Goal: Transaction & Acquisition: Subscribe to service/newsletter

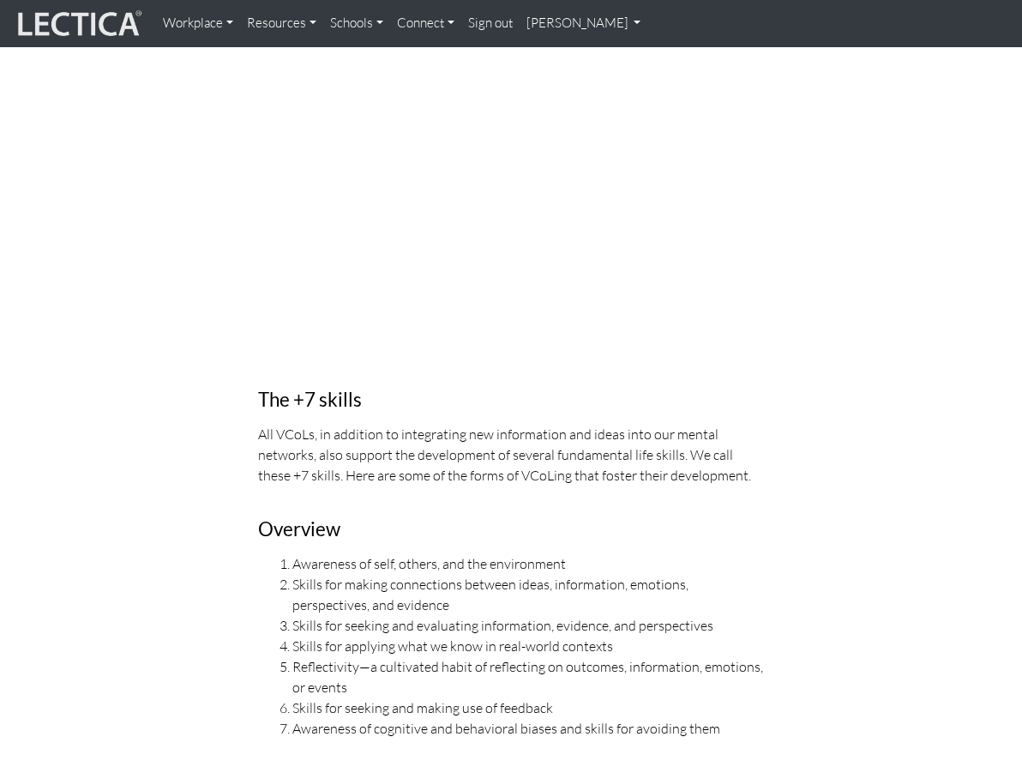
scroll to position [936, 0]
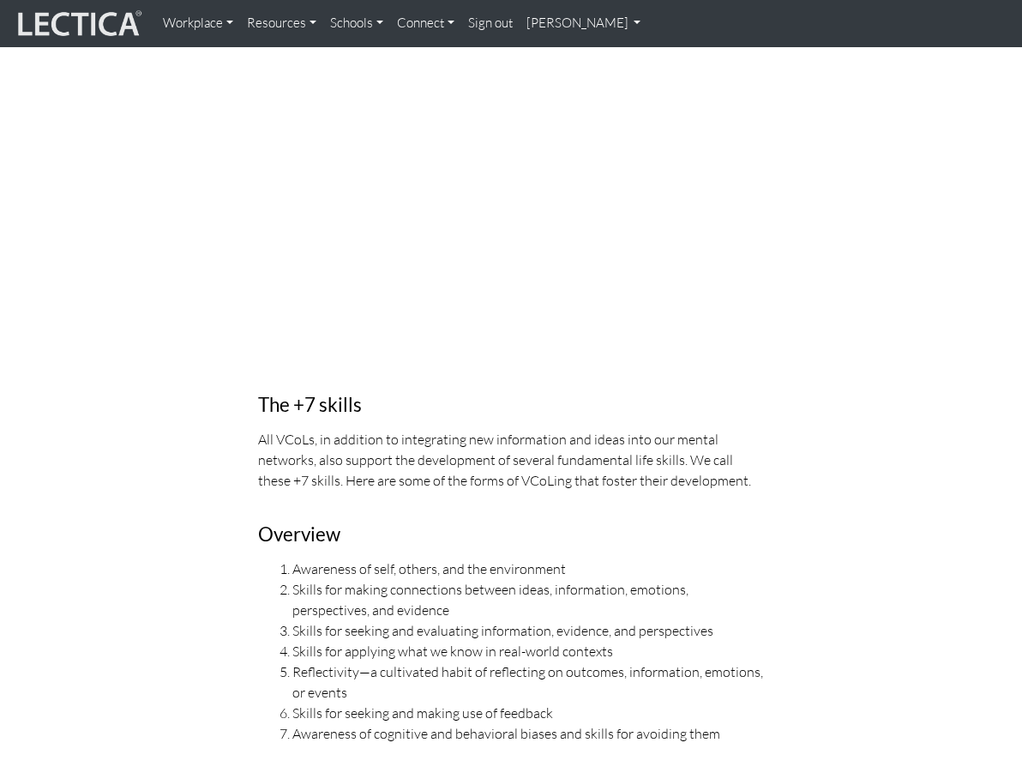
click at [572, 21] on link "[PERSON_NAME]" at bounding box center [584, 23] width 129 height 33
click at [572, 63] on link "My Profile" at bounding box center [606, 62] width 137 height 21
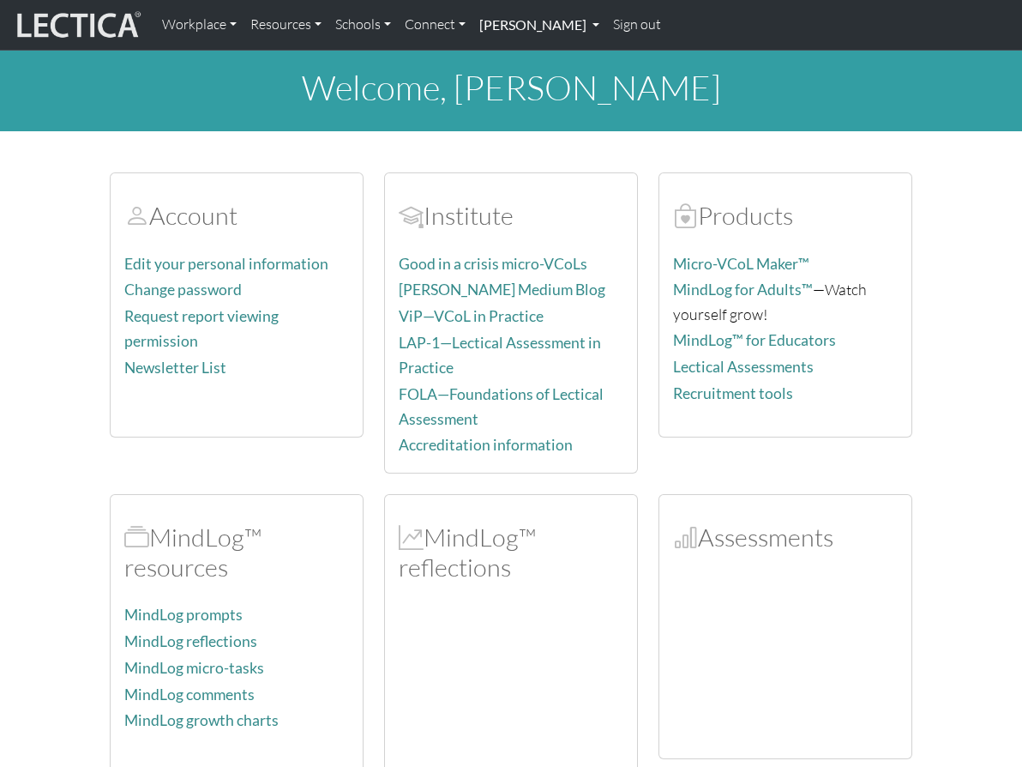
click at [548, 26] on link "[PERSON_NAME]" at bounding box center [539, 25] width 134 height 36
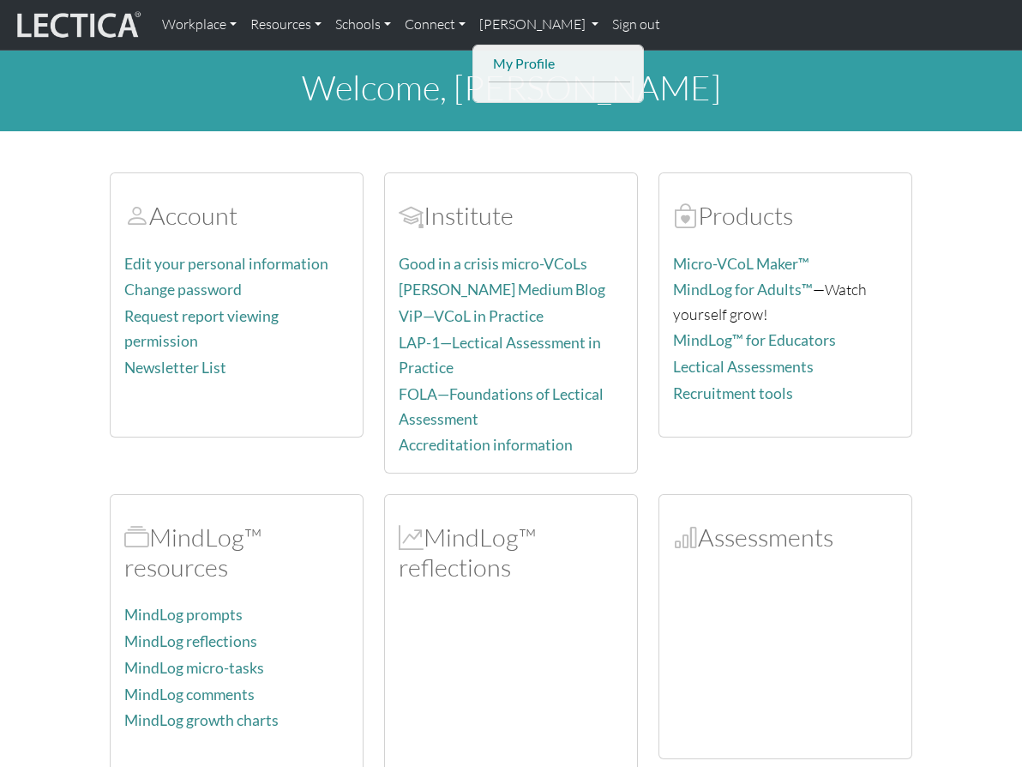
click at [536, 66] on link "My Profile" at bounding box center [559, 63] width 141 height 23
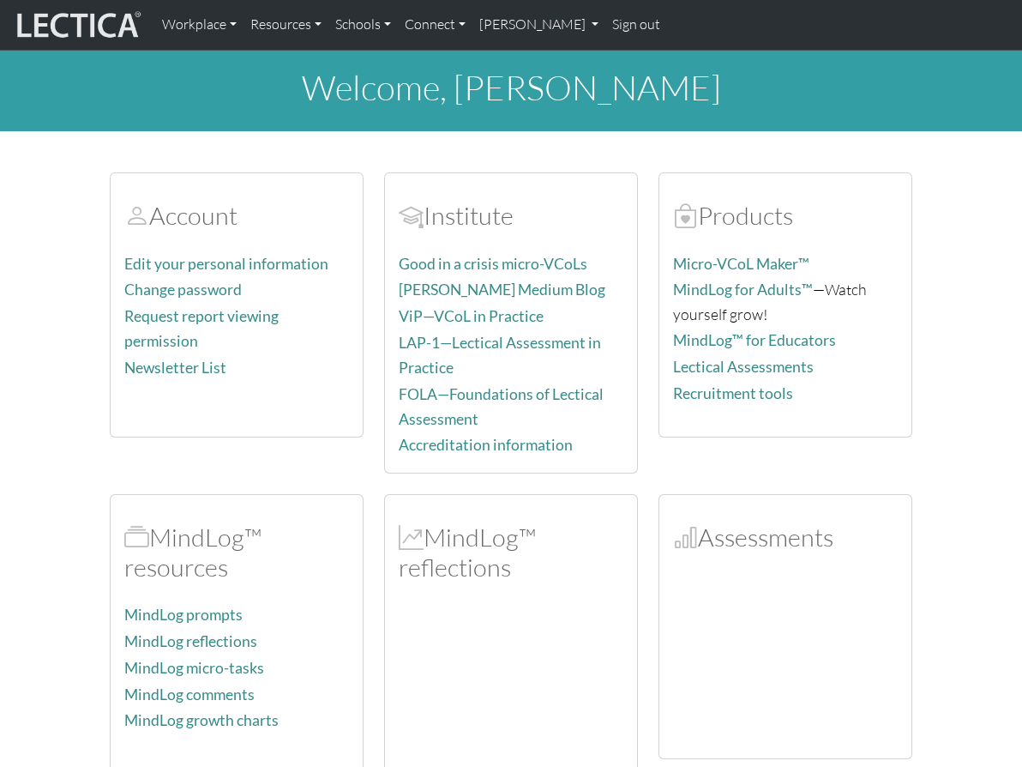
scroll to position [86, 0]
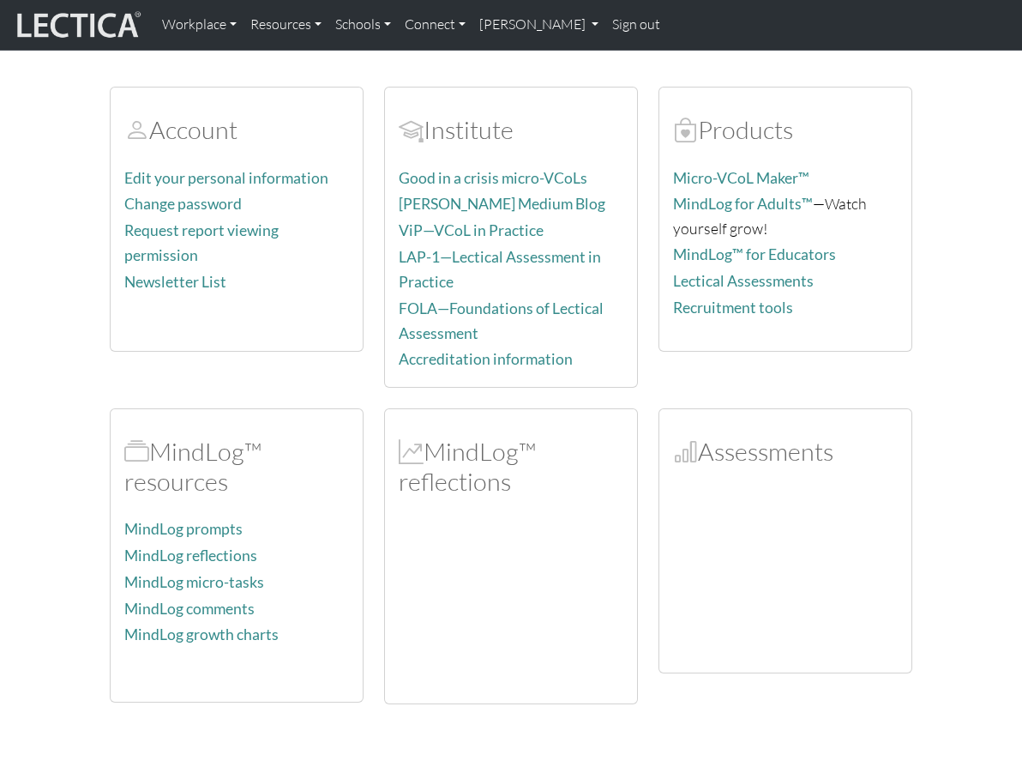
click at [577, 461] on div "MindLog™ reflections" at bounding box center [511, 556] width 252 height 294
click at [879, 663] on body "Workplace Assessments Why LectaTests? About LectaTests Leadership Leader develo…" at bounding box center [511, 581] width 1022 height 1334
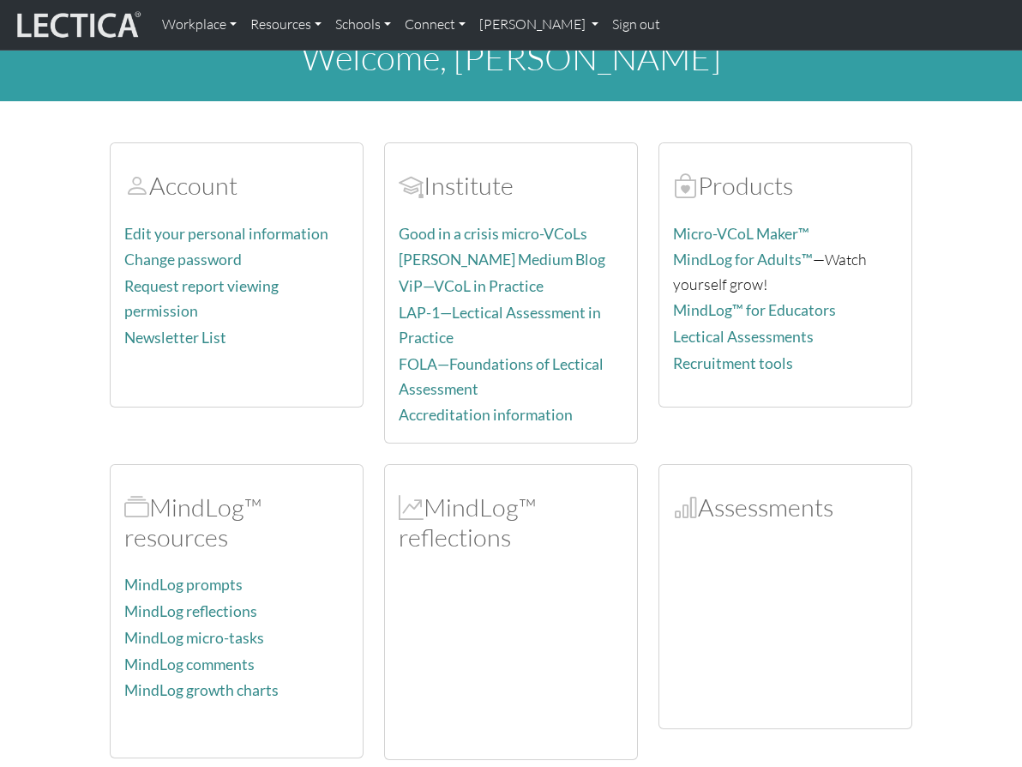
scroll to position [0, 0]
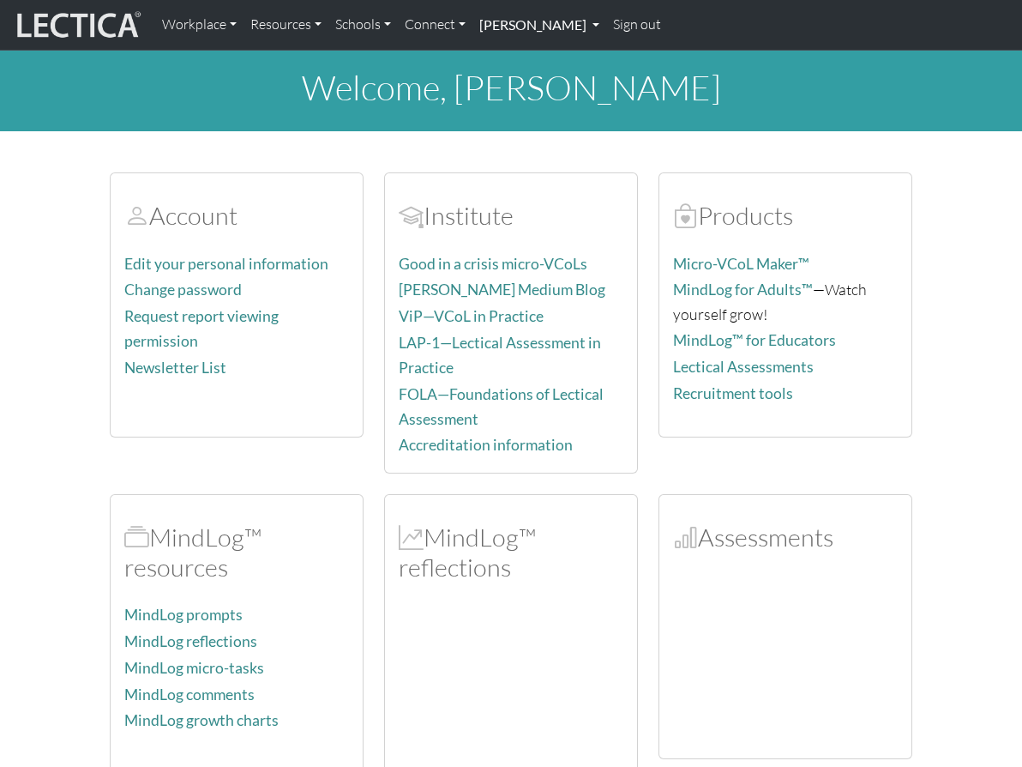
click at [518, 24] on link "[PERSON_NAME]" at bounding box center [539, 25] width 134 height 36
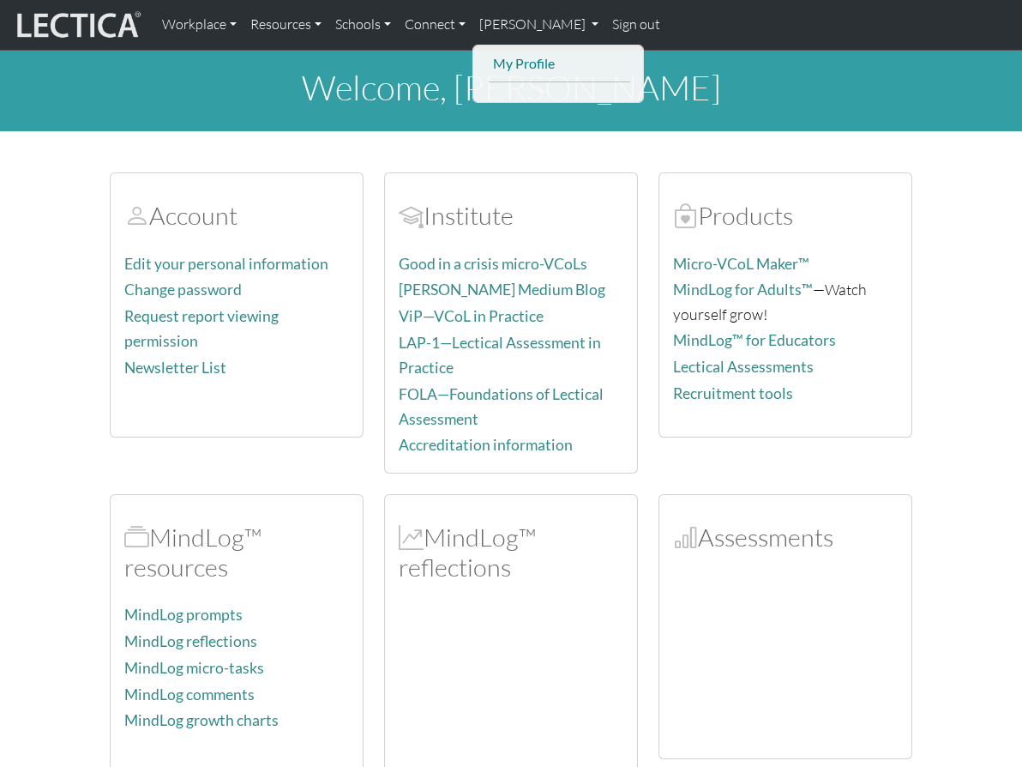
click at [510, 66] on link "My Profile" at bounding box center [559, 63] width 141 height 23
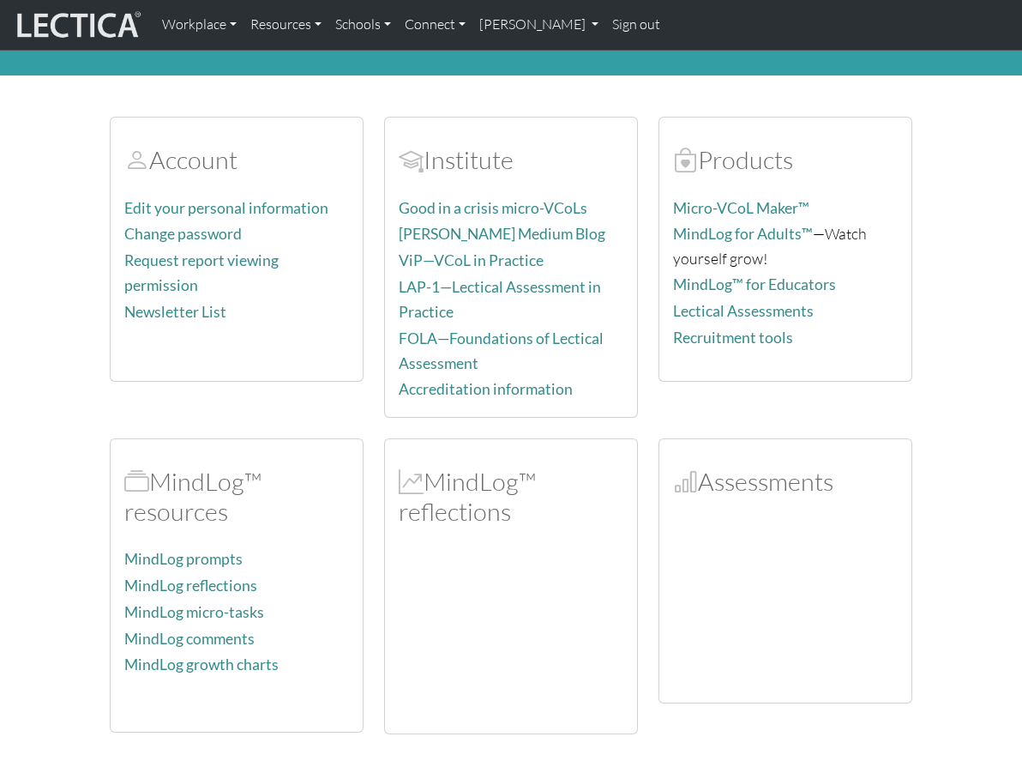
scroll to position [86, 0]
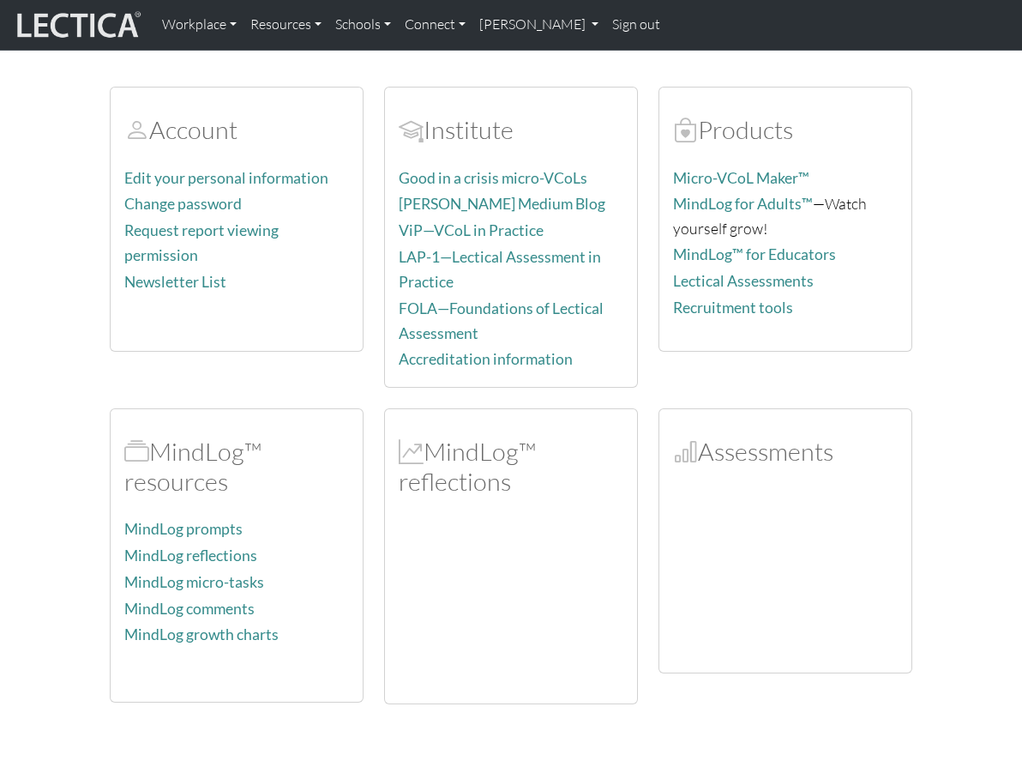
click at [344, 372] on div "Account Edit your personal information Change password Request report viewing p…" at bounding box center [510, 385] width 823 height 638
click at [345, 373] on div "Account Edit your personal information Change password Request report viewing p…" at bounding box center [510, 385] width 823 height 638
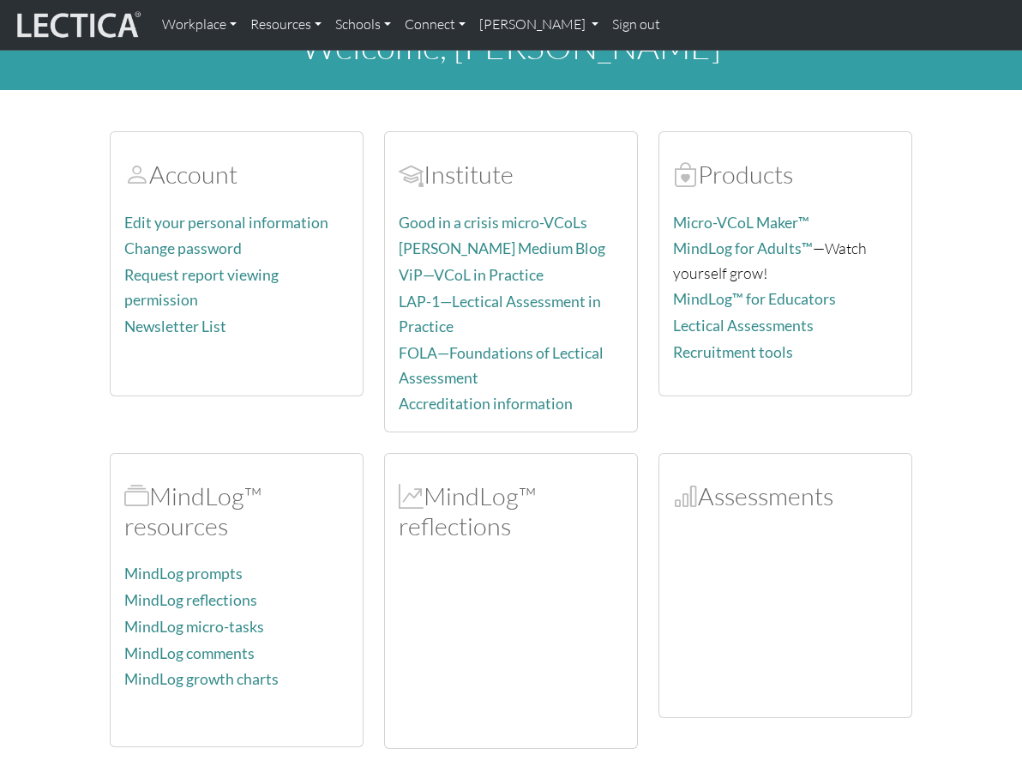
scroll to position [0, 0]
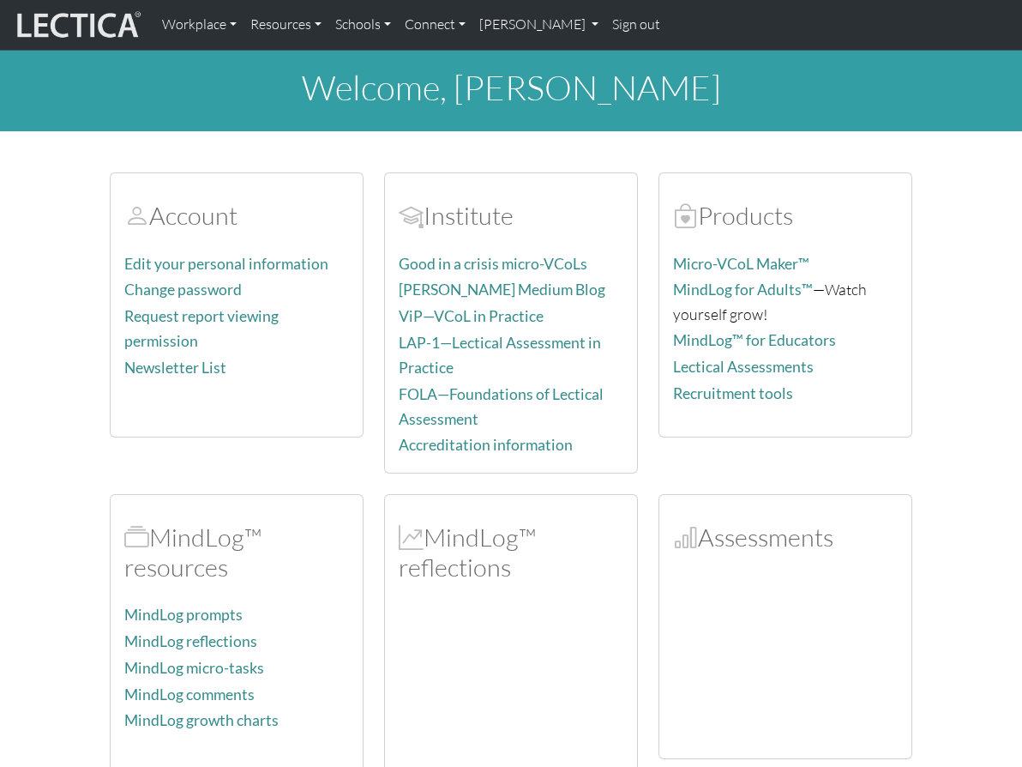
click at [347, 448] on div "Account Edit your personal information Change password Request report viewing p…" at bounding box center [510, 471] width 823 height 638
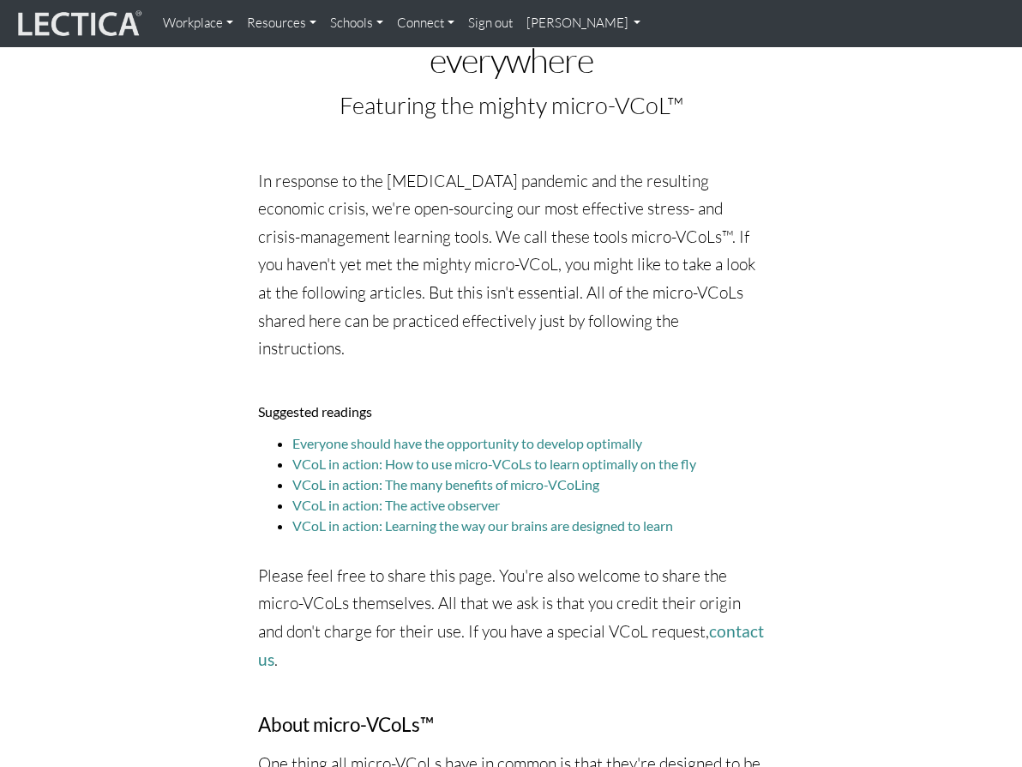
scroll to position [343, 0]
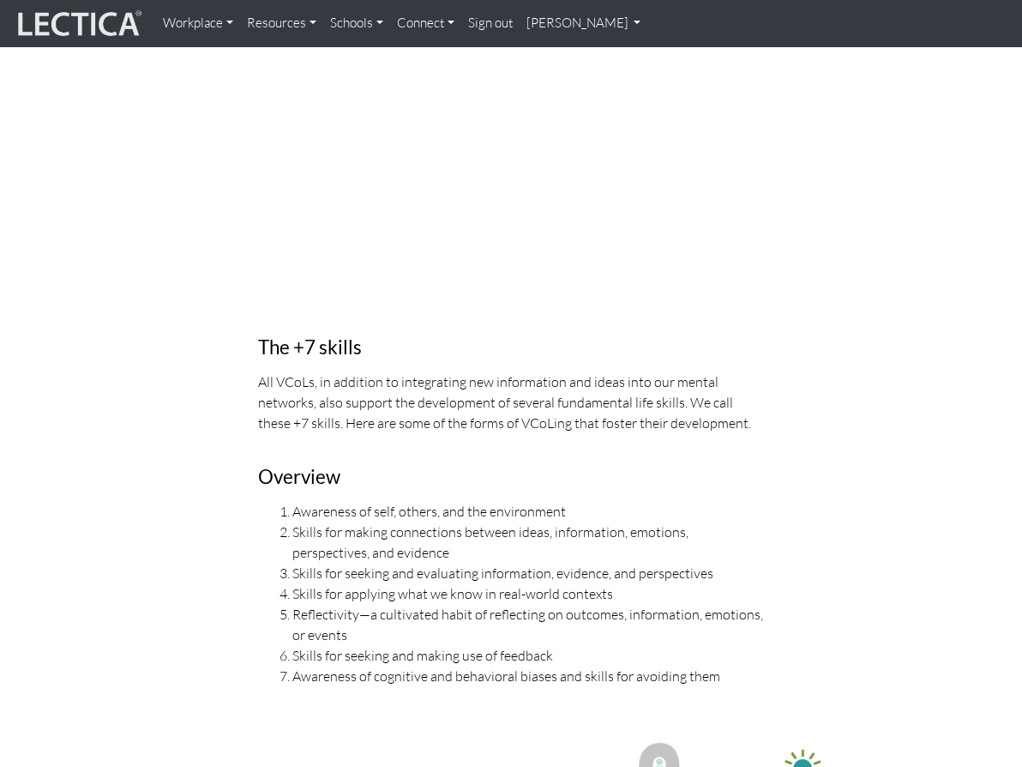
scroll to position [936, 0]
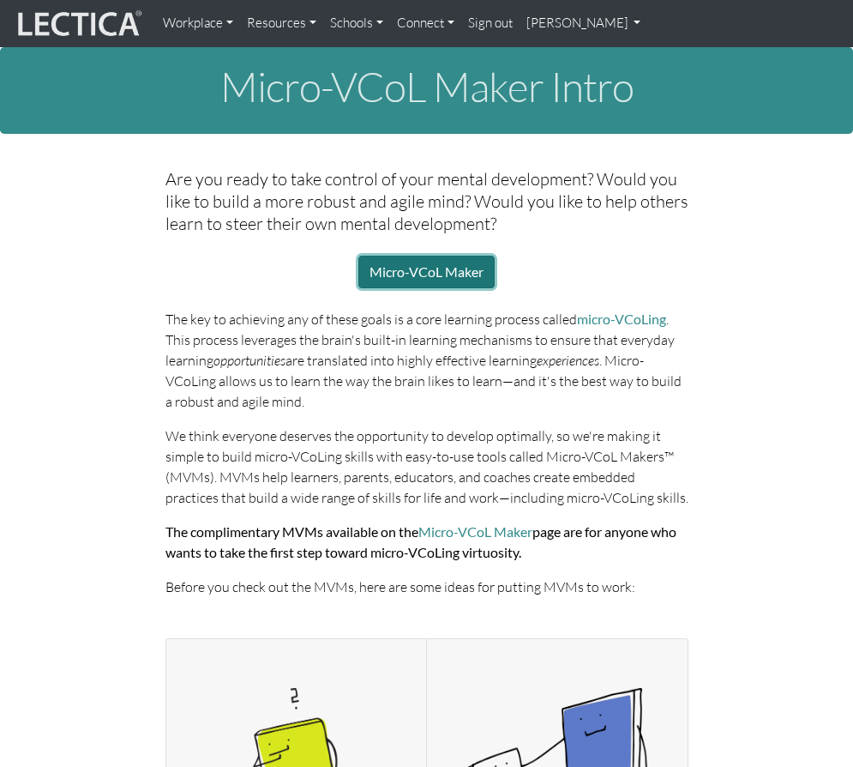
click at [436, 267] on link "Micro-VCoL Maker" at bounding box center [426, 272] width 136 height 33
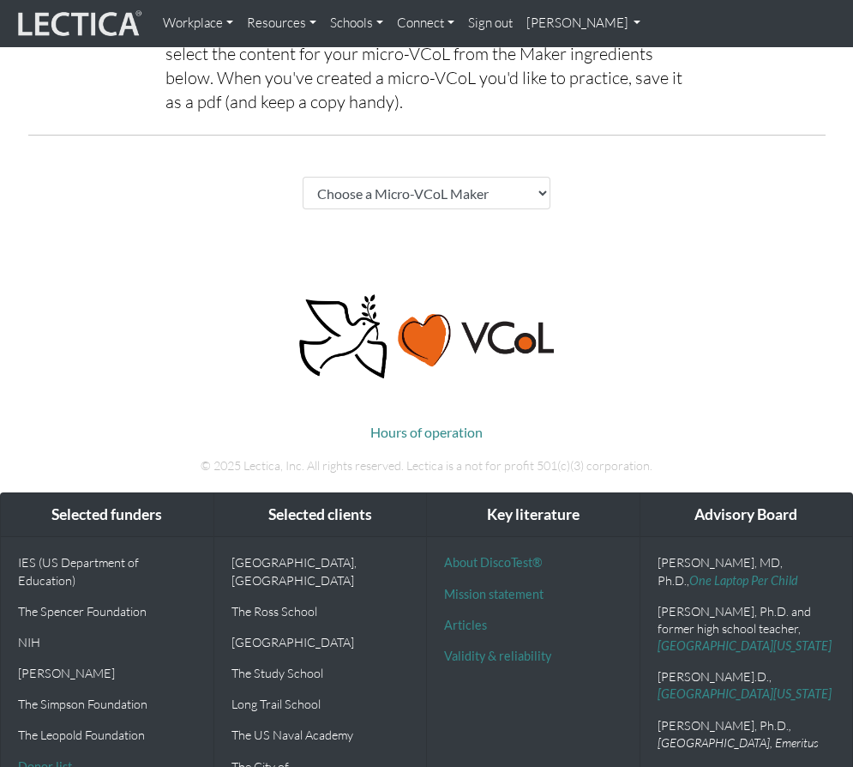
scroll to position [221, 0]
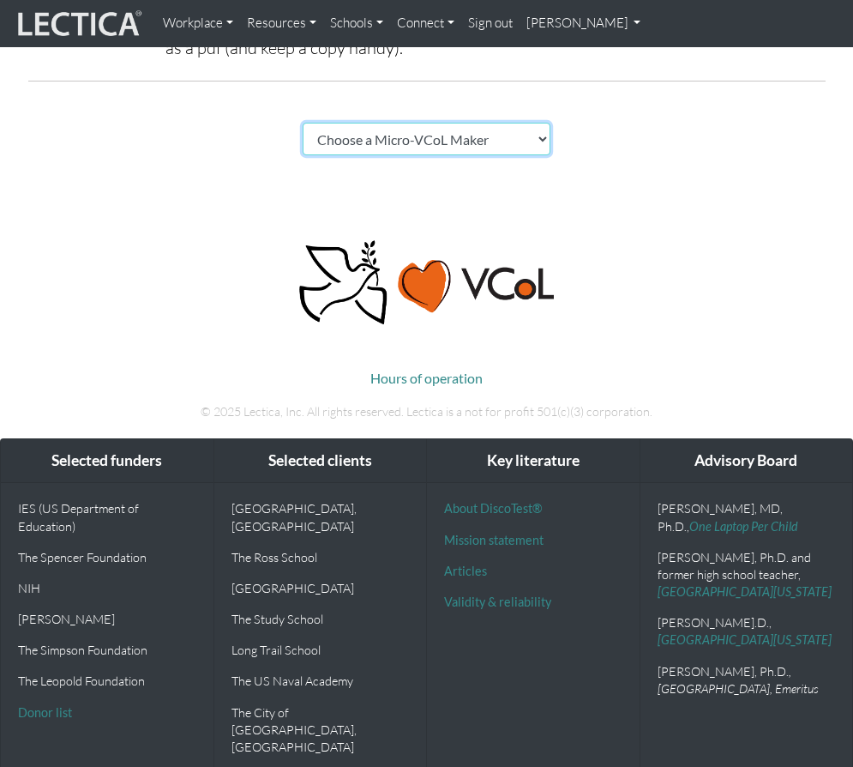
click at [539, 132] on select "Choose a Micro-VCoL Maker" at bounding box center [427, 139] width 249 height 33
click at [303, 123] on select "Choose a Micro-VCoL Maker" at bounding box center [427, 139] width 249 height 33
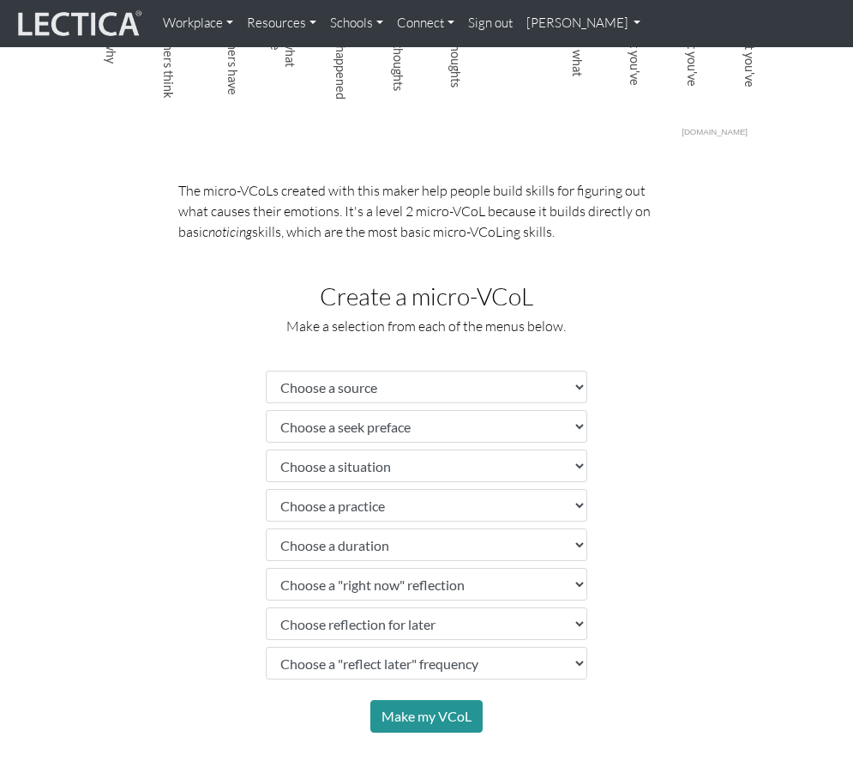
scroll to position [736, 0]
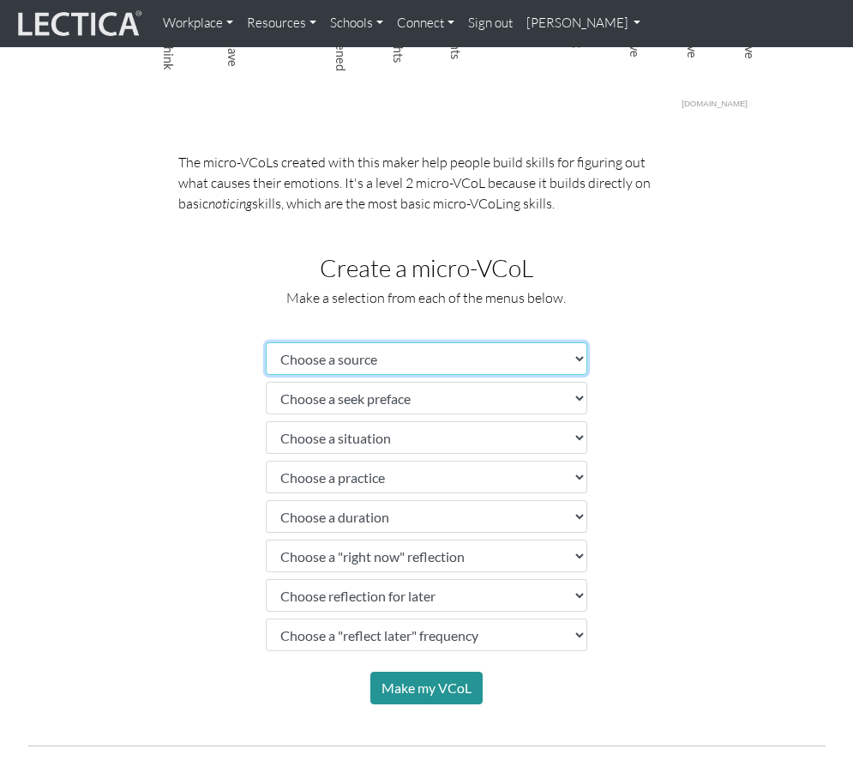
click at [441, 361] on select "Choose a source" at bounding box center [427, 358] width 322 height 33
click at [171, 376] on div "The micro-VCoLs created with this maker help people build skills for figuring o…" at bounding box center [426, 428] width 823 height 553
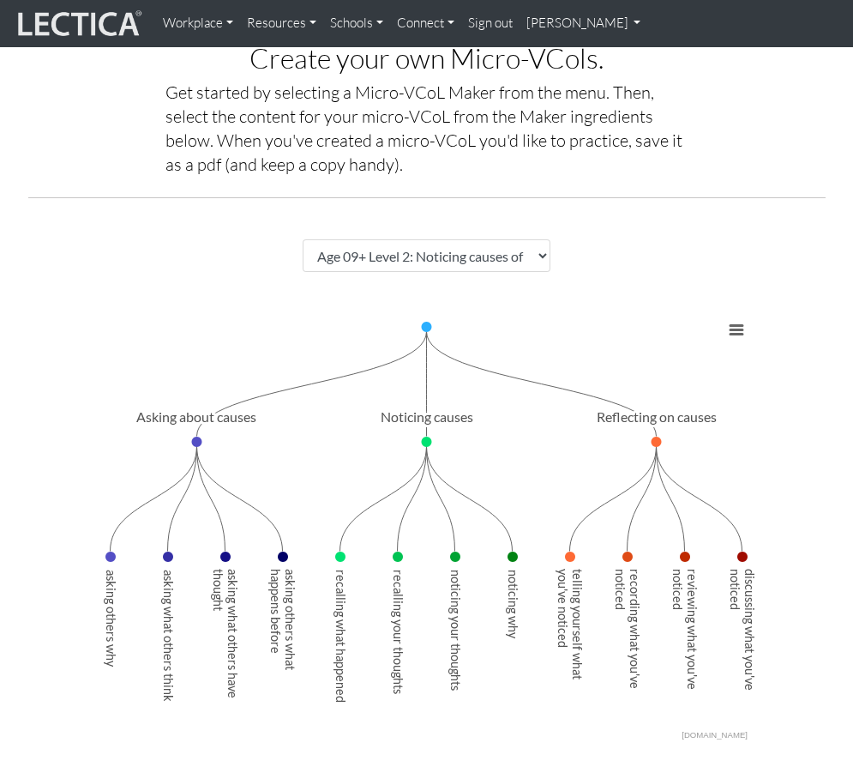
scroll to position [135, 0]
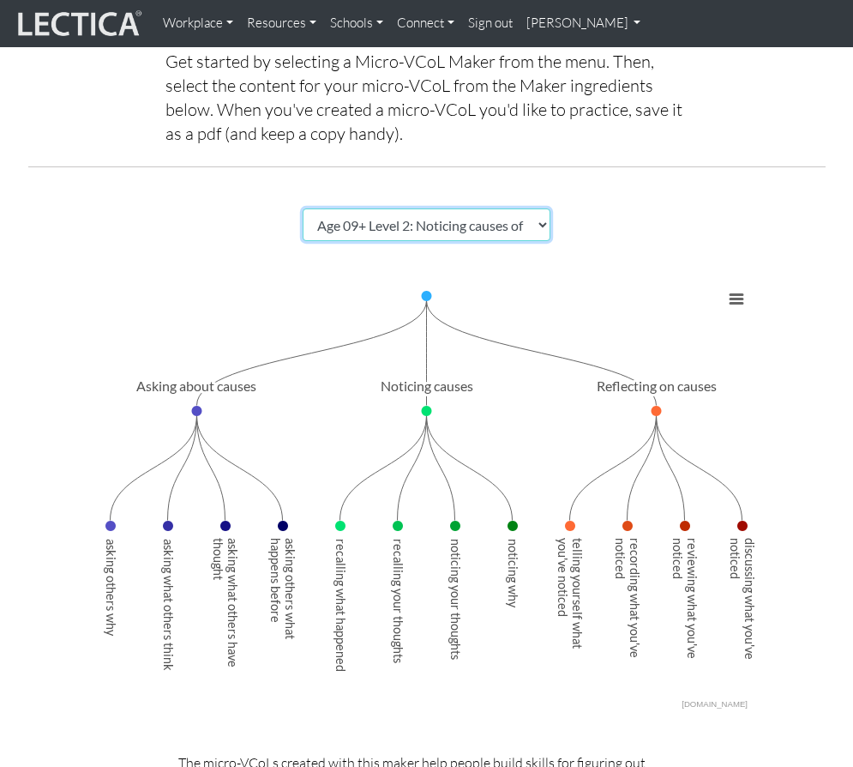
click at [538, 226] on select "Choose a Micro-VCoL Maker" at bounding box center [427, 224] width 249 height 33
click at [303, 208] on select "Choose a Micro-VCoL Maker" at bounding box center [427, 224] width 249 height 33
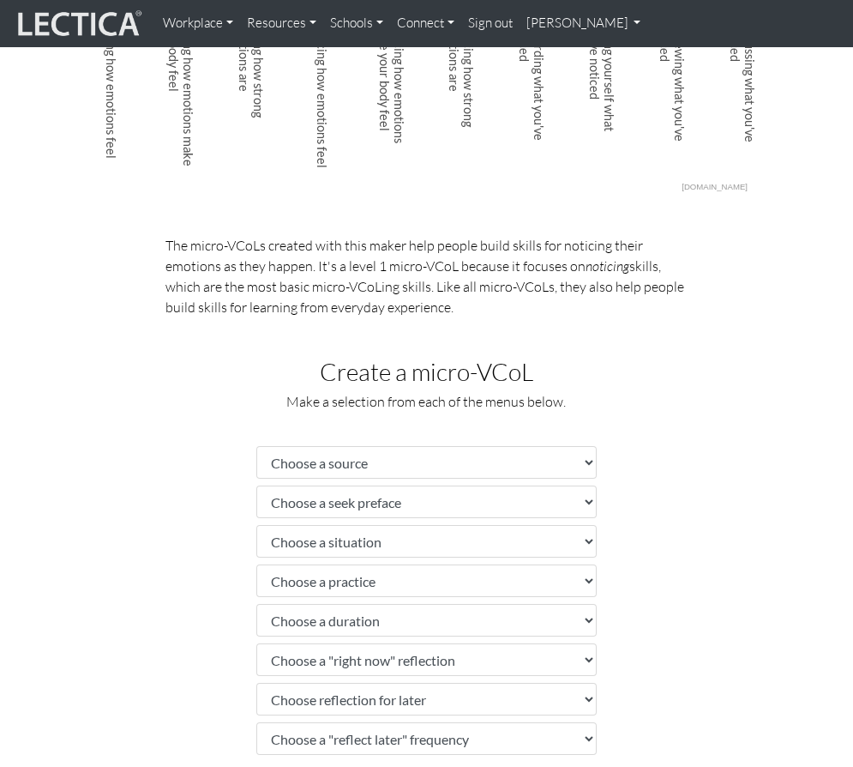
scroll to position [736, 0]
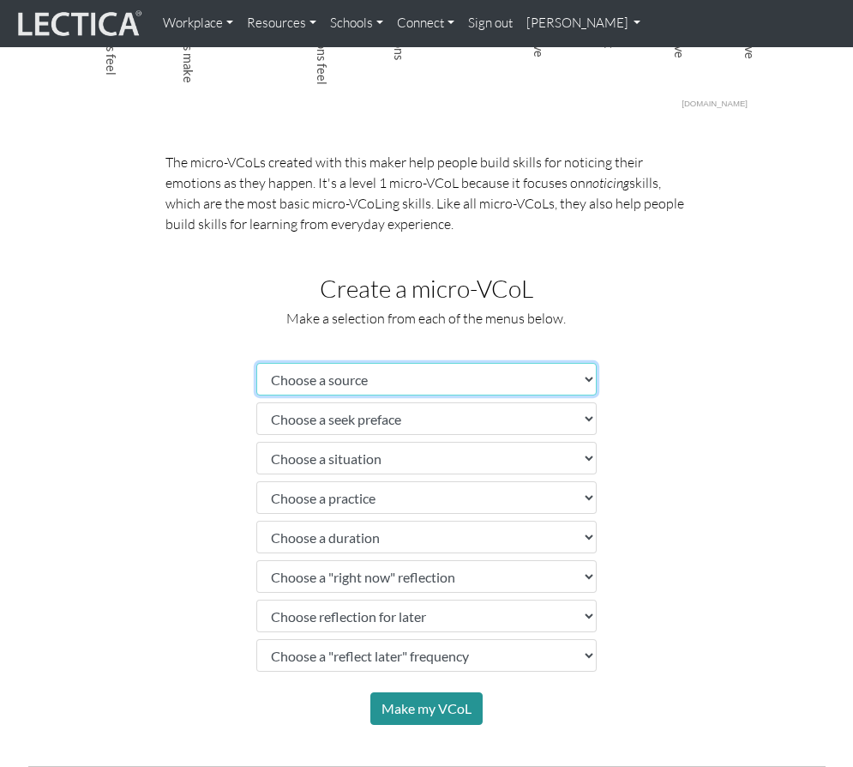
click at [472, 366] on select "Choose a source" at bounding box center [426, 379] width 340 height 33
drag, startPoint x: 629, startPoint y: 304, endPoint x: 615, endPoint y: 304, distance: 13.7
click at [629, 304] on div "Create a micro-VCoL Make a selection from each of the menus below." at bounding box center [427, 309] width 686 height 68
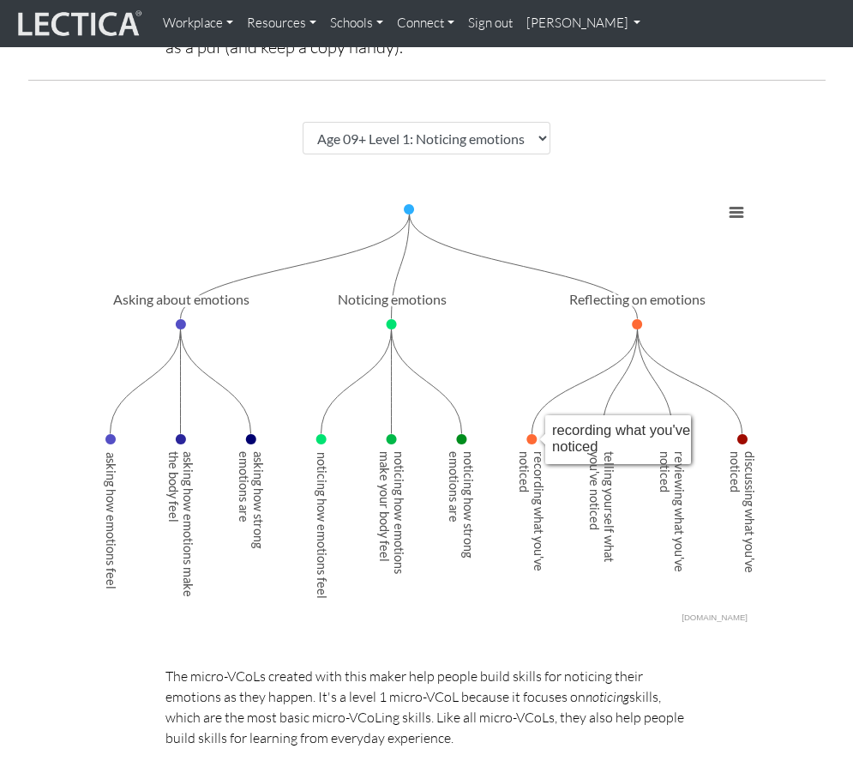
scroll to position [221, 0]
click at [484, 147] on select "Choose a Micro-VCoL Maker" at bounding box center [427, 139] width 249 height 33
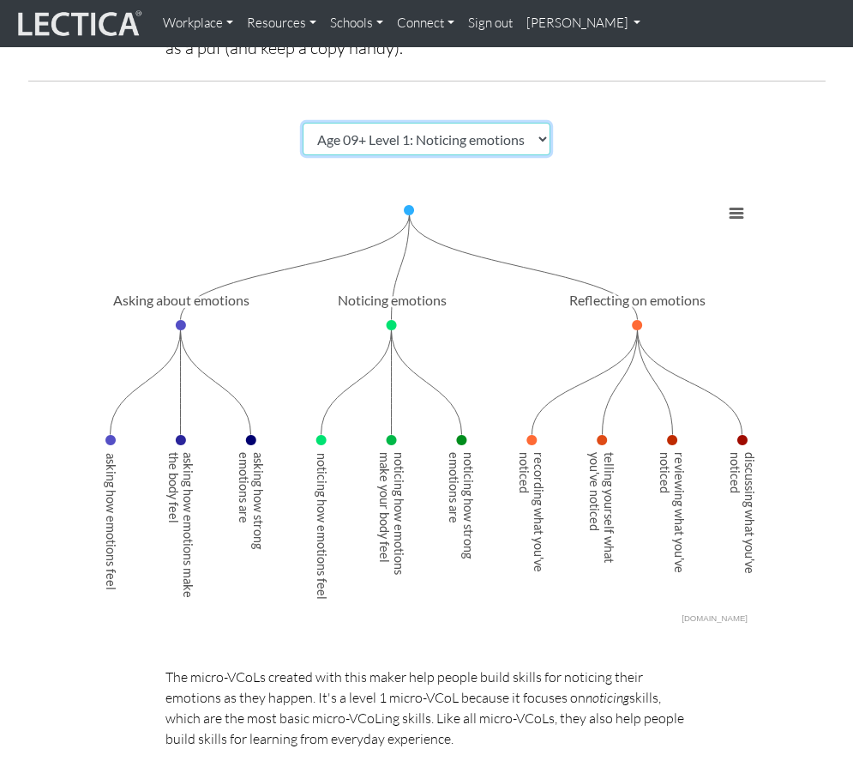
select select "83d362ee-1552-446e-a79b-128712ffa662"
click at [303, 123] on select "Choose a Micro-VCoL Maker" at bounding box center [427, 139] width 249 height 33
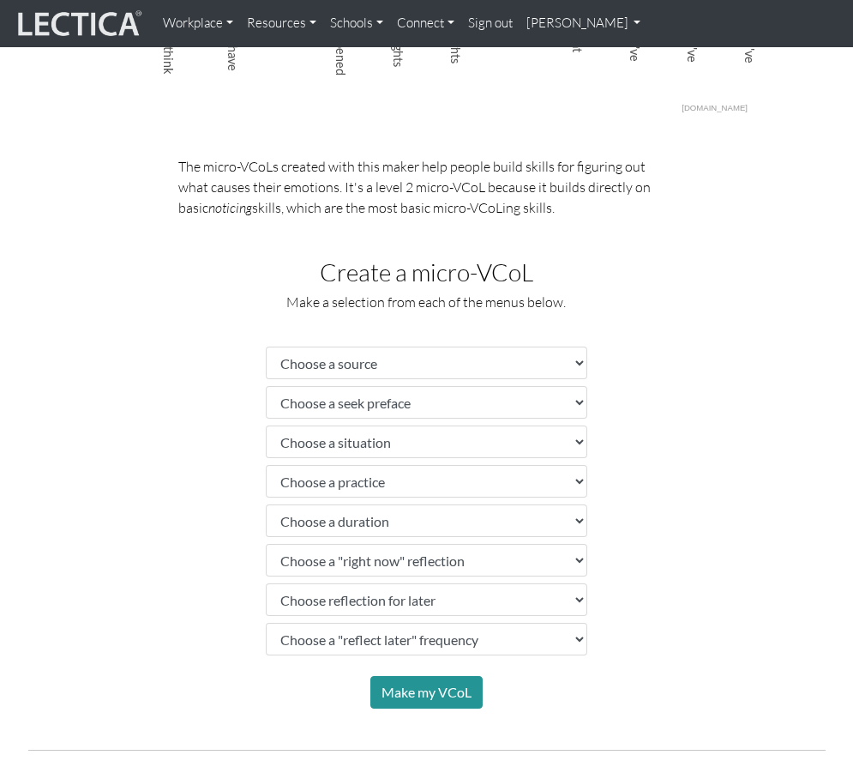
scroll to position [736, 0]
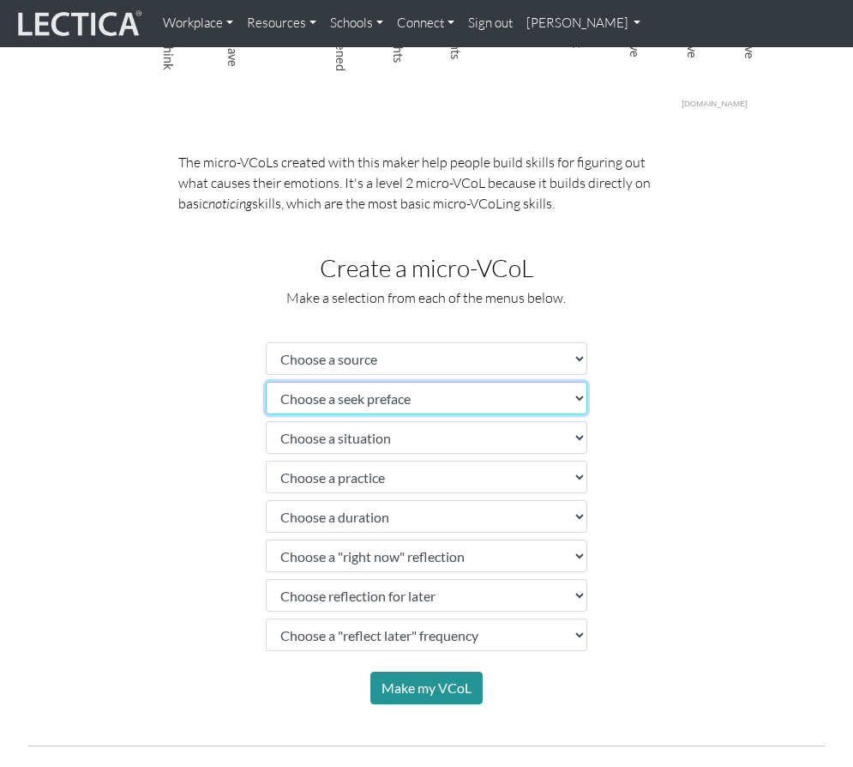
click at [530, 401] on select "Choose a seek preface" at bounding box center [427, 398] width 322 height 33
click at [743, 389] on div "The micro-VCoLs created with this maker help people build skills for figuring o…" at bounding box center [426, 428] width 823 height 553
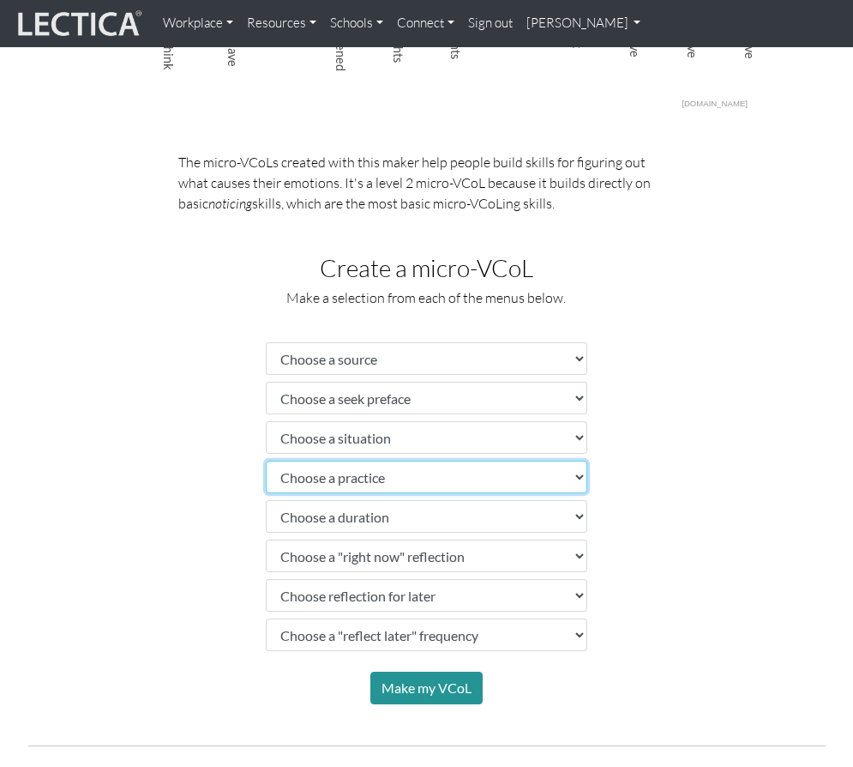
click at [564, 466] on select "Choose a practice" at bounding box center [427, 476] width 322 height 33
click at [683, 480] on div "The micro-VCoLs created with this maker help people build skills for figuring o…" at bounding box center [426, 428] width 823 height 553
click at [471, 485] on select "Choose a practice" at bounding box center [427, 476] width 322 height 33
click at [647, 450] on div "The micro-VCoLs created with this maker help people build skills for figuring o…" at bounding box center [426, 428] width 823 height 553
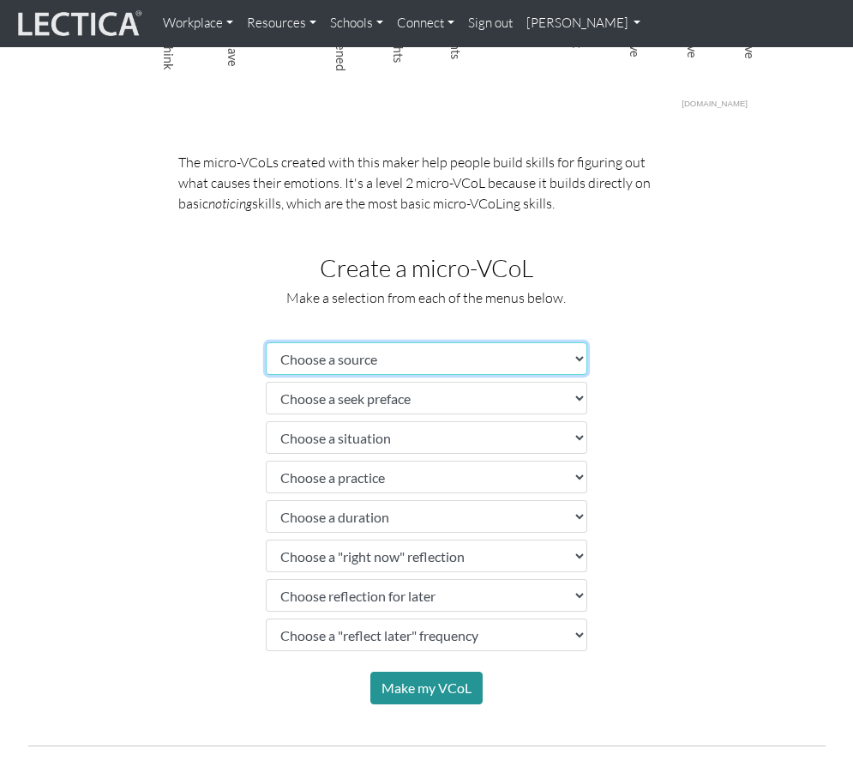
click at [491, 359] on select "Choose a source" at bounding box center [427, 358] width 322 height 33
click at [667, 351] on div "The micro-VCoLs created with this maker help people build skills for figuring o…" at bounding box center [426, 428] width 823 height 553
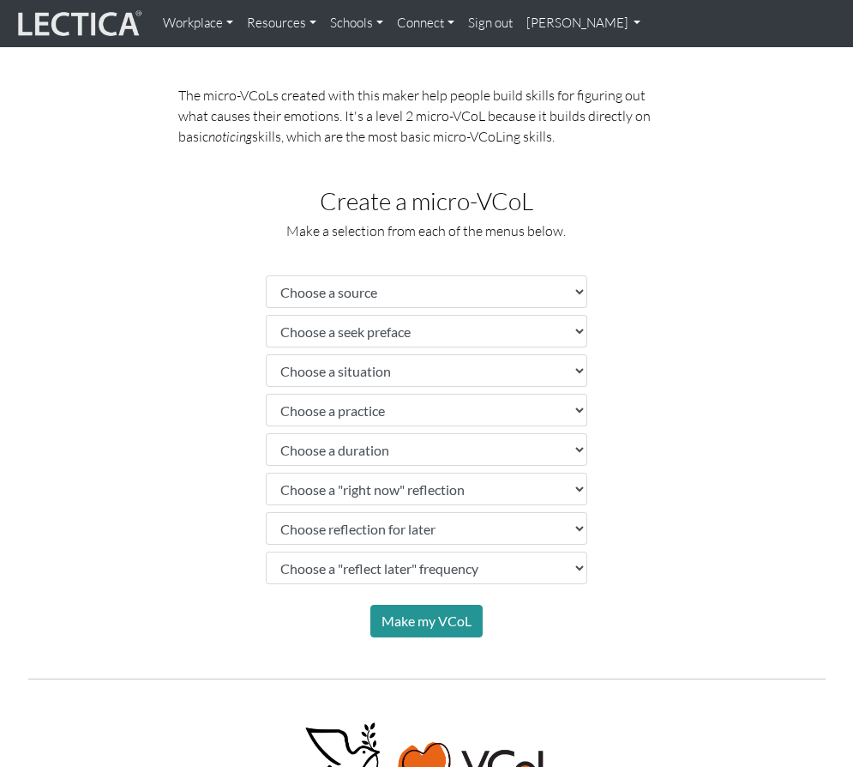
scroll to position [821, 0]
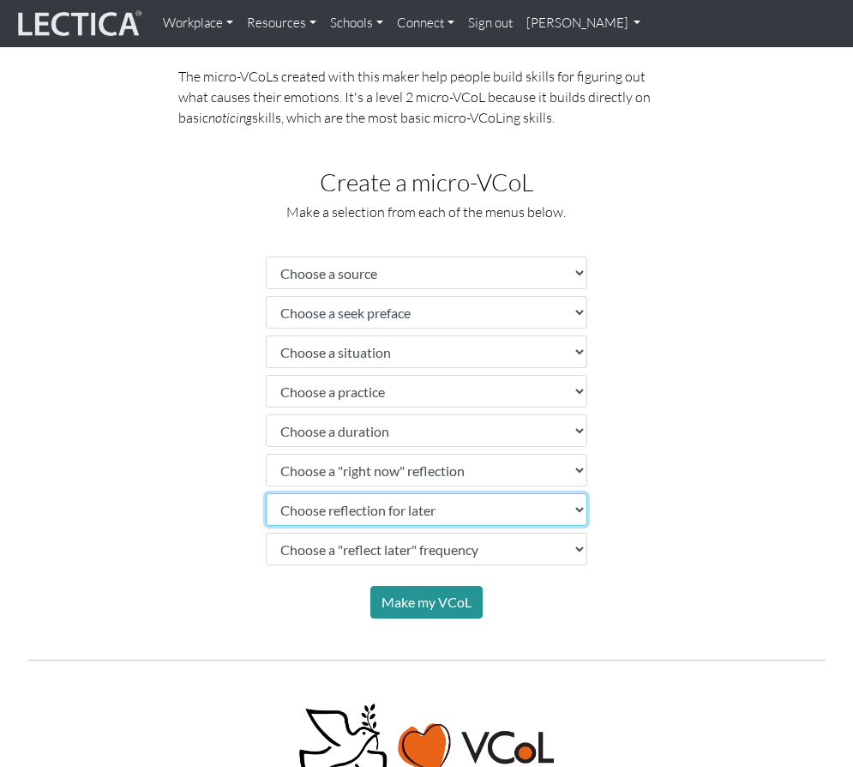
click at [529, 511] on select "Choose reflection for later" at bounding box center [427, 509] width 322 height 33
drag, startPoint x: 736, startPoint y: 488, endPoint x: 718, endPoint y: 506, distance: 25.5
click at [736, 488] on div "The micro-VCoLs created with this maker help people build skills for figuring o…" at bounding box center [426, 342] width 823 height 553
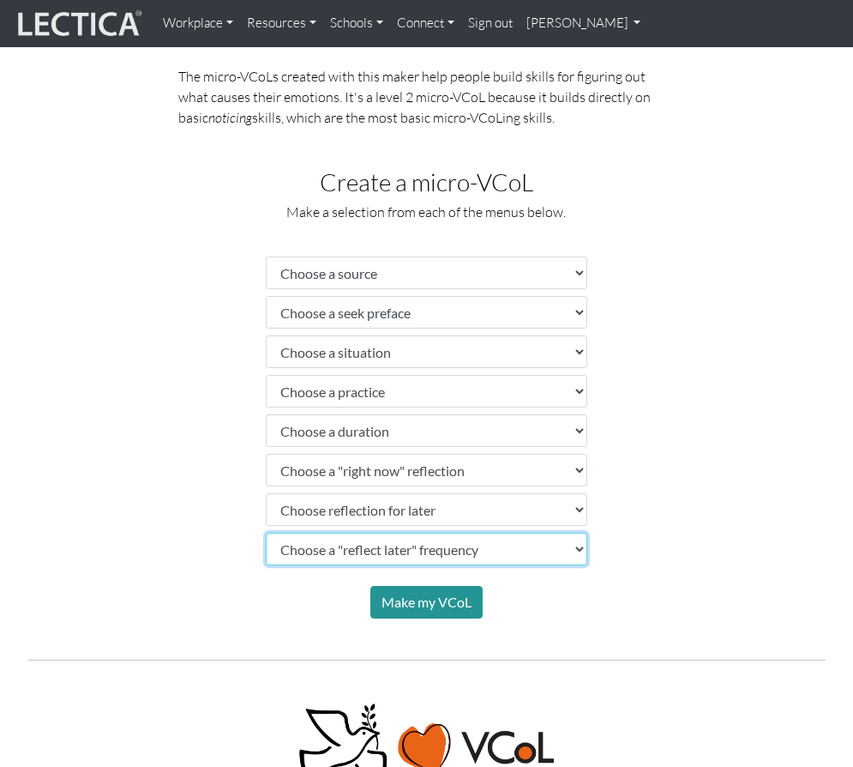
click at [548, 543] on select "Choose a "reflect later" frequency" at bounding box center [427, 548] width 322 height 33
click at [716, 511] on div "The micro-VCoLs created with this maker help people build skills for figuring o…" at bounding box center [426, 342] width 823 height 553
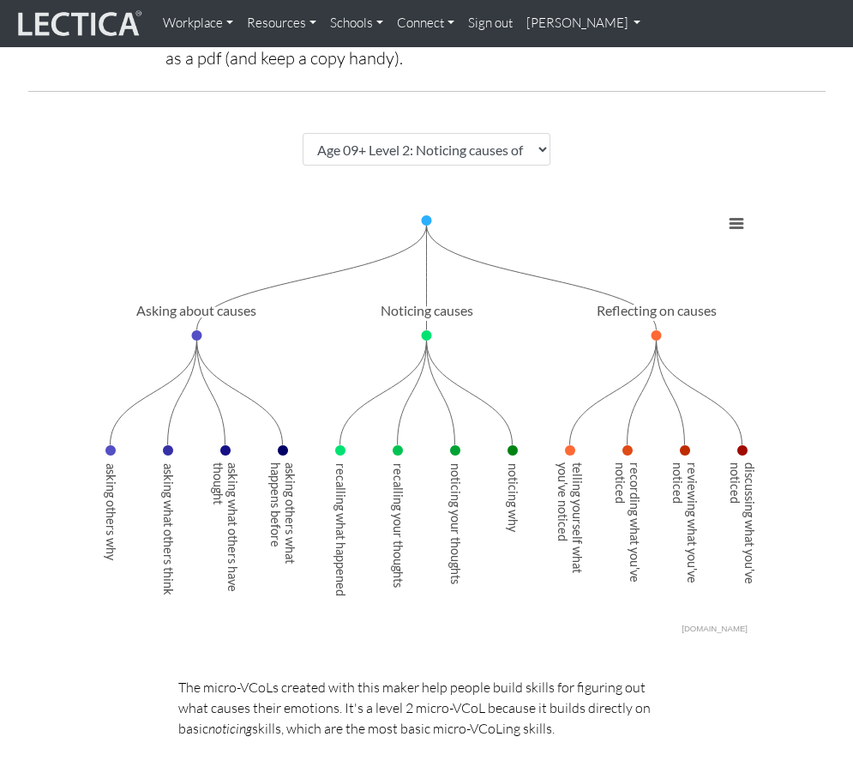
scroll to position [50, 0]
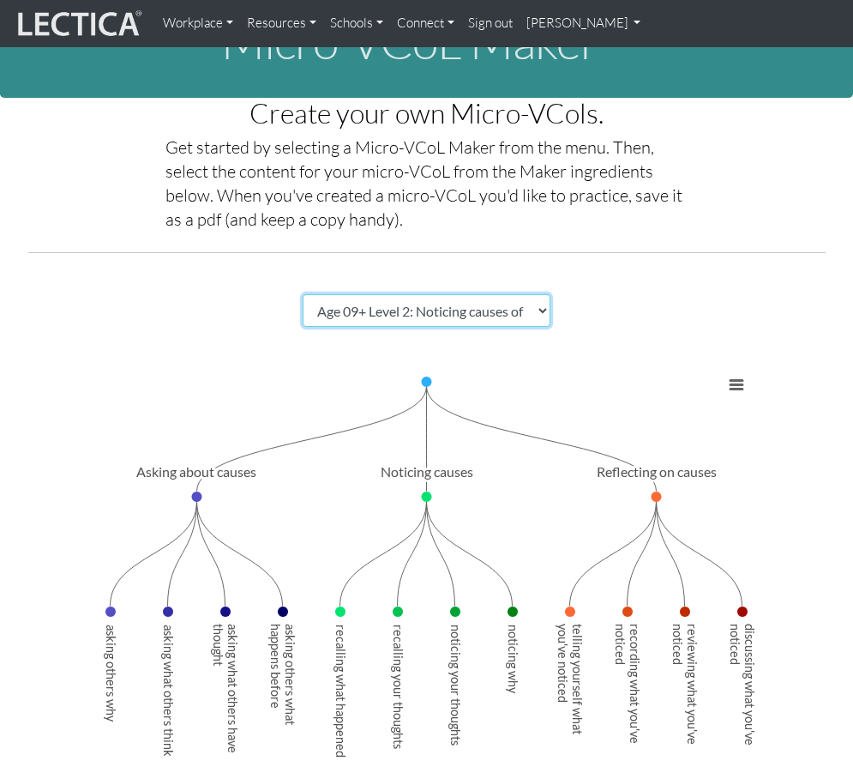
click at [413, 311] on select "Choose a Micro-VCoL Maker" at bounding box center [427, 310] width 249 height 33
click at [118, 373] on rect "Interactive chart" at bounding box center [426, 582] width 659 height 429
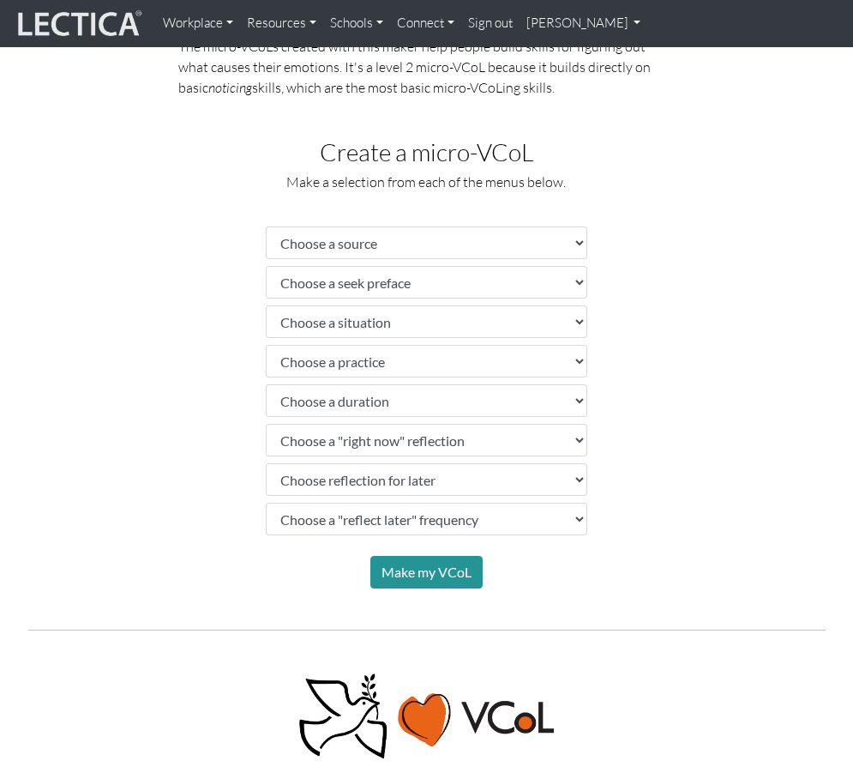
scroll to position [821, 0]
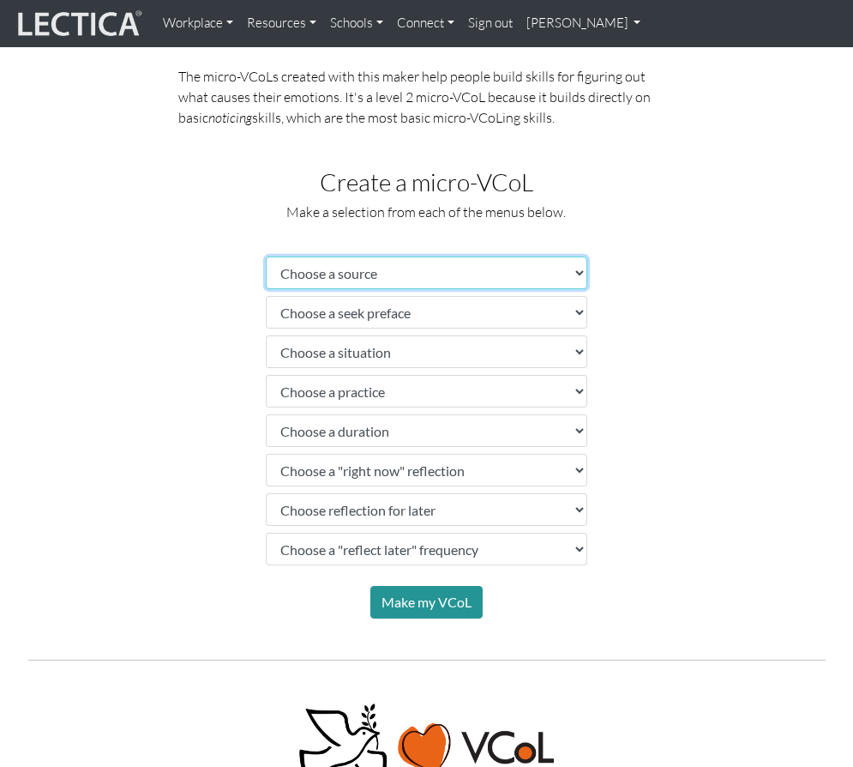
click at [441, 274] on select "Choose a source" at bounding box center [427, 272] width 322 height 33
select select "peers"
click at [266, 256] on select "Choose a source" at bounding box center [427, 272] width 322 height 33
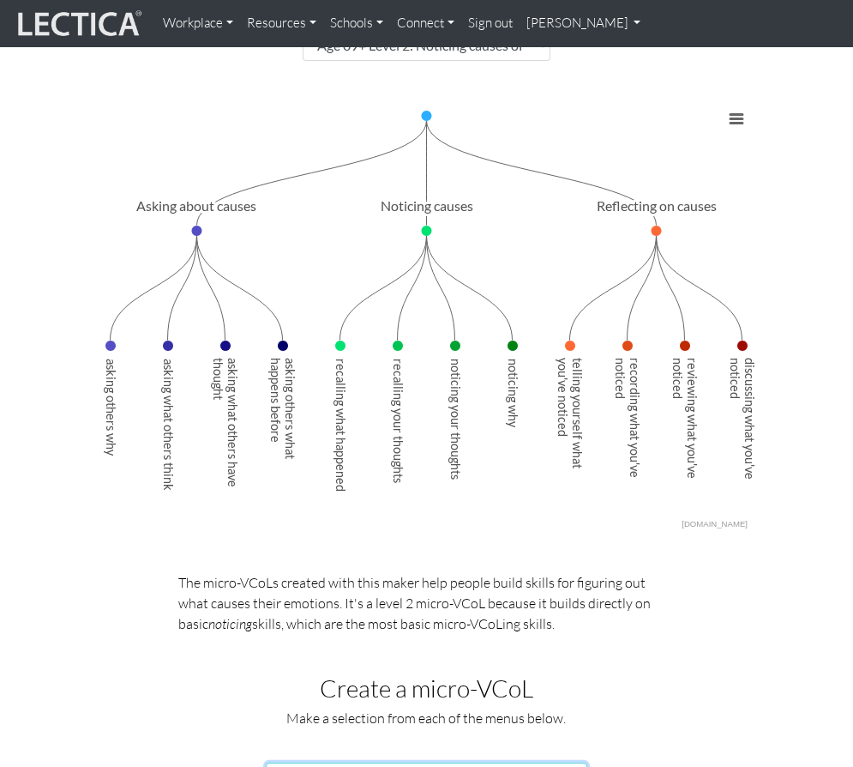
scroll to position [50, 0]
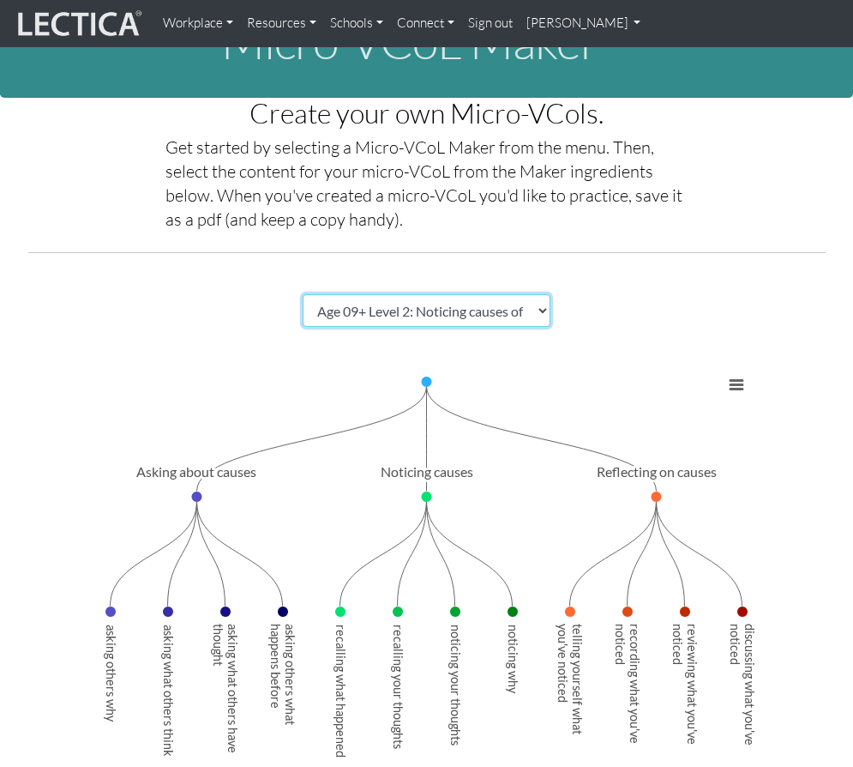
click at [528, 318] on select "Choose a Micro-VCoL Maker" at bounding box center [427, 310] width 249 height 33
select select "7821123e-00de-44ee-af13-bae6e75f9bf4"
click at [303, 294] on select "Choose a Micro-VCoL Maker" at bounding box center [427, 310] width 249 height 33
select select "empty"
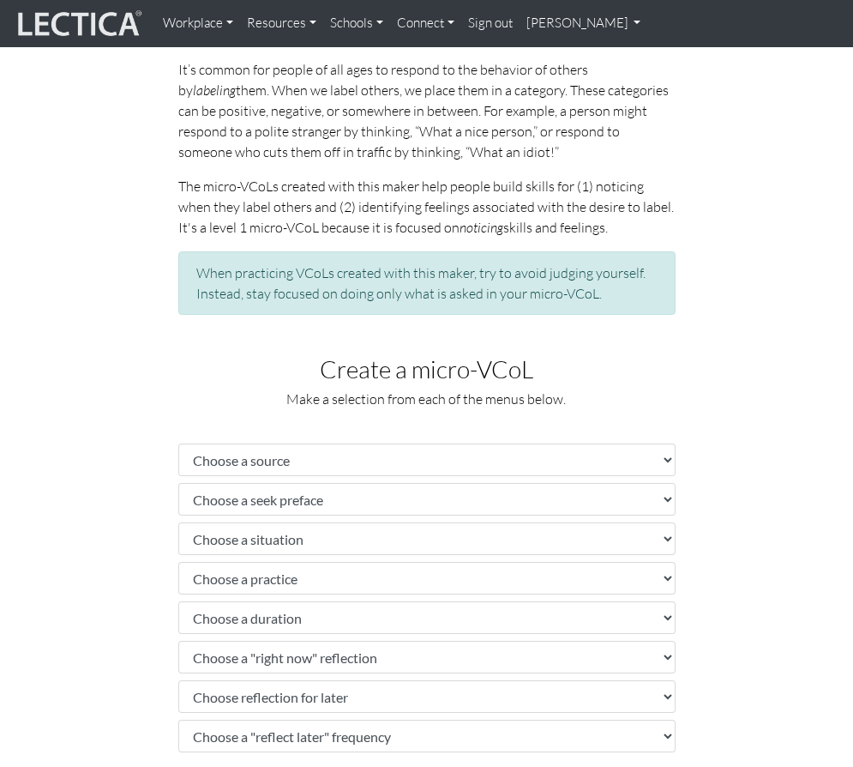
scroll to position [993, 0]
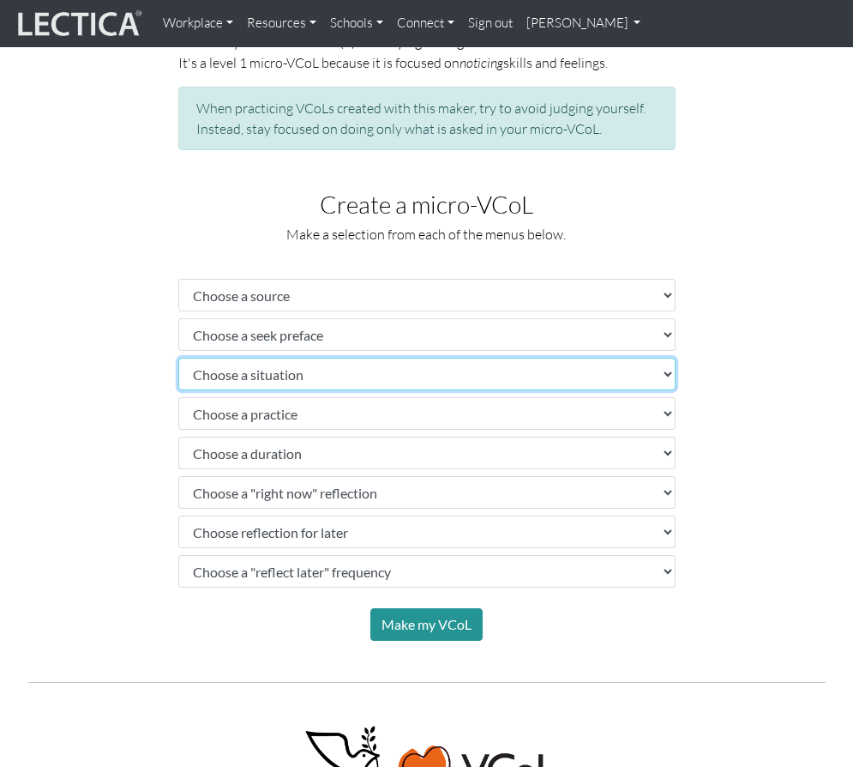
click at [411, 376] on select "Choose a situation" at bounding box center [426, 374] width 497 height 33
select select "bad or good person"
click at [178, 358] on select "Choose a situation" at bounding box center [426, 374] width 497 height 33
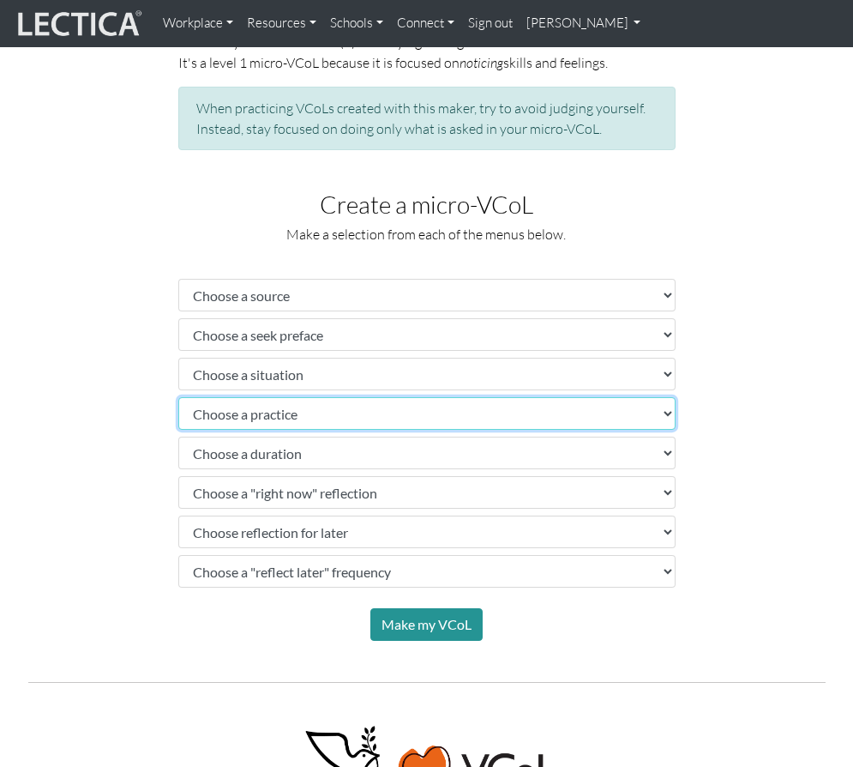
click at [360, 412] on select "Choose a practice" at bounding box center [426, 413] width 497 height 33
select select "notice how you felt as you labeled that person"
click at [178, 397] on select "Choose a practice" at bounding box center [426, 413] width 497 height 33
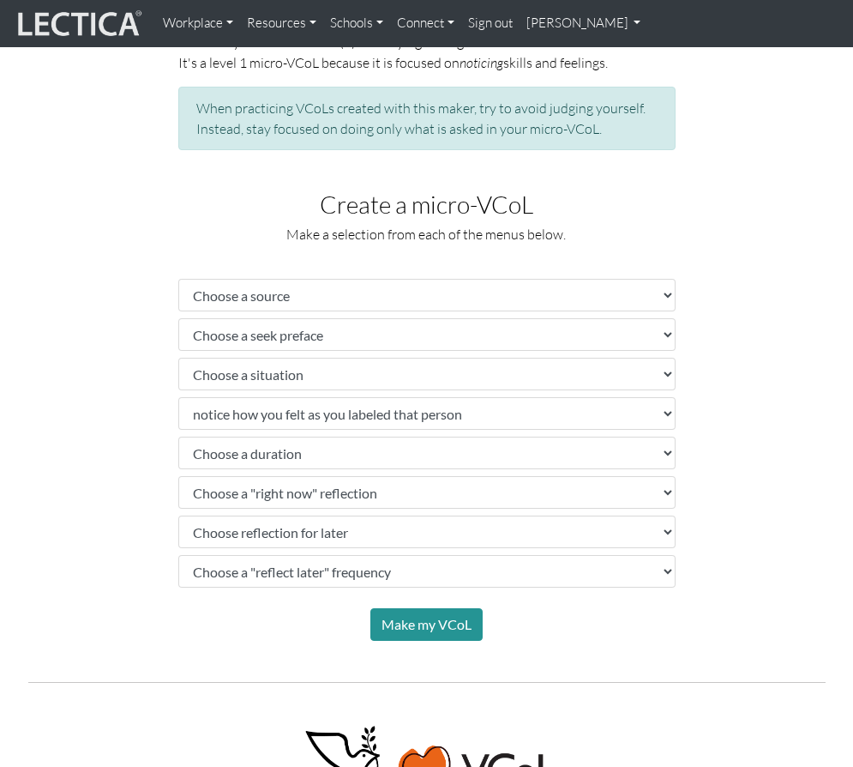
click at [370, 352] on form "Choose a source Choose a seek preface Choose a situation Choose a practice Choo…" at bounding box center [426, 433] width 497 height 309
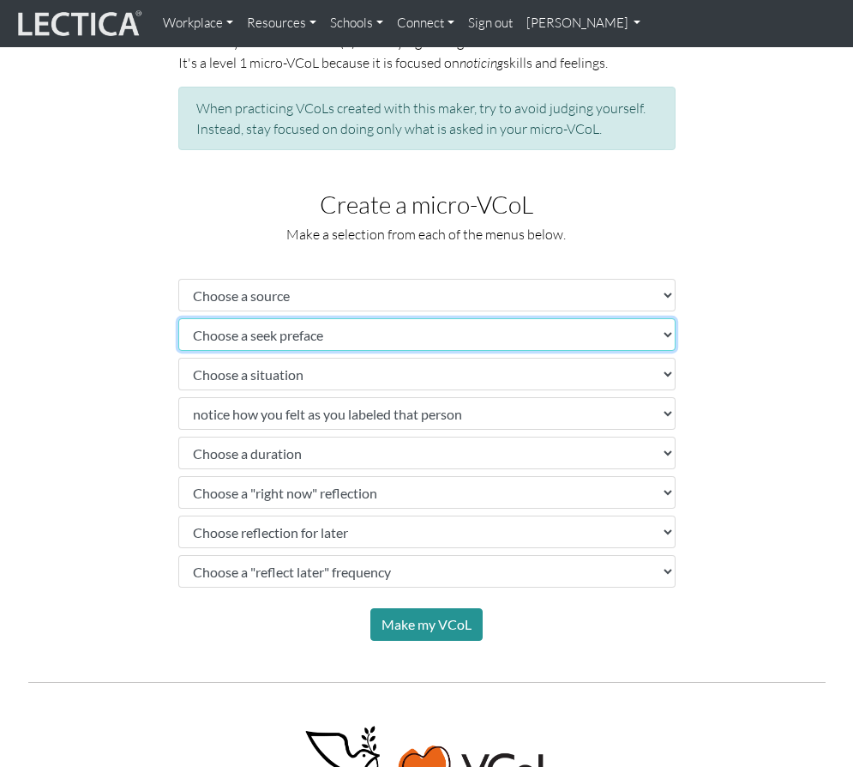
click at [368, 331] on select "Choose a seek preface" at bounding box center [426, 334] width 497 height 33
select select "before you start practicing, ask"
click at [178, 318] on select "Choose a seek preface" at bounding box center [426, 334] width 497 height 33
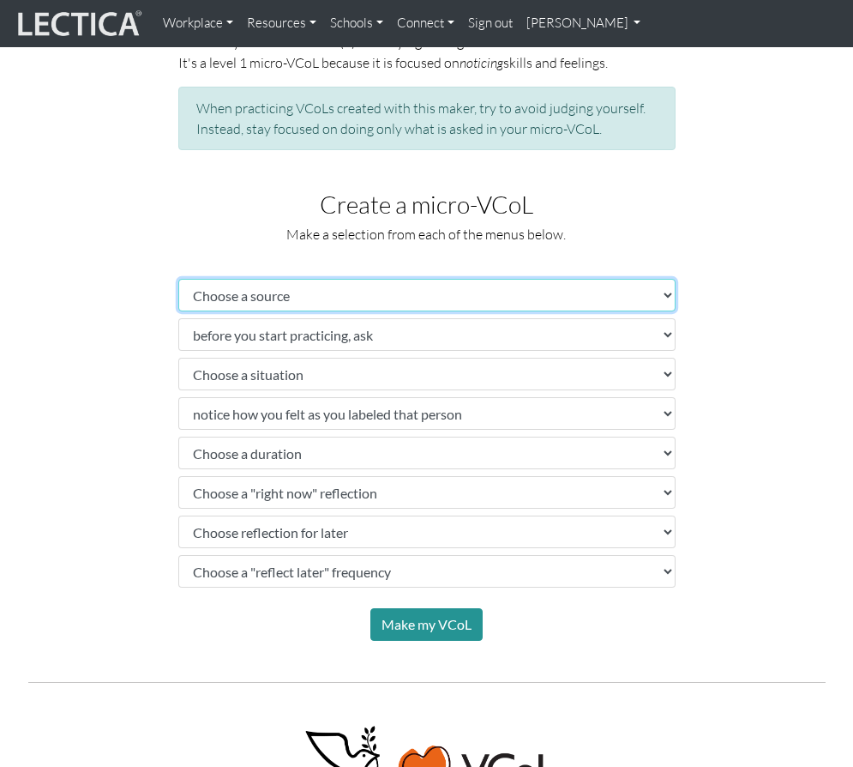
click at [354, 300] on select "Choose a source" at bounding box center [426, 295] width 497 height 33
select select "trusted colleagues"
click at [178, 279] on select "Choose a source" at bounding box center [426, 295] width 497 height 33
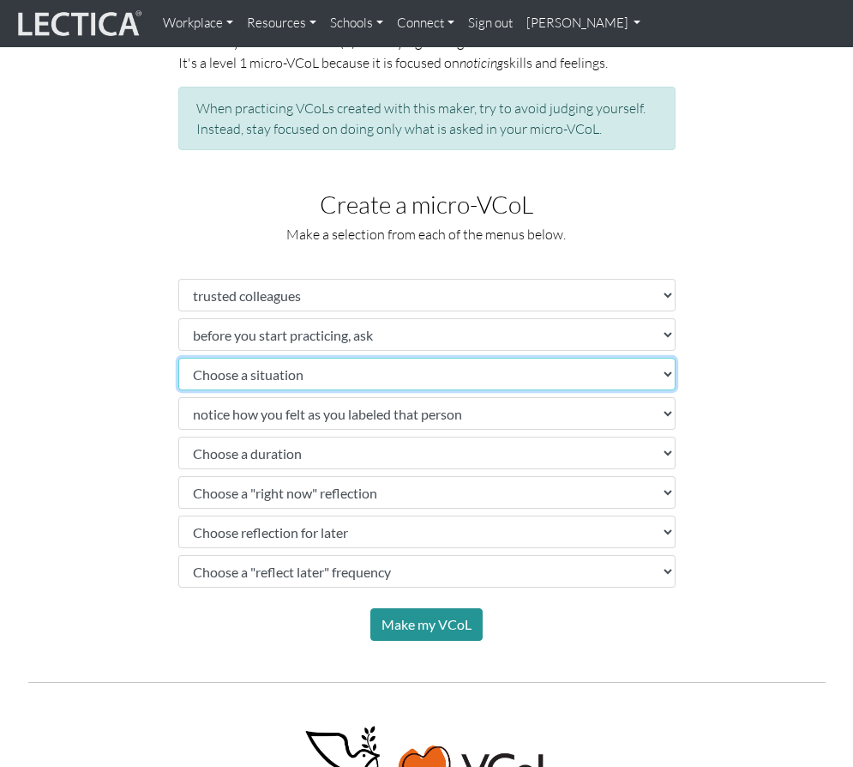
click at [332, 365] on select "Choose a situation" at bounding box center [426, 374] width 497 height 33
select select "mentally ill or mentally healthy person"
click at [178, 358] on select "Choose a situation" at bounding box center [426, 374] width 497 height 33
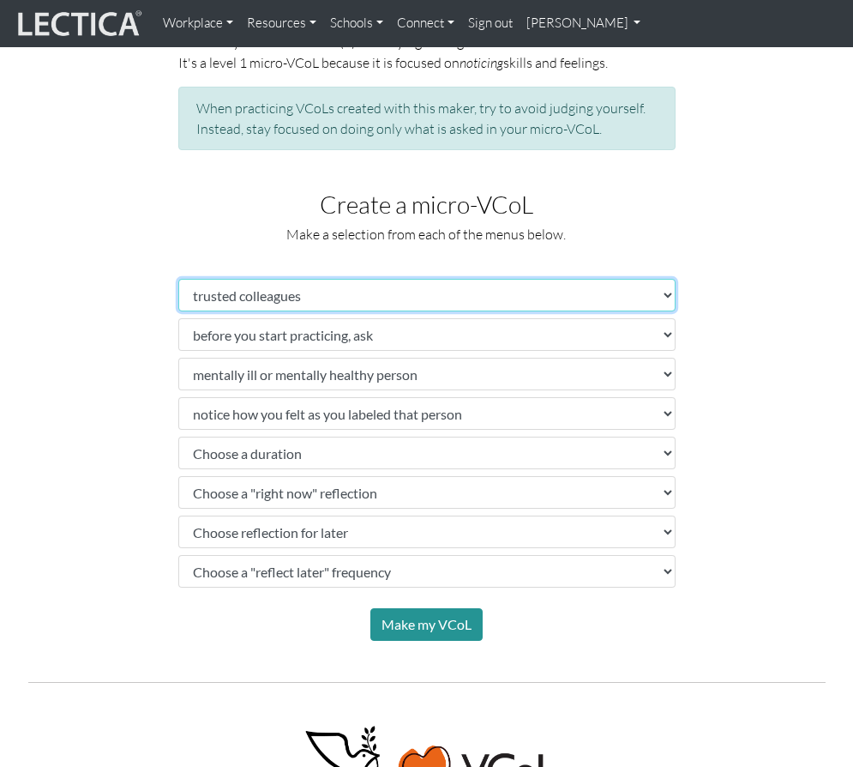
click at [311, 292] on select "Choose a source" at bounding box center [426, 295] width 497 height 33
select select "family members"
click at [178, 279] on select "Choose a source" at bounding box center [426, 295] width 497 height 33
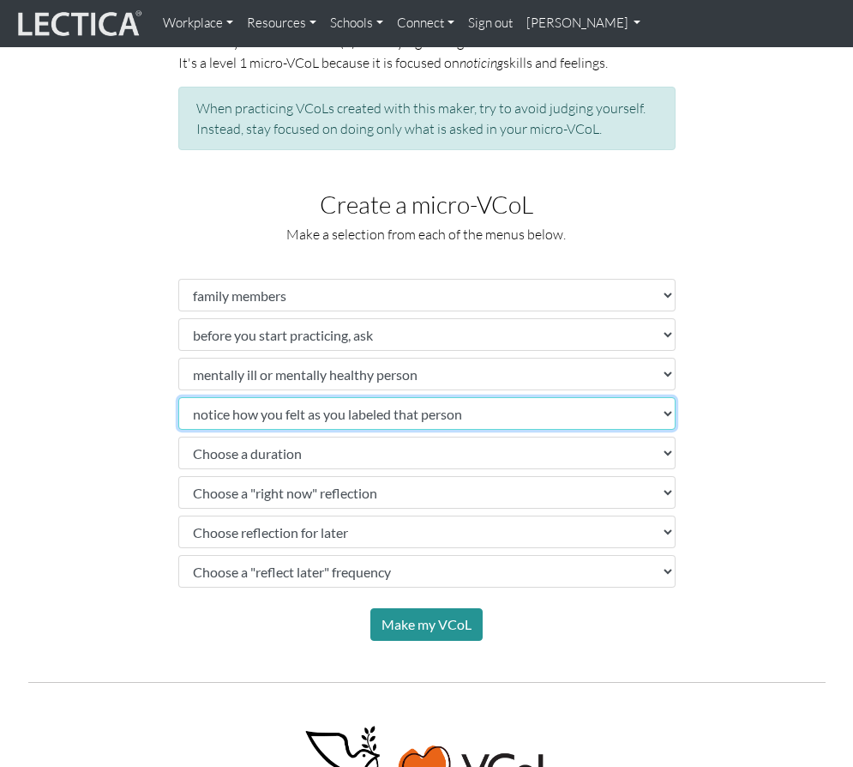
click at [394, 412] on select "Choose a practice" at bounding box center [426, 413] width 497 height 33
click at [178, 397] on select "Choose a practice" at bounding box center [426, 413] width 497 height 33
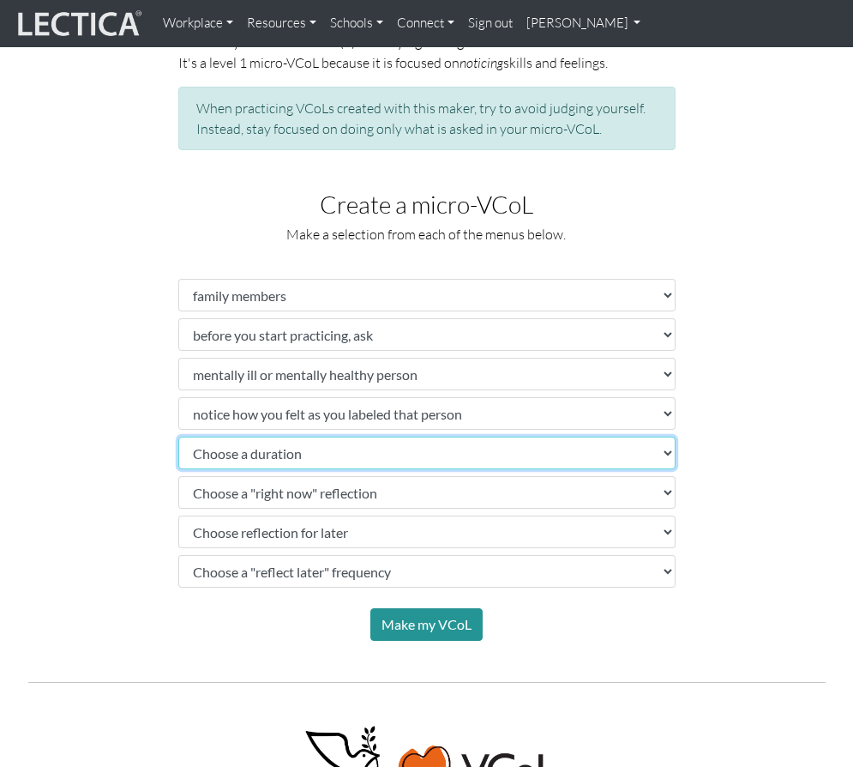
click at [300, 458] on select "Choose a duration" at bounding box center [426, 452] width 497 height 33
select select "for the next few days"
click at [178, 436] on select "Choose a duration" at bounding box center [426, 452] width 497 height 33
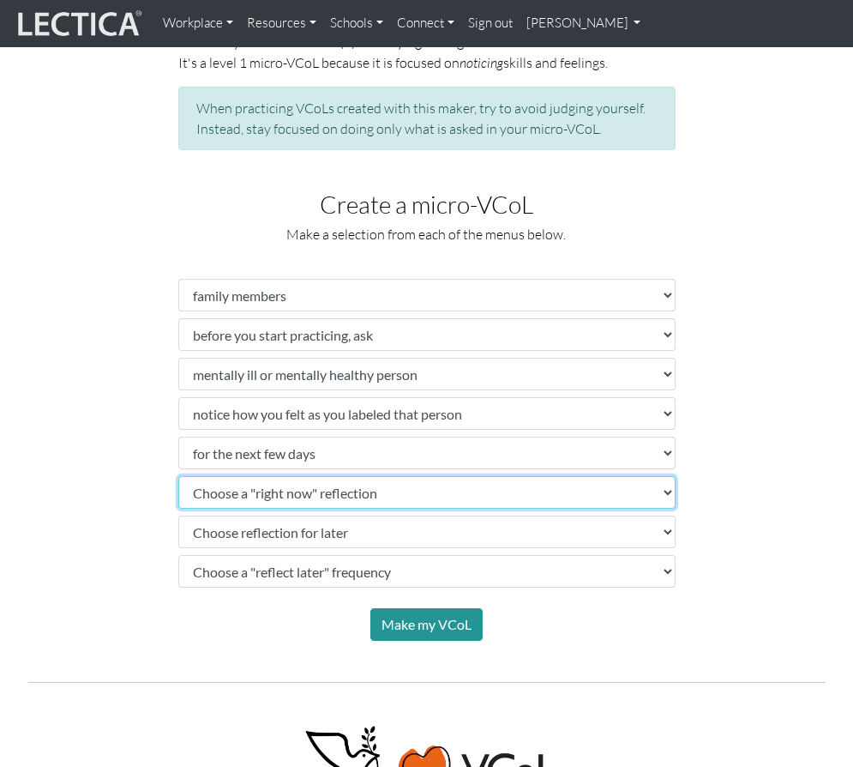
click at [324, 499] on select "Choose a "right now" reflection" at bounding box center [426, 492] width 497 height 33
select select "describe your feelings to yourself"
click at [178, 476] on select "Choose a "right now" reflection" at bounding box center [426, 492] width 497 height 33
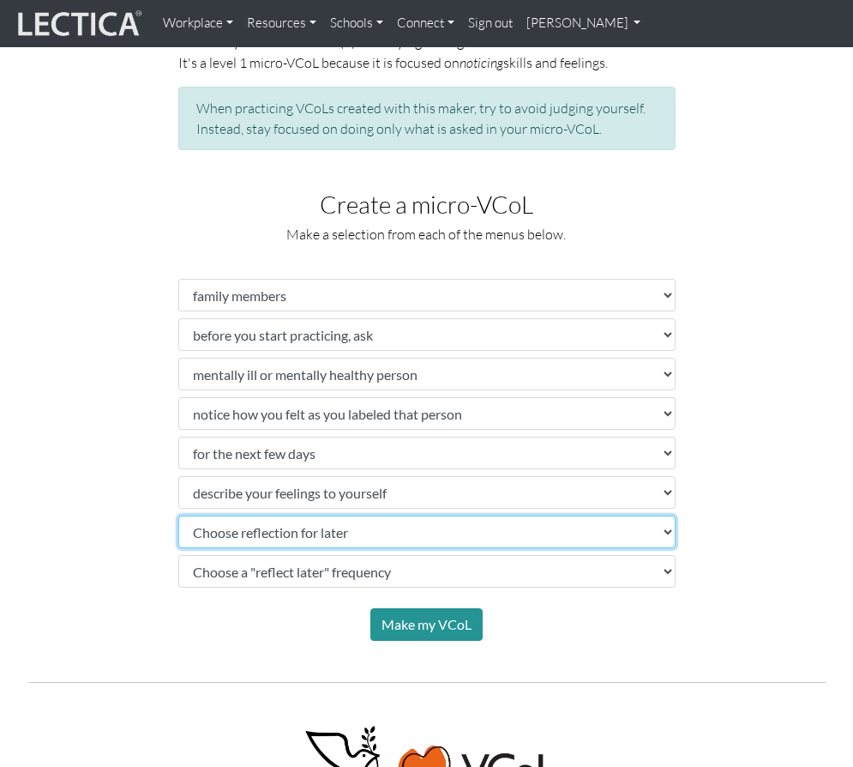
click at [345, 538] on select "Choose reflection for later" at bounding box center [426, 531] width 497 height 33
select select "compare your feelings"
click at [178, 515] on select "Choose reflection for later" at bounding box center [426, 531] width 497 height 33
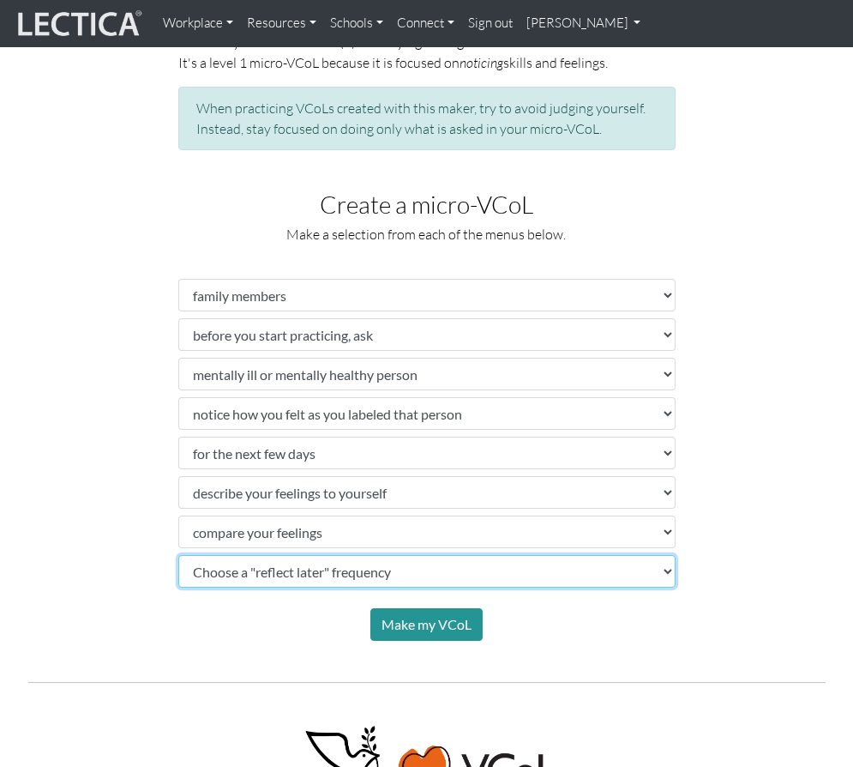
click at [310, 578] on select "Choose a "reflect later" frequency" at bounding box center [426, 571] width 497 height 33
select select "daily"
click at [178, 555] on select "Choose a "reflect later" frequency" at bounding box center [426, 571] width 497 height 33
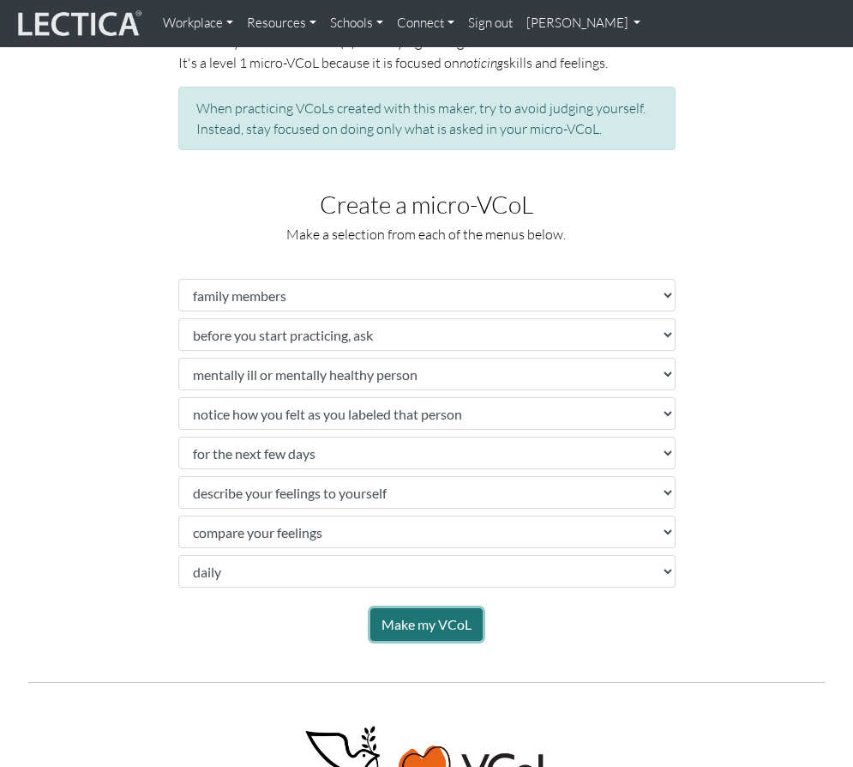
click at [399, 617] on button "Make my VCoL" at bounding box center [426, 624] width 112 height 33
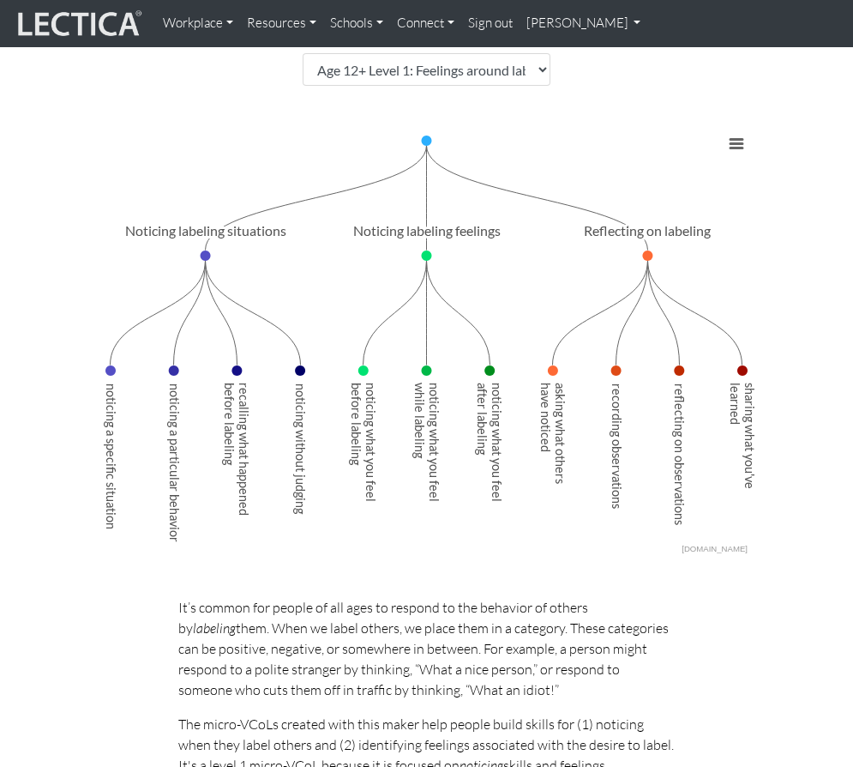
scroll to position [135, 0]
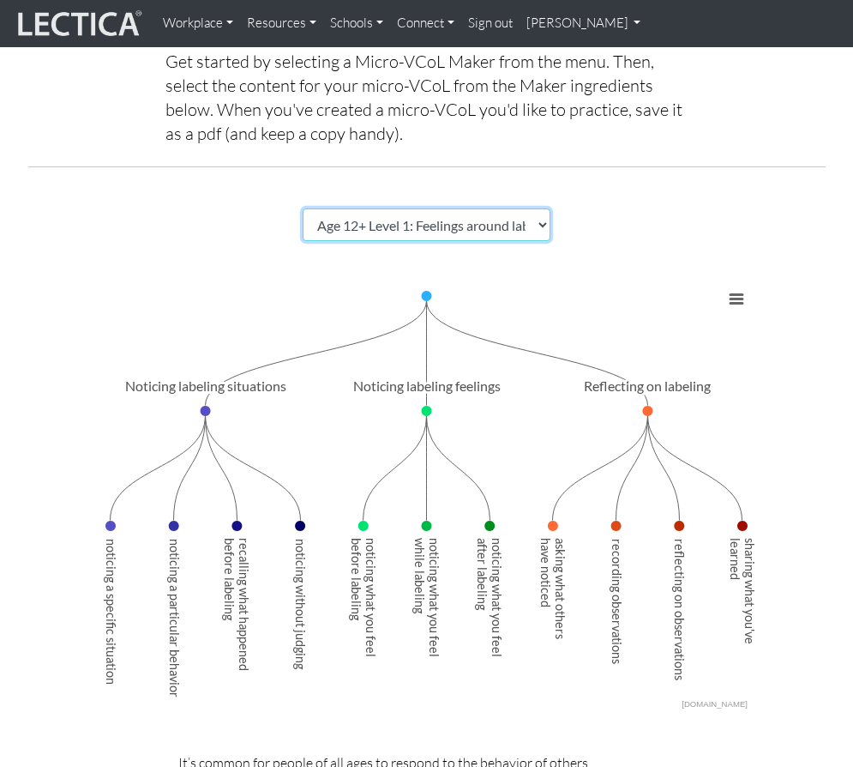
click at [518, 220] on select "Choose a Micro-VCoL Maker" at bounding box center [427, 224] width 249 height 33
click at [303, 208] on select "Choose a Micro-VCoL Maker" at bounding box center [427, 224] width 249 height 33
click at [496, 226] on select "Choose a Micro-VCoL Maker" at bounding box center [427, 224] width 249 height 33
click at [303, 208] on select "Choose a Micro-VCoL Maker" at bounding box center [427, 224] width 249 height 33
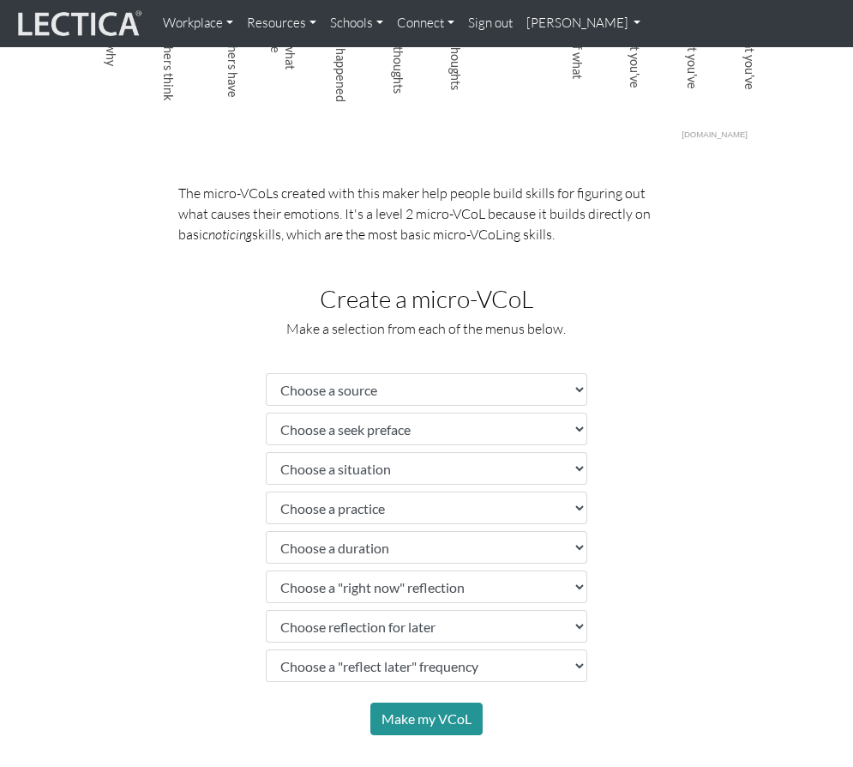
scroll to position [736, 0]
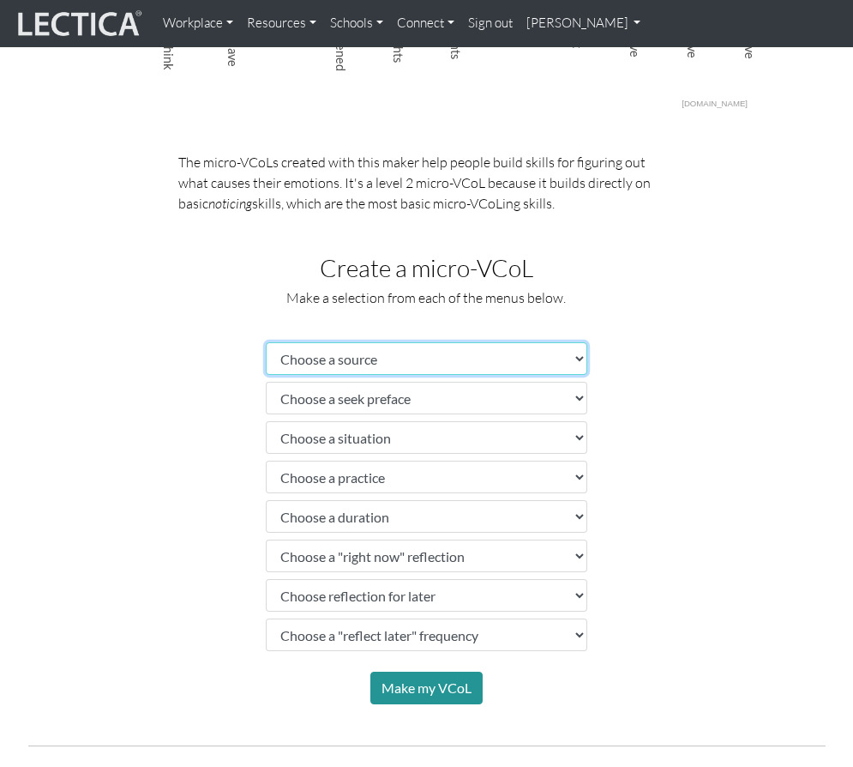
click at [461, 366] on select "Choose a source" at bounding box center [427, 358] width 322 height 33
click at [165, 408] on div "The micro-VCoLs created with this maker help people build skills for figuring o…" at bounding box center [426, 428] width 823 height 553
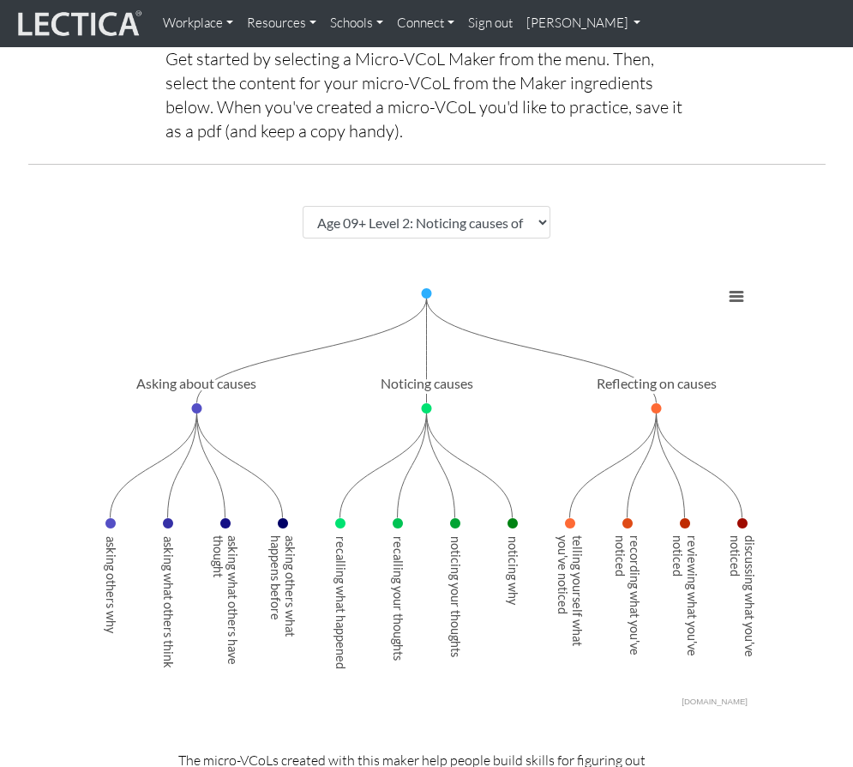
scroll to position [221, 0]
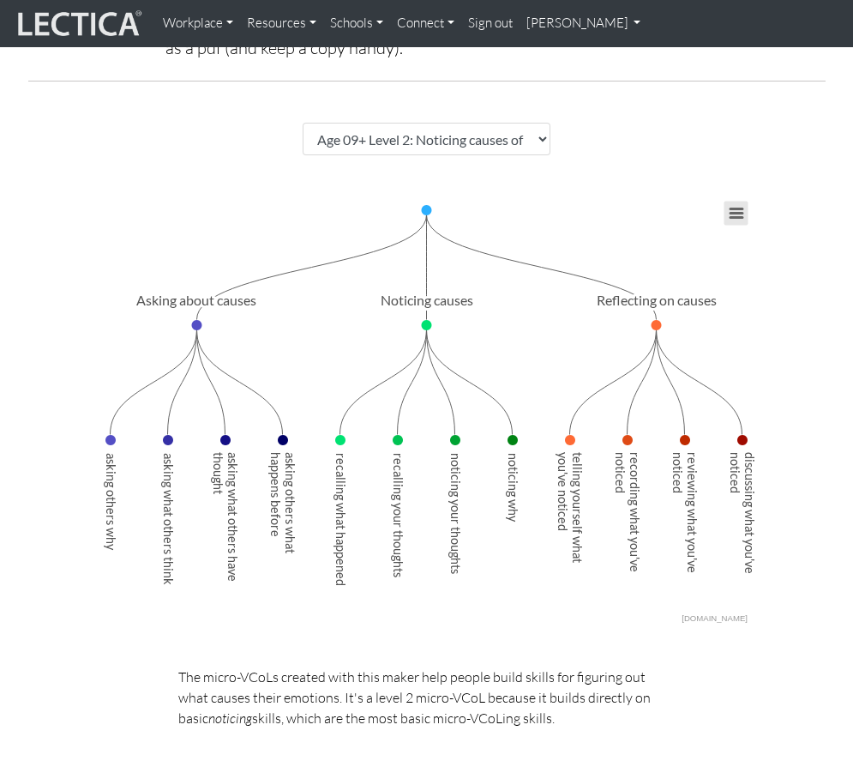
click at [738, 209] on button "View chart menu, Chart" at bounding box center [737, 214] width 24 height 24
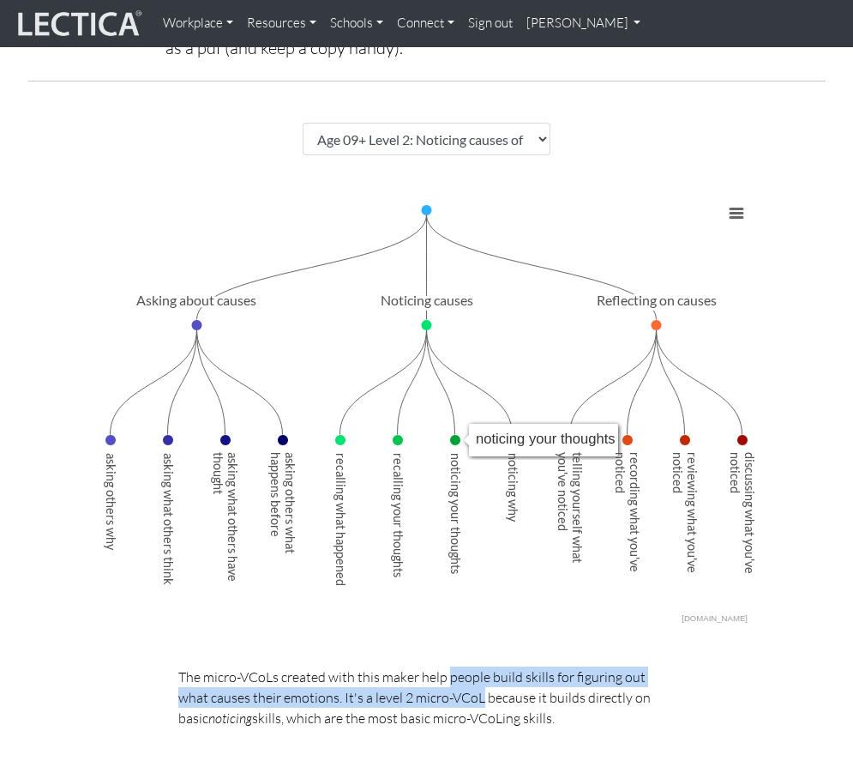
click at [450, 689] on p "The micro-VCoLs created with this maker help people build skills for figuring o…" at bounding box center [426, 697] width 523 height 62
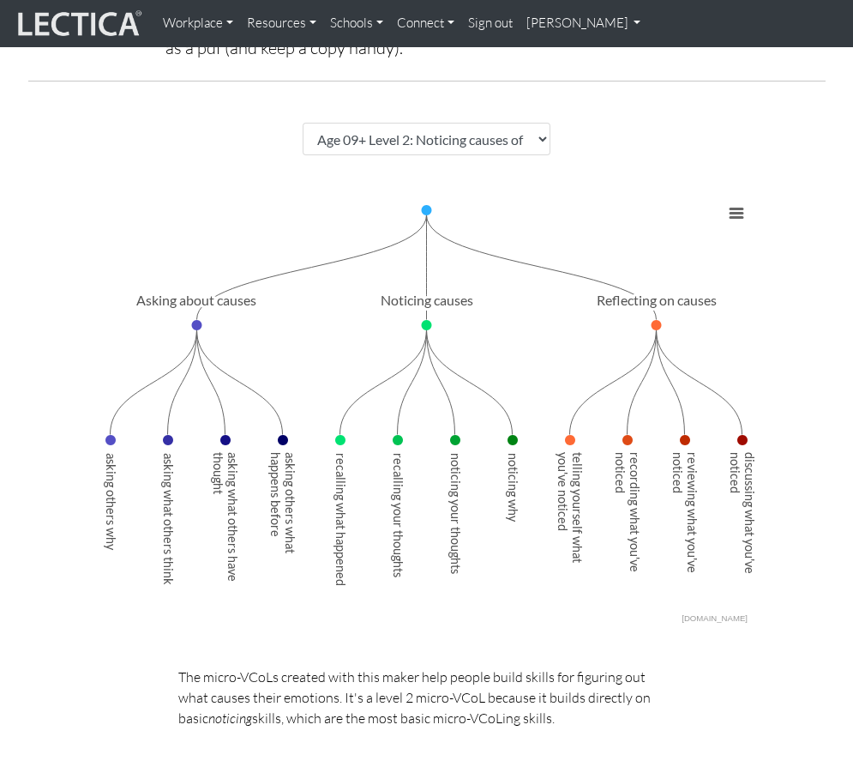
click at [117, 665] on div "Micro-VCoL Maker™ Create your own Micro-VCols. Get started by selecting a Micro…" at bounding box center [426, 543] width 853 height 1435
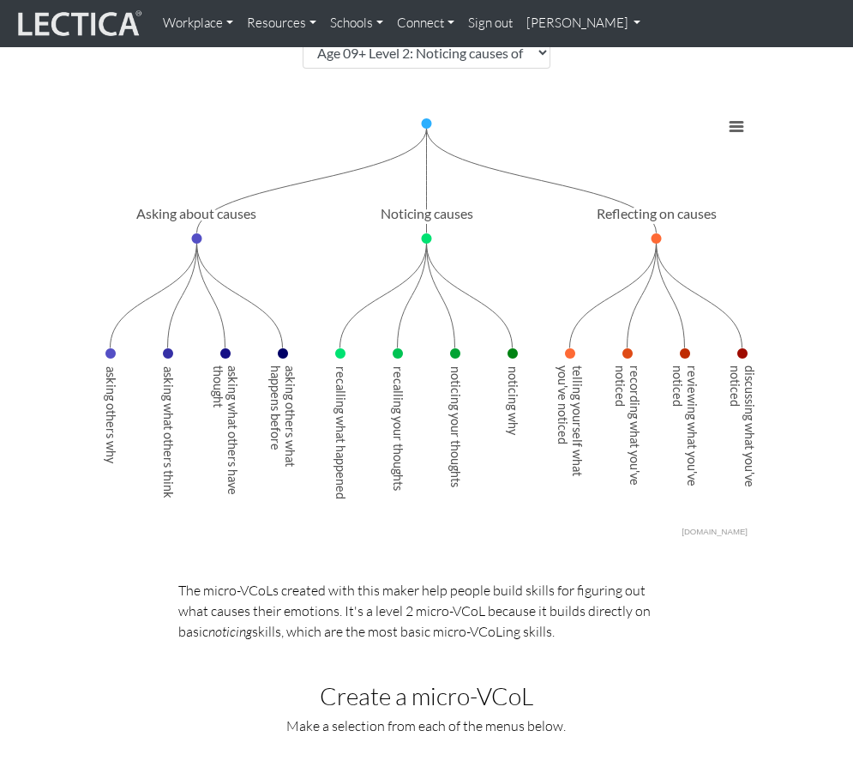
scroll to position [307, 0]
click at [214, 199] on rect "Interactive chart" at bounding box center [426, 325] width 659 height 429
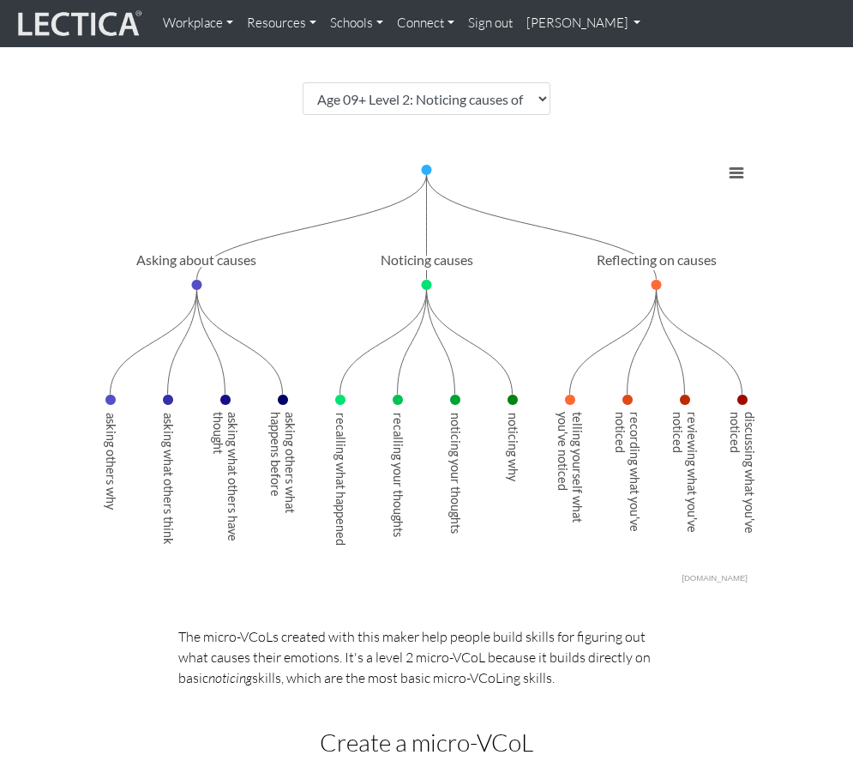
scroll to position [221, 0]
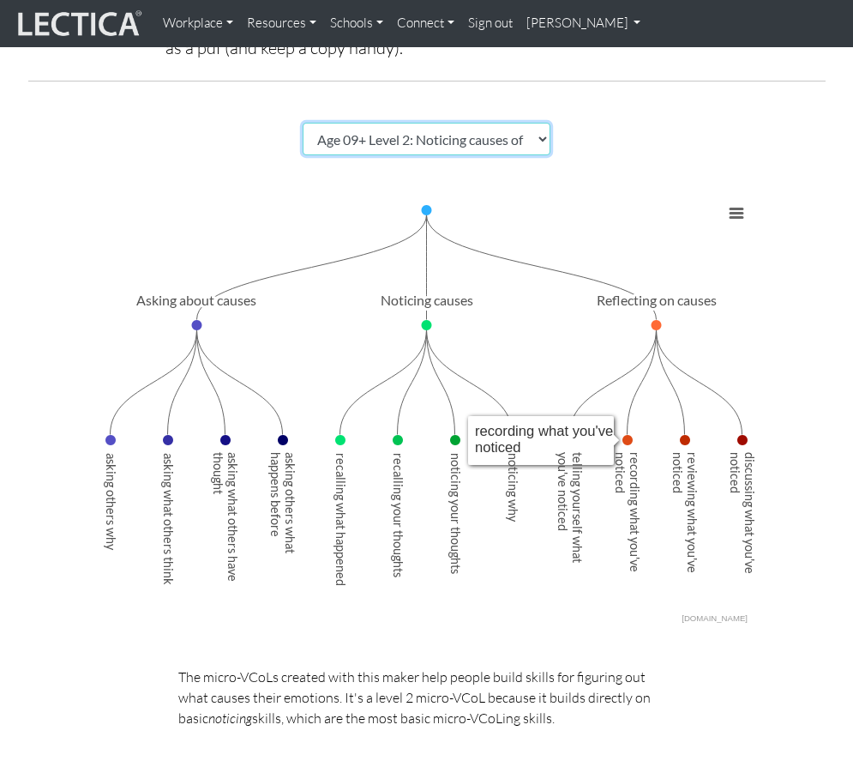
click at [529, 124] on select "Choose a Micro-VCoL Maker" at bounding box center [427, 139] width 249 height 33
select select "7821123e-00de-44ee-af13-bae6e75f9bf4"
click at [303, 123] on select "Choose a Micro-VCoL Maker" at bounding box center [427, 139] width 249 height 33
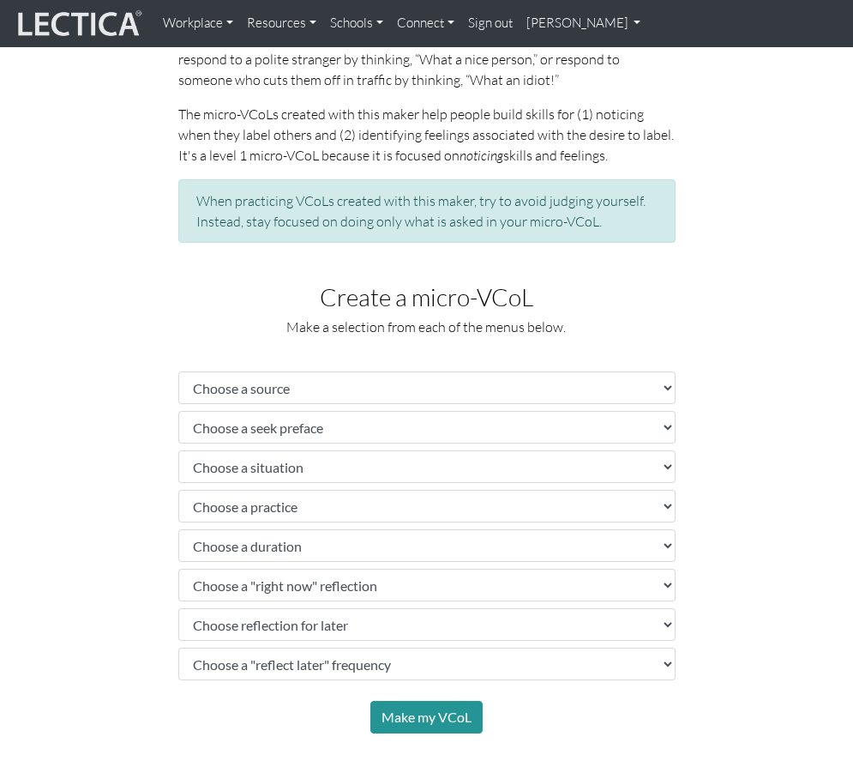
scroll to position [907, 0]
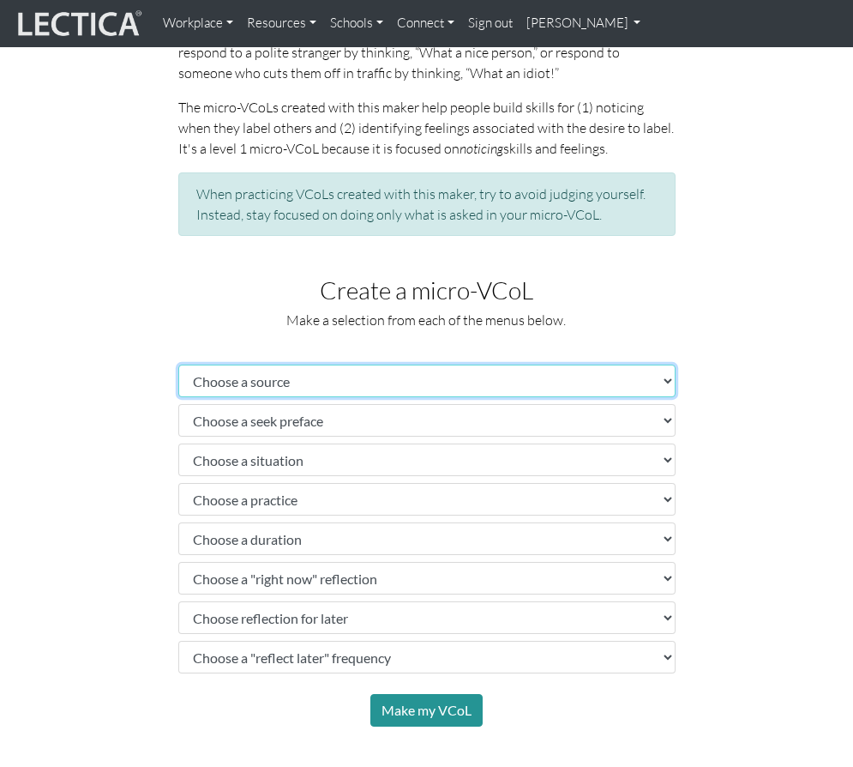
click at [347, 385] on select "Choose a source" at bounding box center [426, 380] width 497 height 33
select select "peers"
click at [178, 364] on select "Choose a source" at bounding box center [426, 380] width 497 height 33
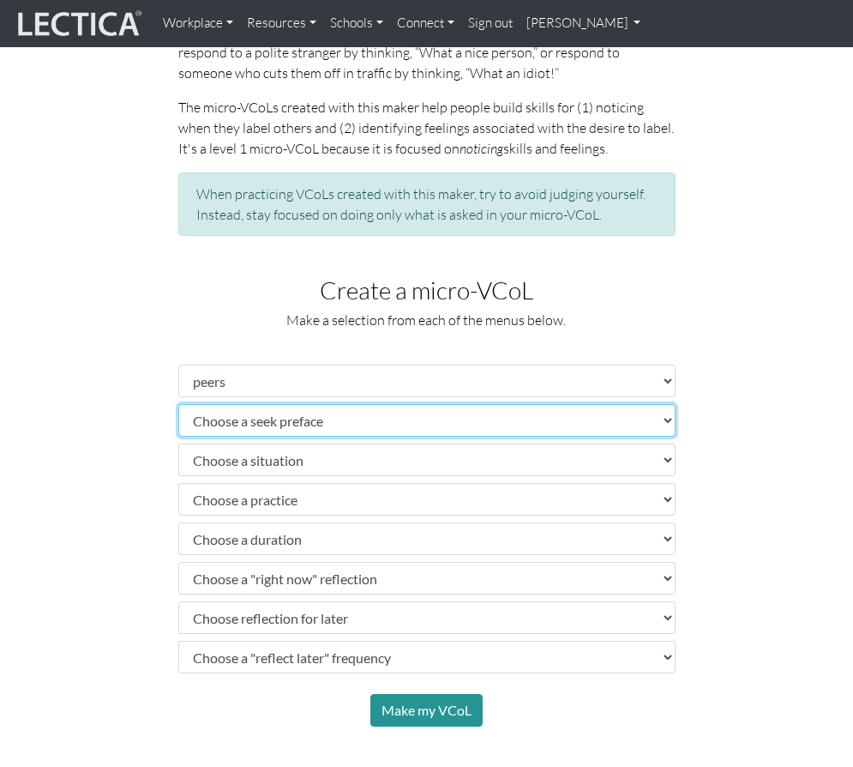
click at [311, 424] on select "Choose a seek preface" at bounding box center [426, 420] width 497 height 33
click at [178, 404] on select "Choose a seek preface" at bounding box center [426, 420] width 497 height 33
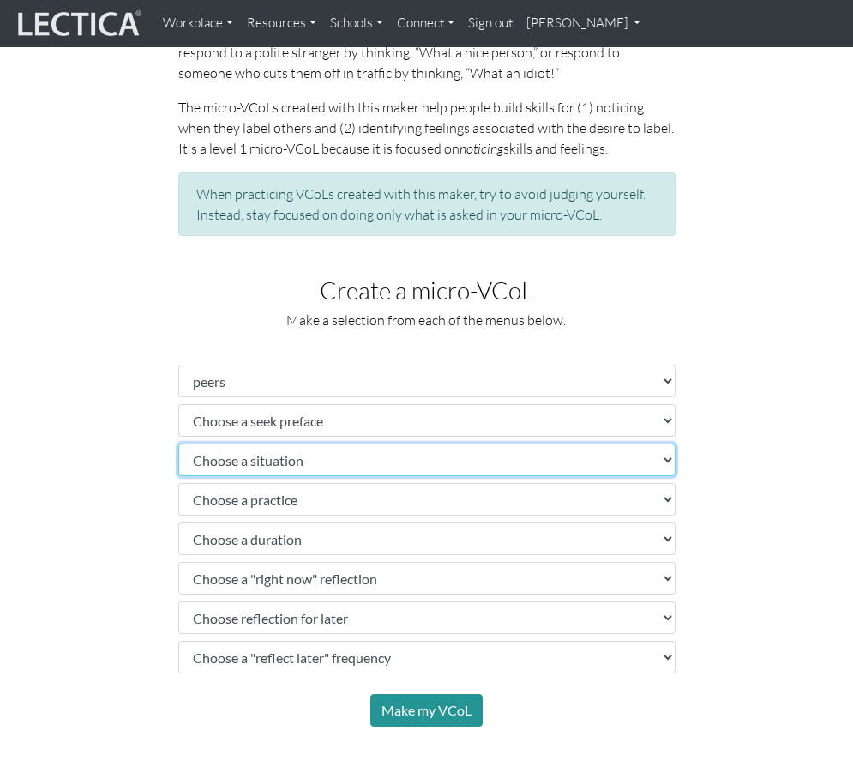
click at [323, 466] on select "Choose a situation" at bounding box center [426, 459] width 497 height 33
select select "untrustworthy or trustworthy person"
click at [178, 443] on select "Choose a situation" at bounding box center [426, 459] width 497 height 33
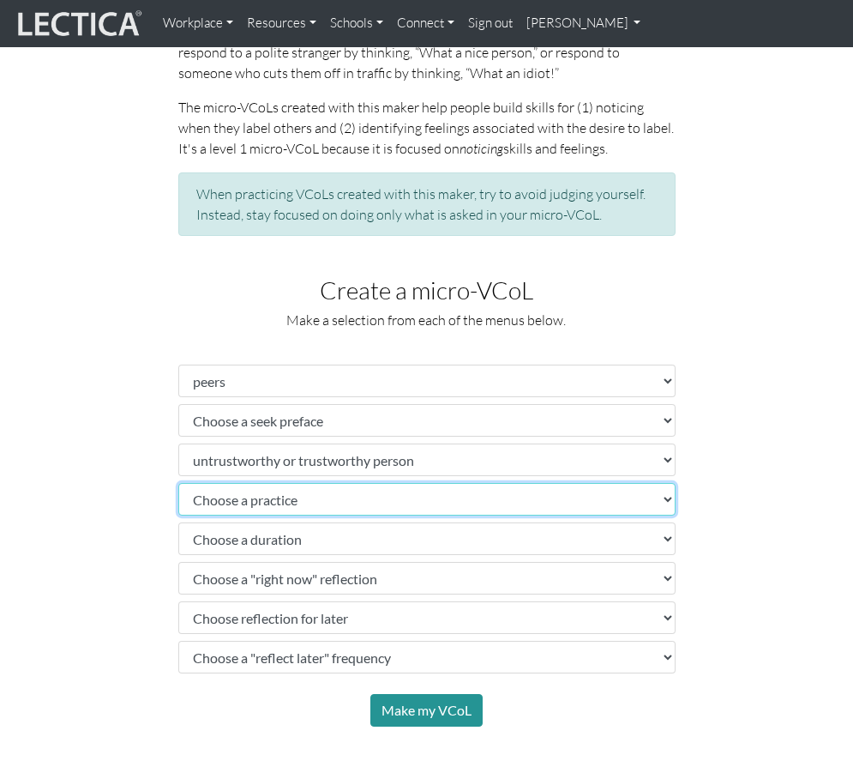
click at [314, 494] on select "Choose a practice" at bounding box center [426, 499] width 497 height 33
select select "notice how you felt right after labeling that person"
click at [178, 483] on select "Choose a practice" at bounding box center [426, 499] width 497 height 33
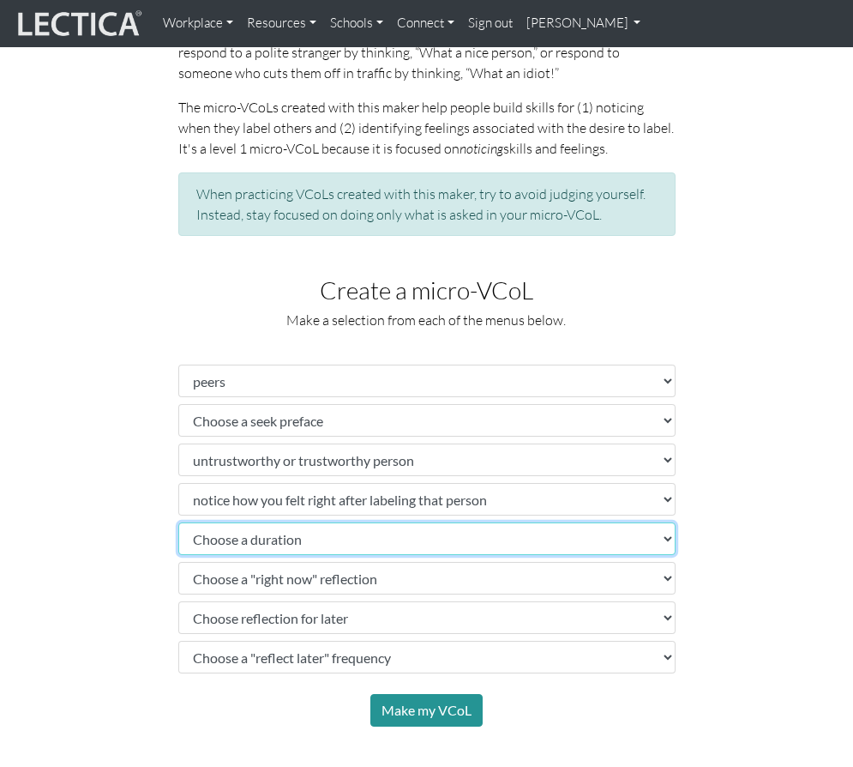
click at [309, 535] on select "Choose a duration" at bounding box center [426, 538] width 497 height 33
select select "for the next few days"
click at [178, 522] on select "Choose a duration" at bounding box center [426, 538] width 497 height 33
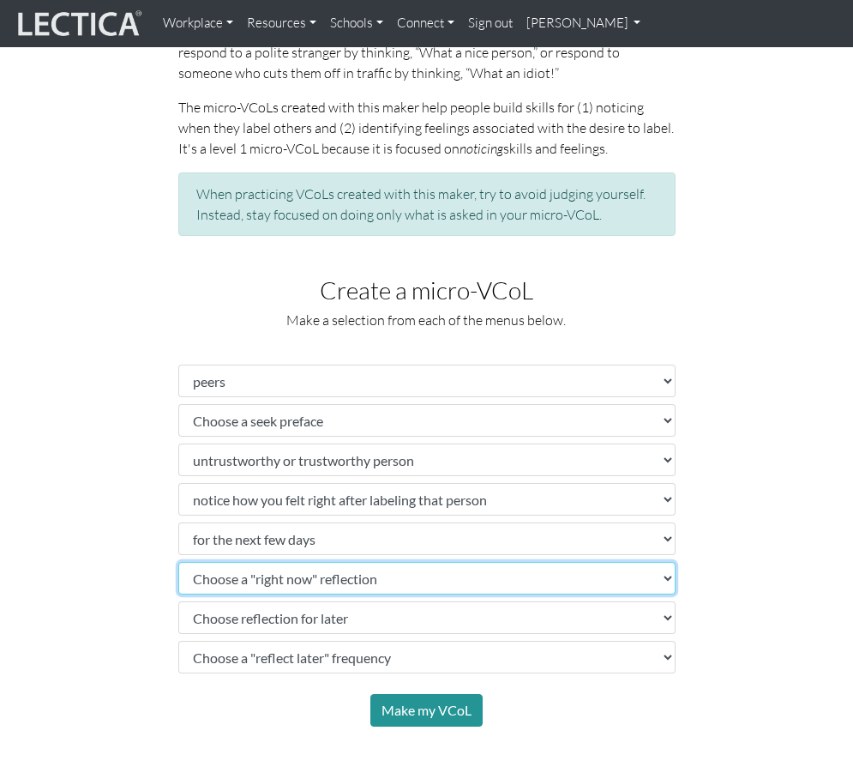
click at [328, 574] on select "Choose a "right now" reflection" at bounding box center [426, 578] width 497 height 33
select select "tell yourself what you're noticing"
click at [178, 562] on select "Choose a "right now" reflection" at bounding box center [426, 578] width 497 height 33
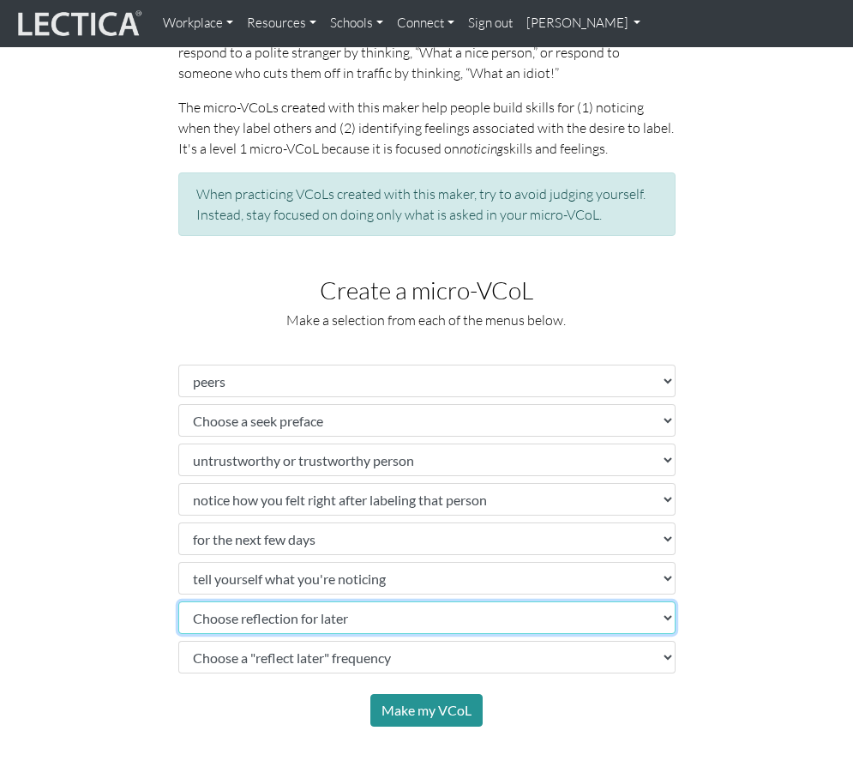
click at [358, 624] on select "Choose reflection for later" at bounding box center [426, 617] width 497 height 33
select select "review learning and set intentions"
click at [178, 601] on select "Choose reflection for later" at bounding box center [426, 617] width 497 height 33
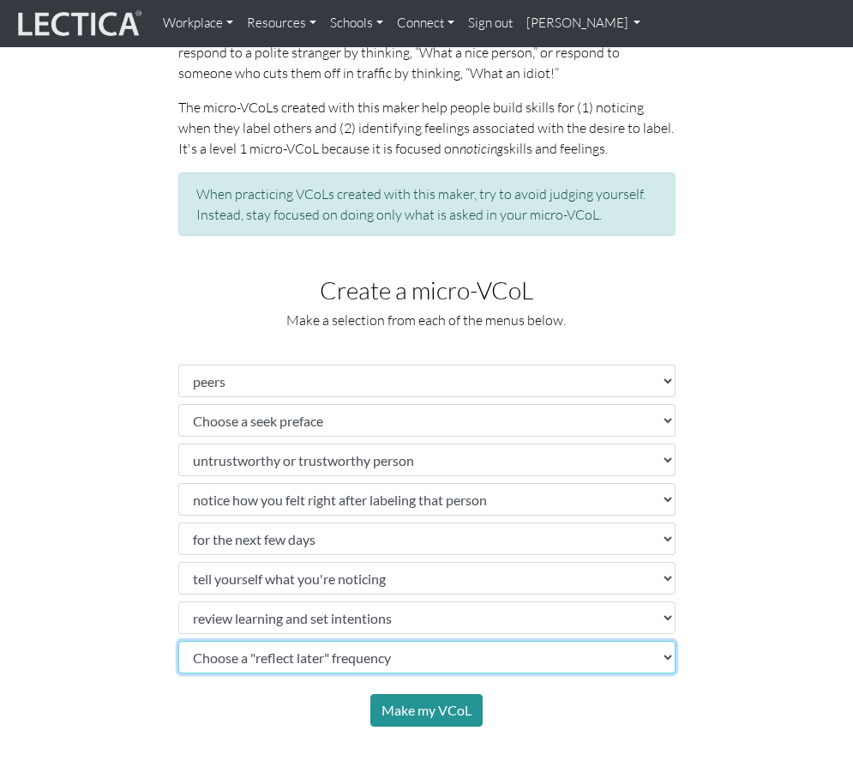
click at [340, 662] on select "Choose a "reflect later" frequency" at bounding box center [426, 657] width 497 height 33
select select "every few days"
click at [178, 641] on select "Choose a "reflect later" frequency" at bounding box center [426, 657] width 497 height 33
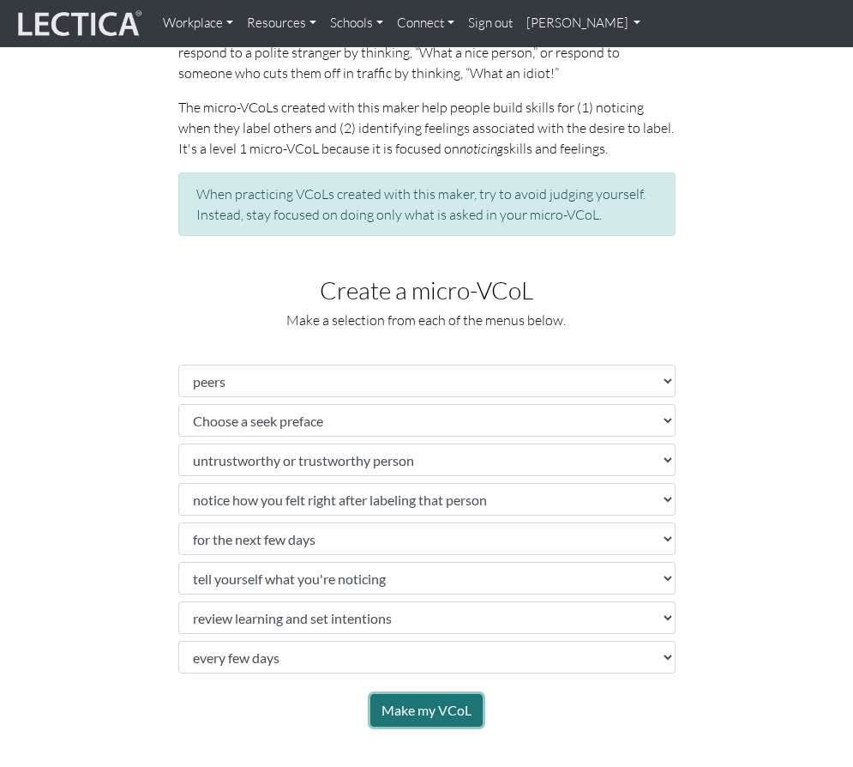
click at [389, 712] on button "Make my VCoL" at bounding box center [426, 710] width 112 height 33
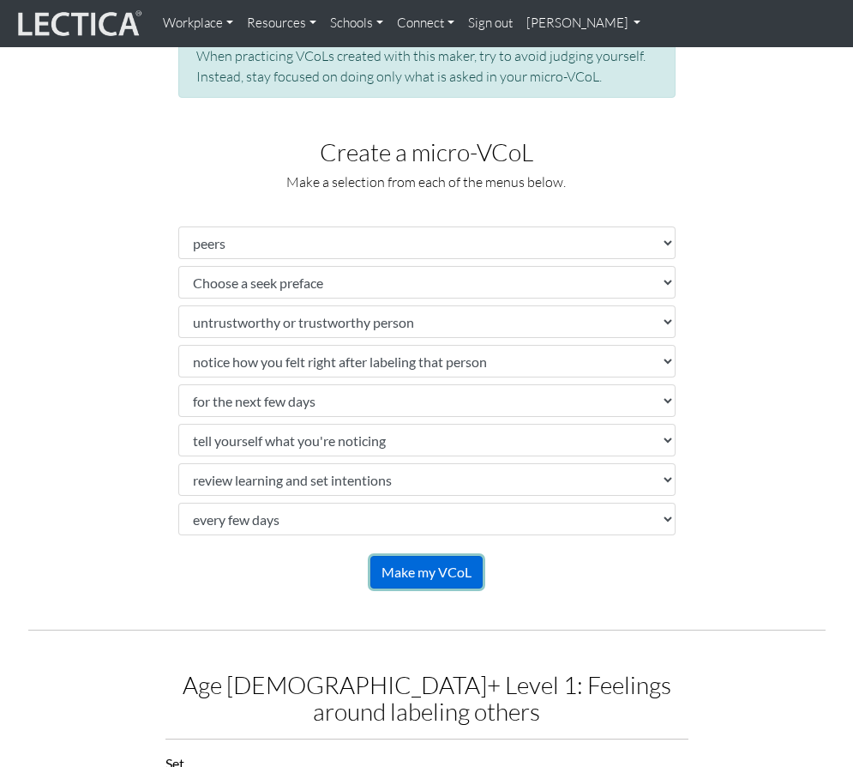
scroll to position [1336, 0]
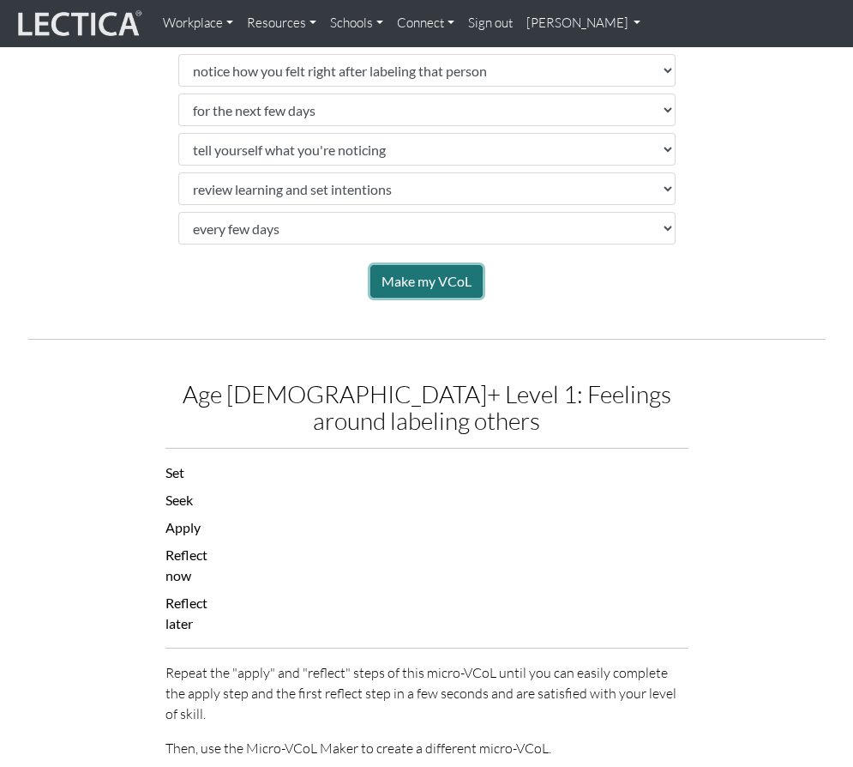
click at [424, 275] on button "Make my VCoL" at bounding box center [426, 281] width 112 height 33
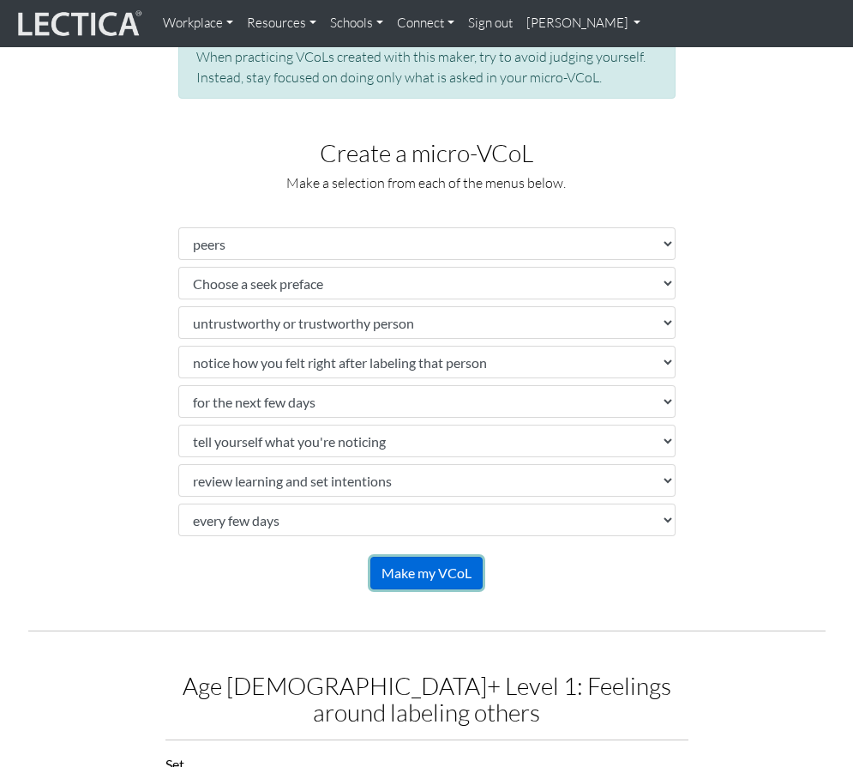
scroll to position [907, 0]
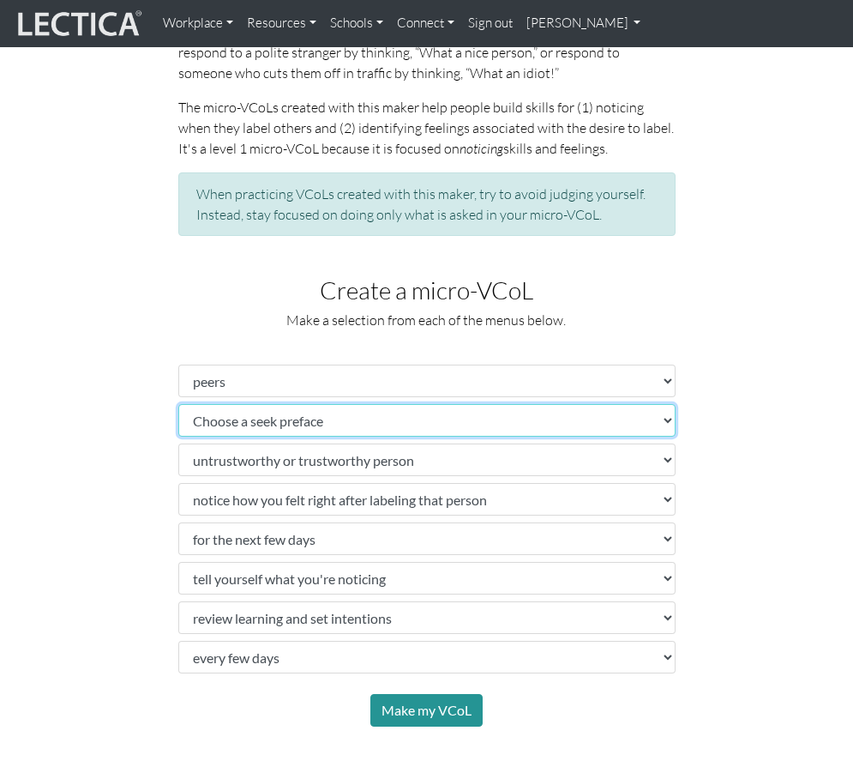
click at [340, 412] on select "Choose a seek preface" at bounding box center [426, 420] width 497 height 33
select select "before you start practicing, ask"
click at [178, 404] on select "Choose a seek preface" at bounding box center [426, 420] width 497 height 33
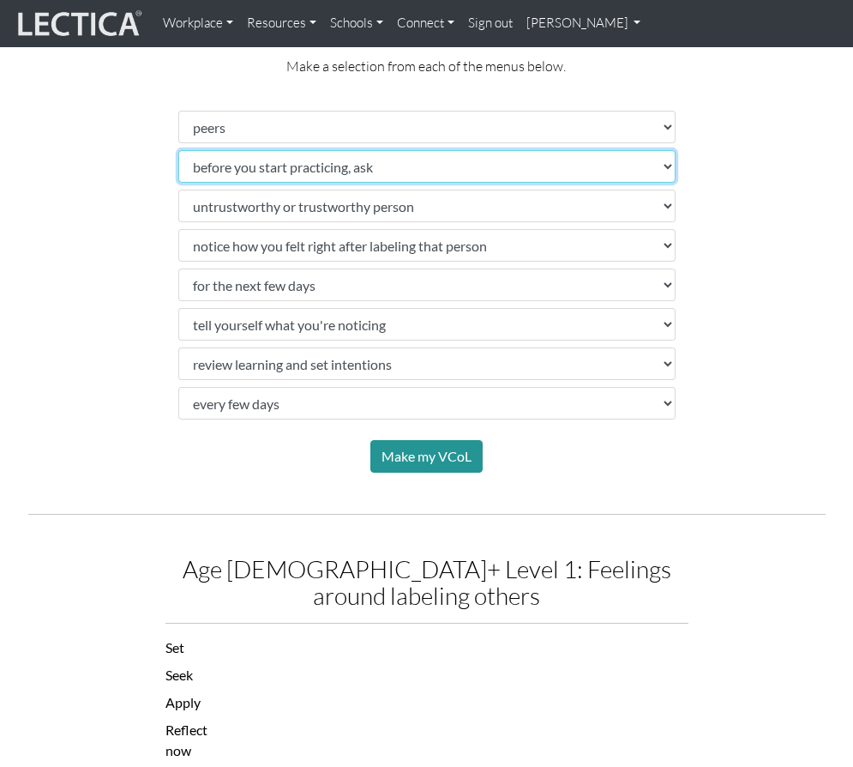
scroll to position [1164, 0]
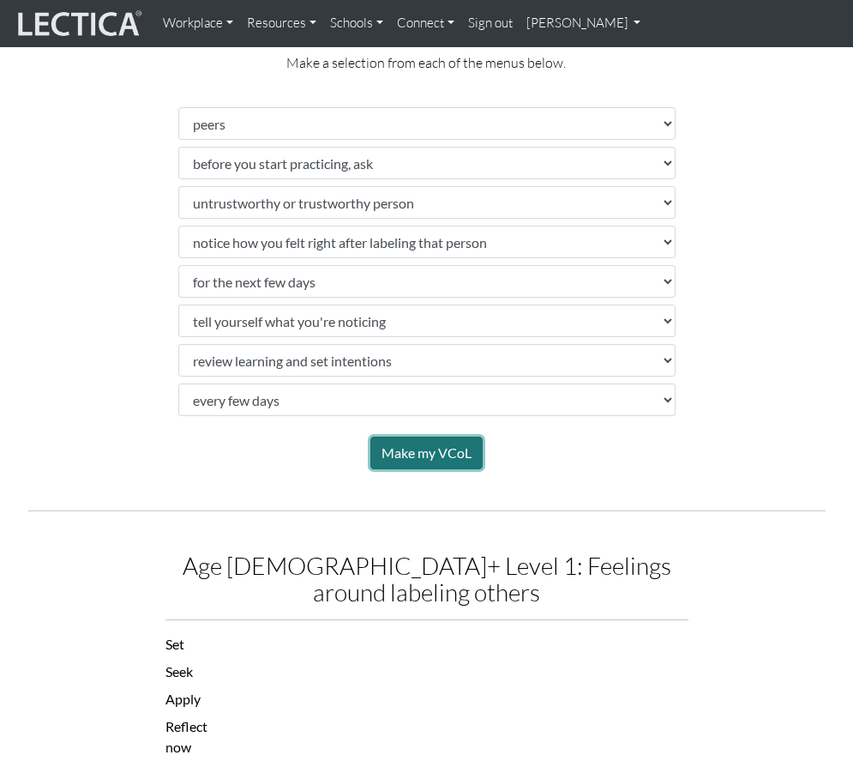
click at [419, 447] on button "Make my VCoL" at bounding box center [426, 452] width 112 height 33
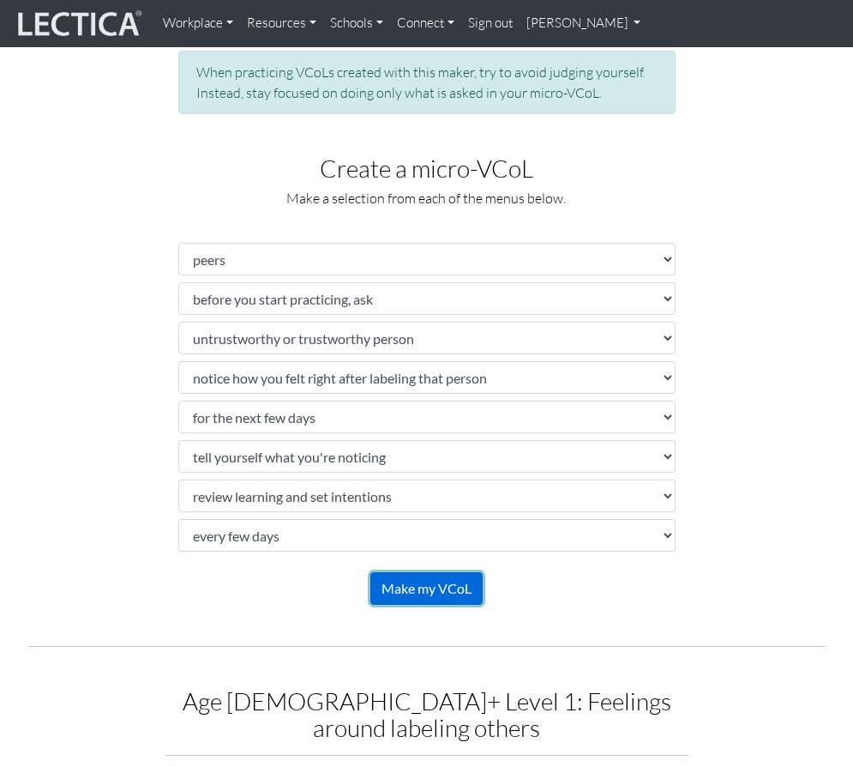
scroll to position [943, 0]
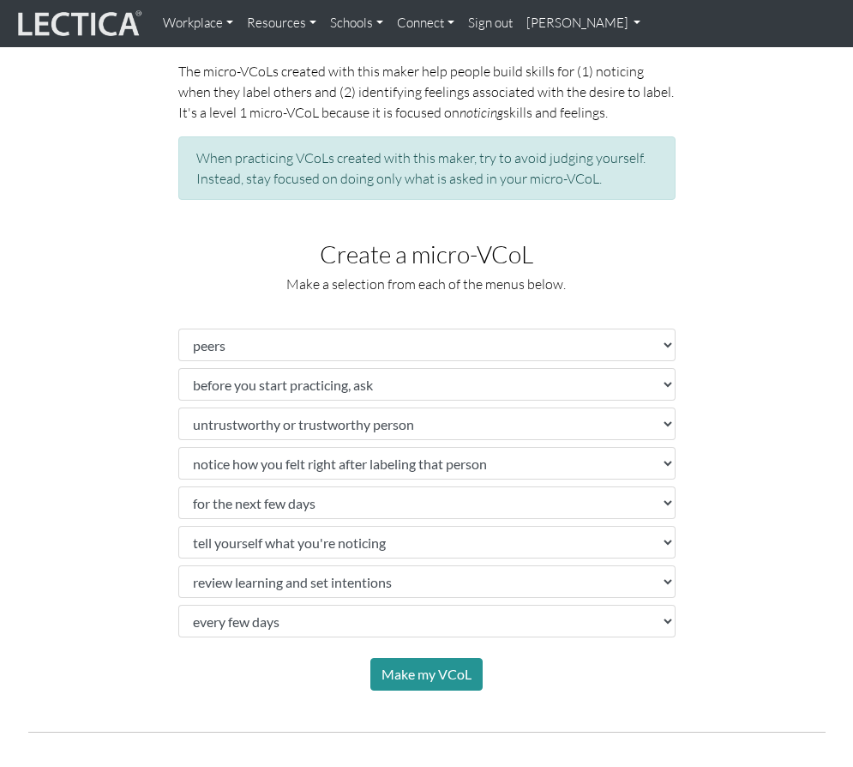
click at [716, 185] on div "It’s common for people of all ages to respond to the behavior of others by labe…" at bounding box center [426, 317] width 823 height 747
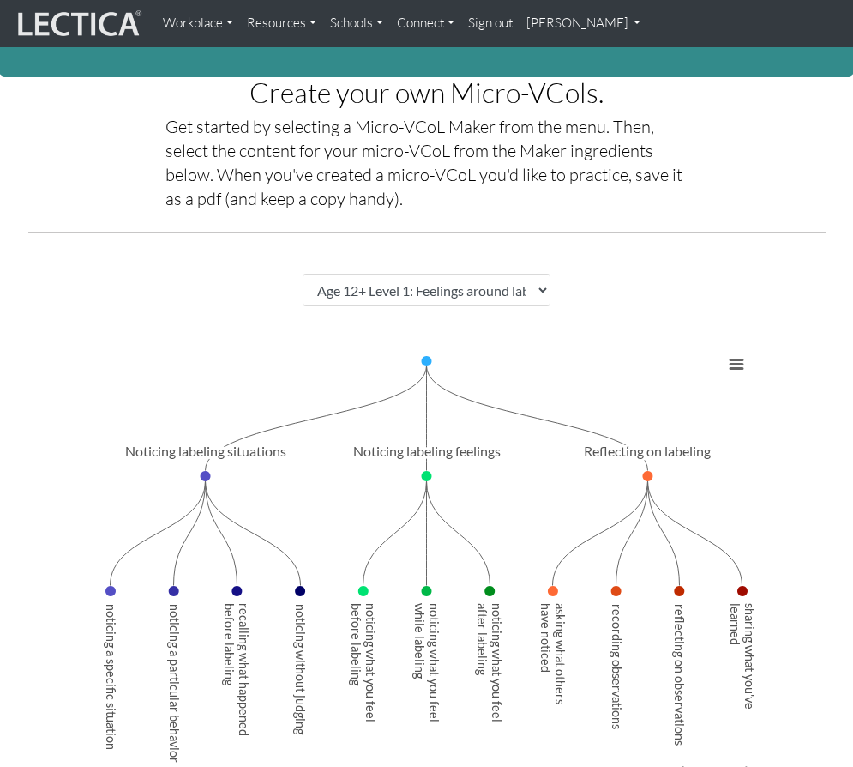
scroll to position [0, 0]
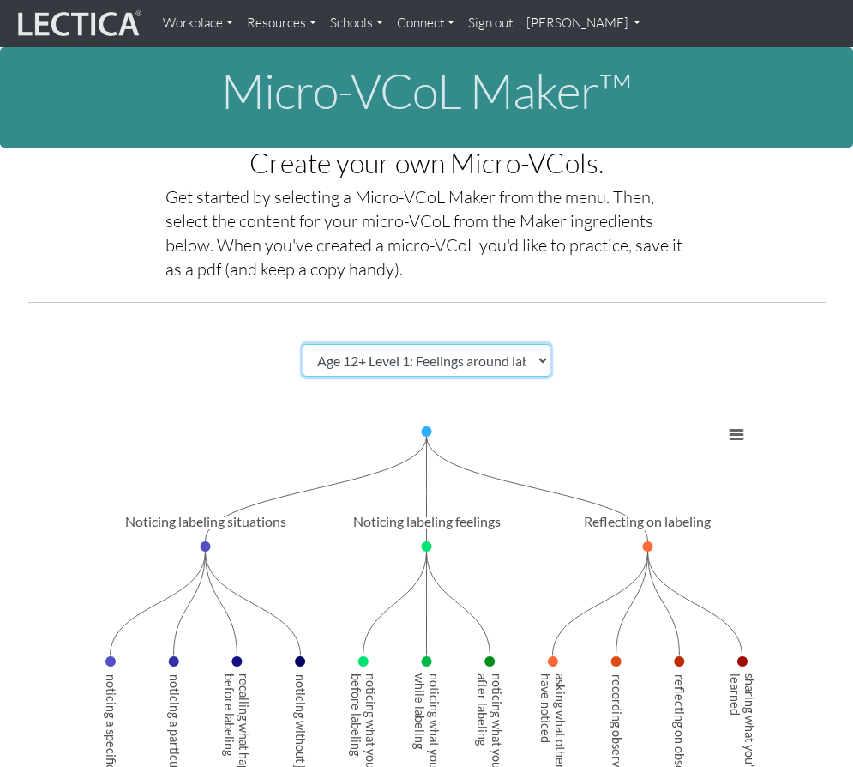
click at [539, 362] on select "Choose a Micro-VCoL Maker" at bounding box center [427, 360] width 249 height 33
select select "83d362ee-1552-446e-a79b-128712ffa662"
click at [303, 344] on select "Choose a Micro-VCoL Maker" at bounding box center [427, 360] width 249 height 33
select select "empty"
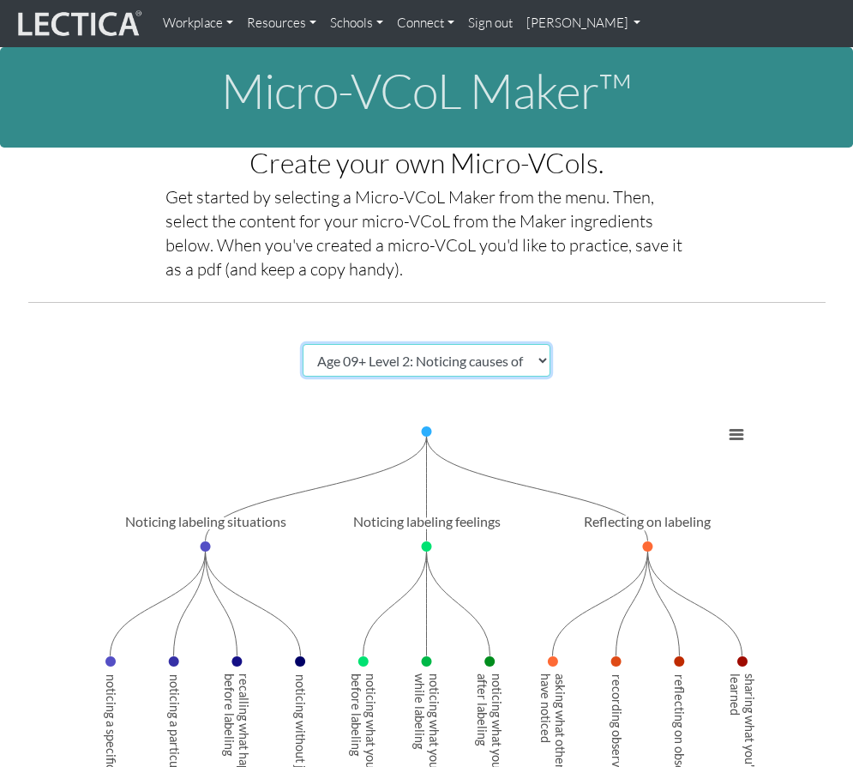
select select "empty"
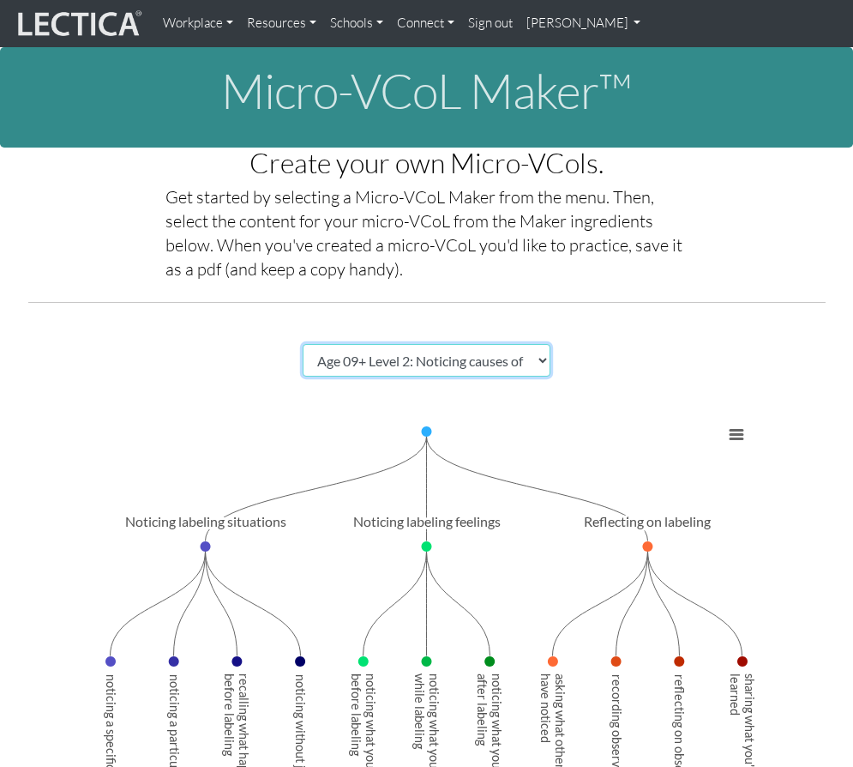
select select "empty"
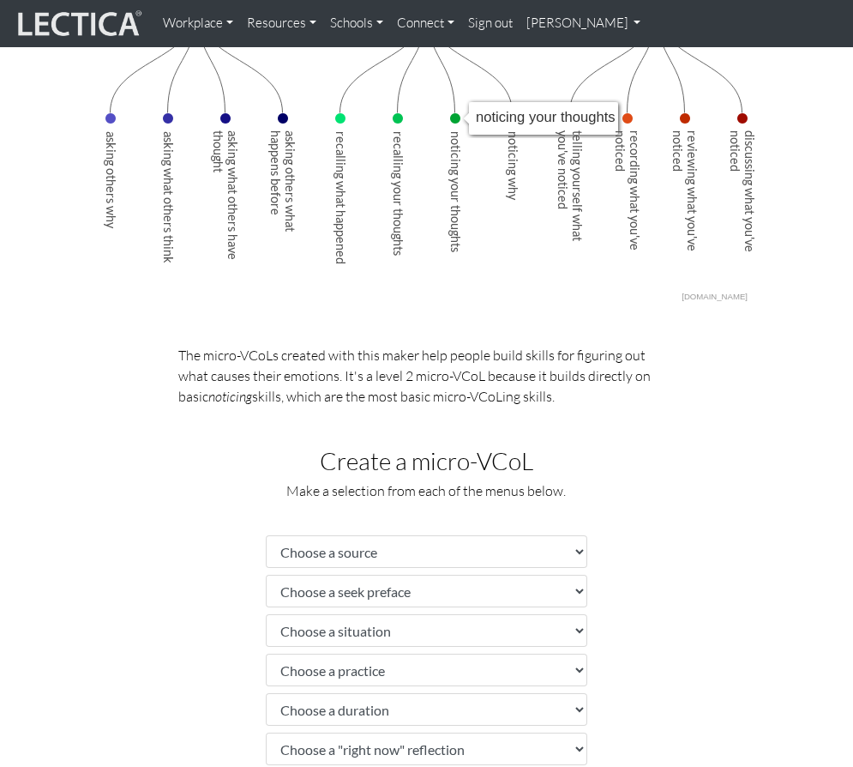
scroll to position [772, 0]
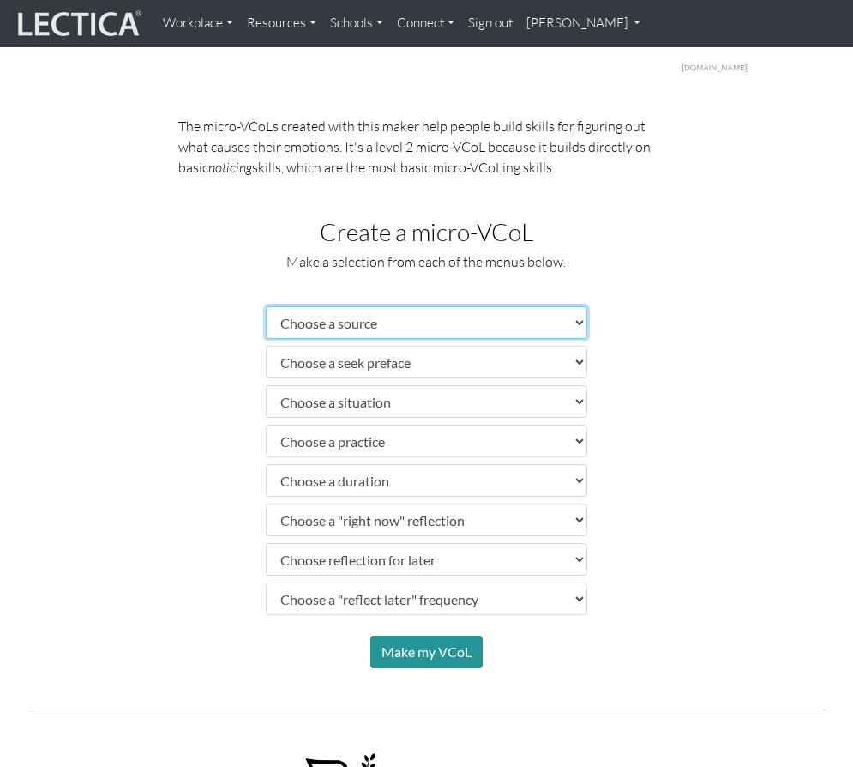
click at [506, 321] on select "Choose a source" at bounding box center [427, 322] width 322 height 33
click at [155, 398] on div "The micro-VCoLs created with this maker help people build skills for figuring o…" at bounding box center [426, 392] width 823 height 553
click at [491, 313] on select "Choose a source" at bounding box center [427, 322] width 322 height 33
select select "peers"
click at [266, 306] on select "Choose a source" at bounding box center [427, 322] width 322 height 33
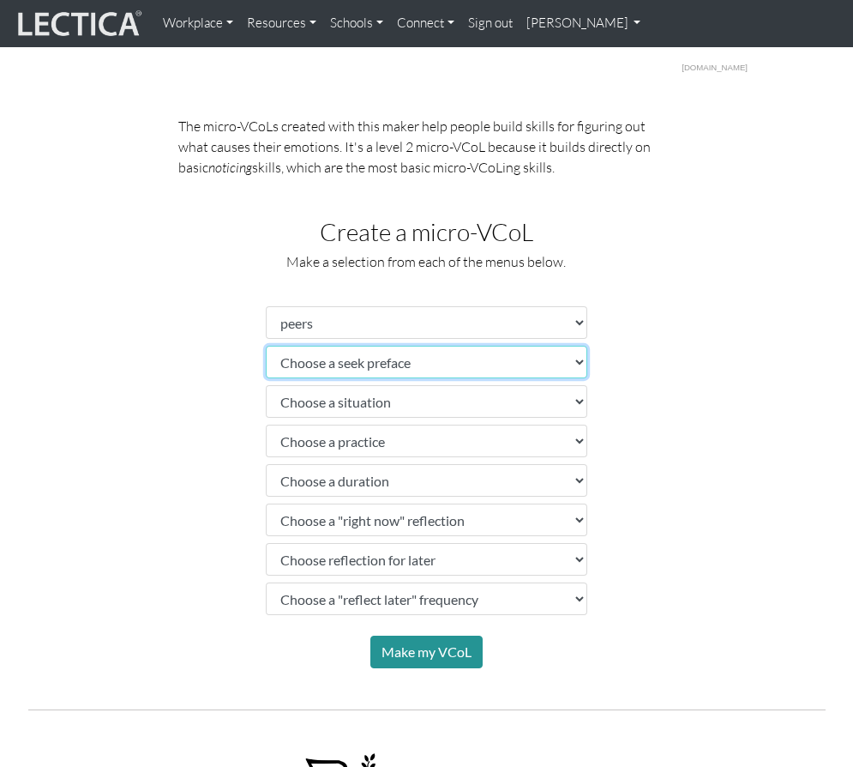
click at [370, 364] on select "Choose a seek preface" at bounding box center [427, 362] width 322 height 33
select select "to get started, ask"
click at [266, 346] on select "Choose a seek preface" at bounding box center [427, 362] width 322 height 33
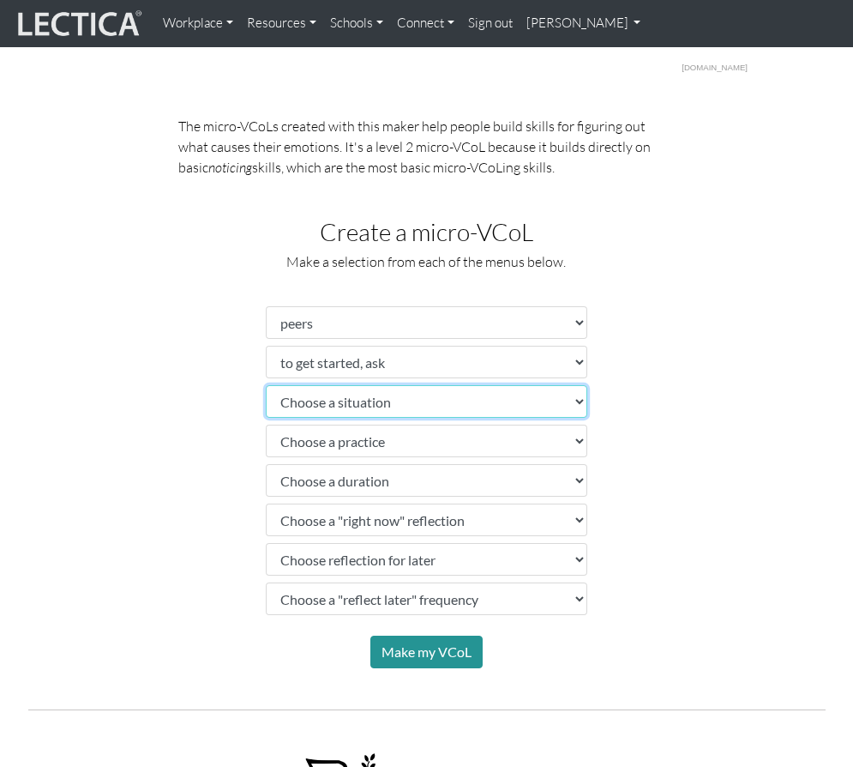
click at [364, 411] on select "Choose a situation" at bounding box center [427, 401] width 322 height 33
select select "stressed"
click at [266, 385] on select "Choose a situation" at bounding box center [427, 401] width 322 height 33
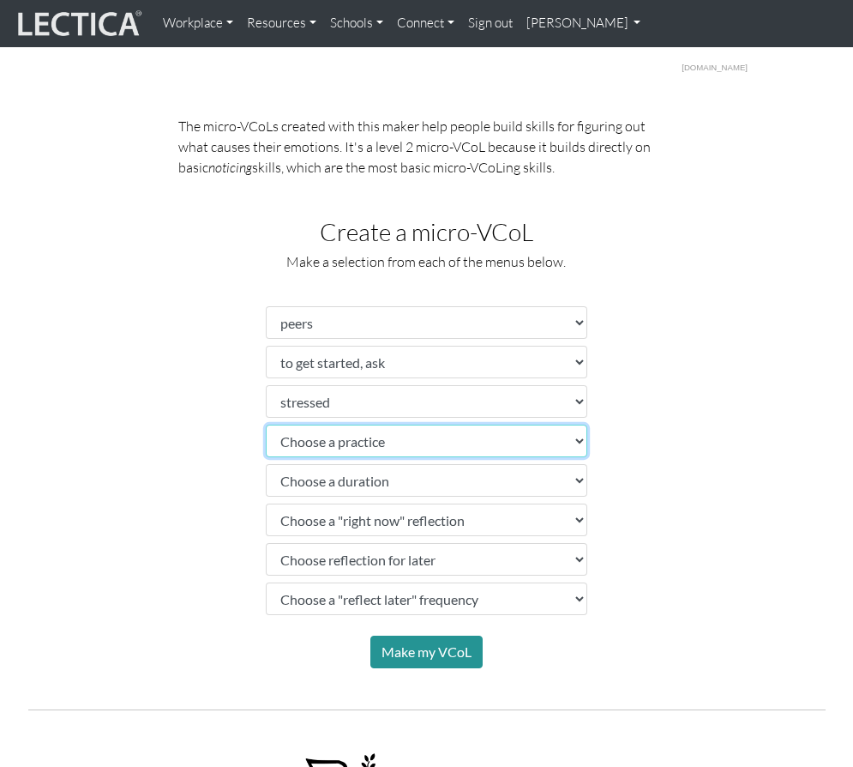
click at [345, 451] on select "Choose a practice" at bounding box center [427, 440] width 322 height 33
click at [123, 482] on div "The micro-VCoLs created with this maker help people build skills for figuring o…" at bounding box center [426, 392] width 823 height 553
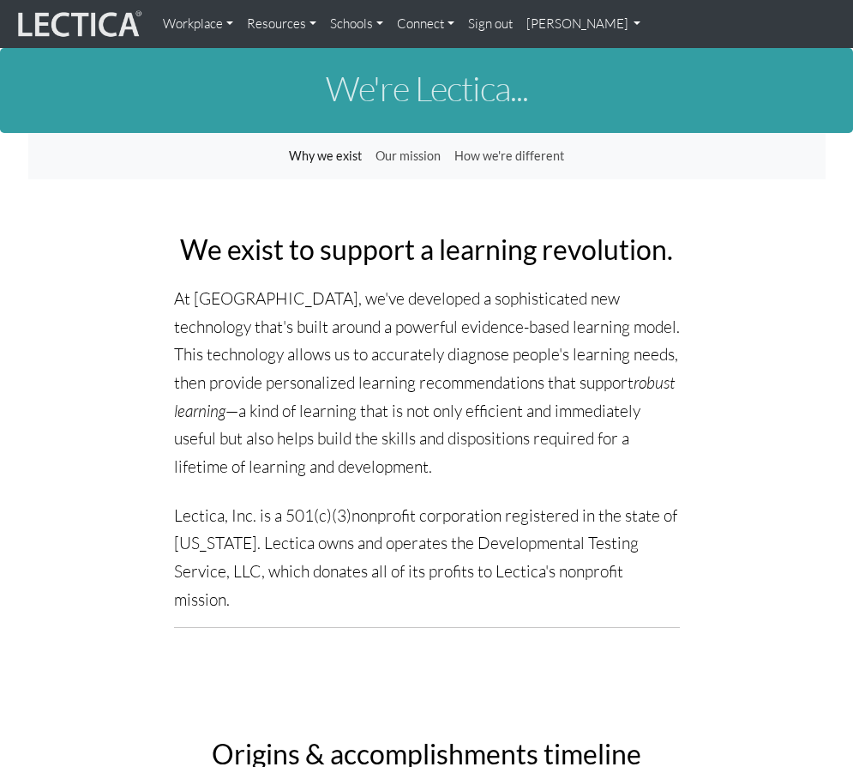
click at [577, 24] on link "[PERSON_NAME]" at bounding box center [584, 24] width 129 height 34
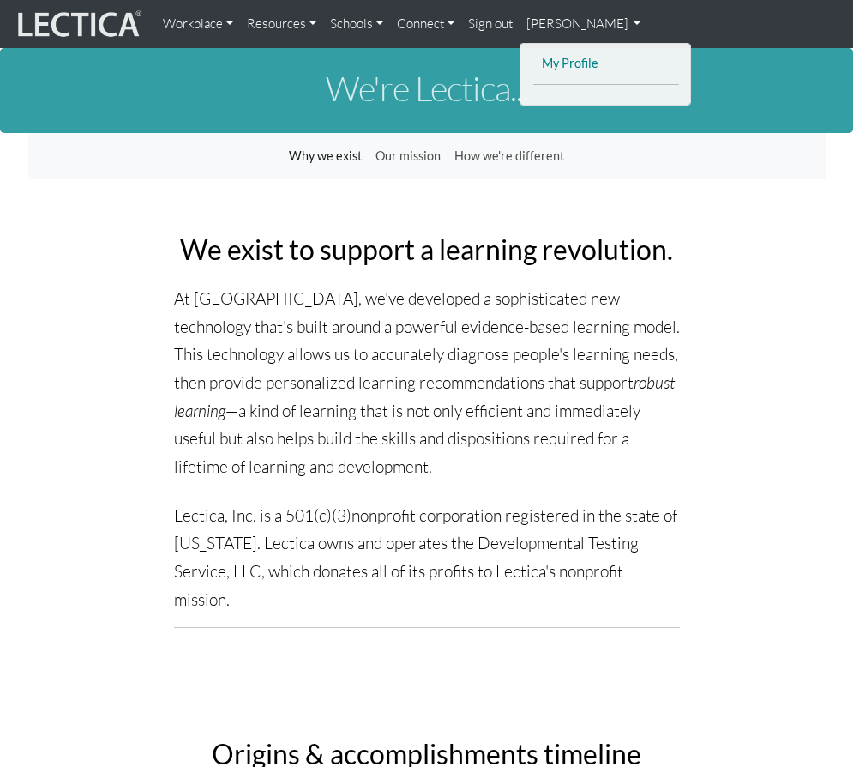
click at [577, 71] on link "My Profile" at bounding box center [606, 63] width 137 height 21
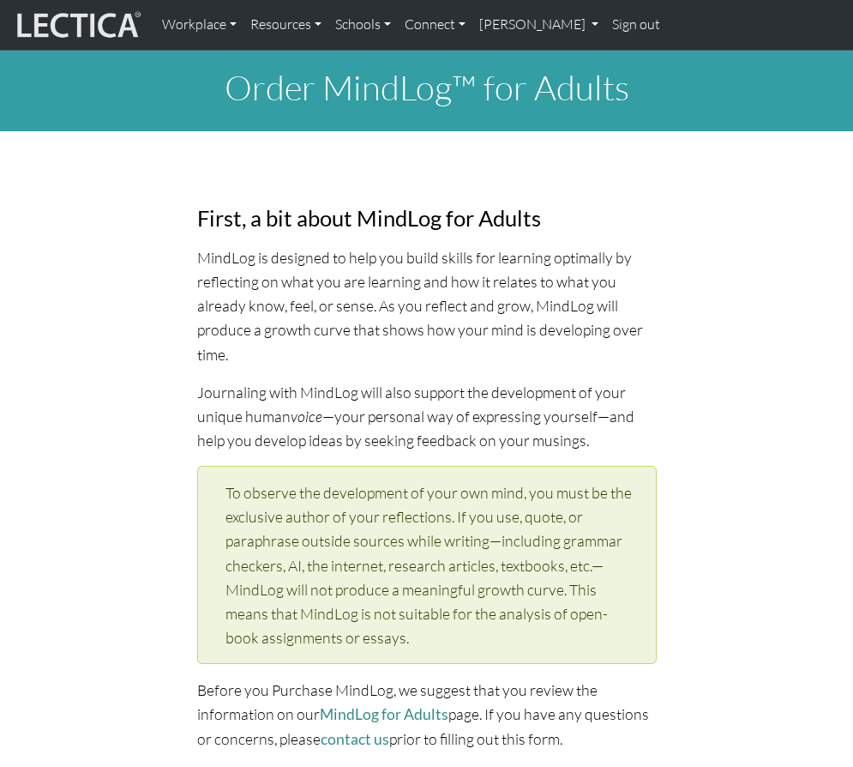
select select "1982"
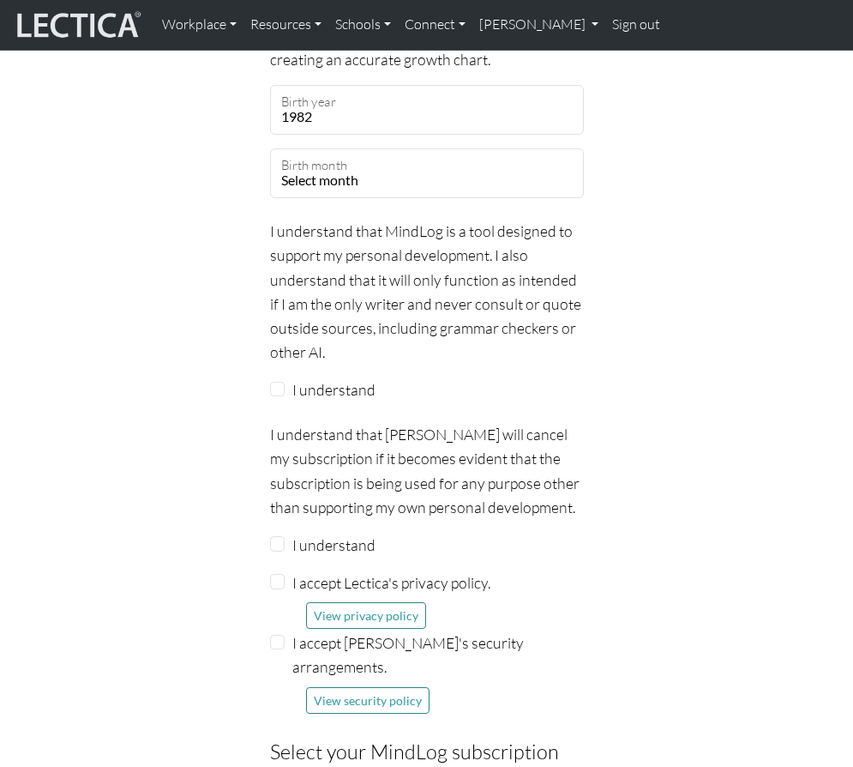
scroll to position [2058, 0]
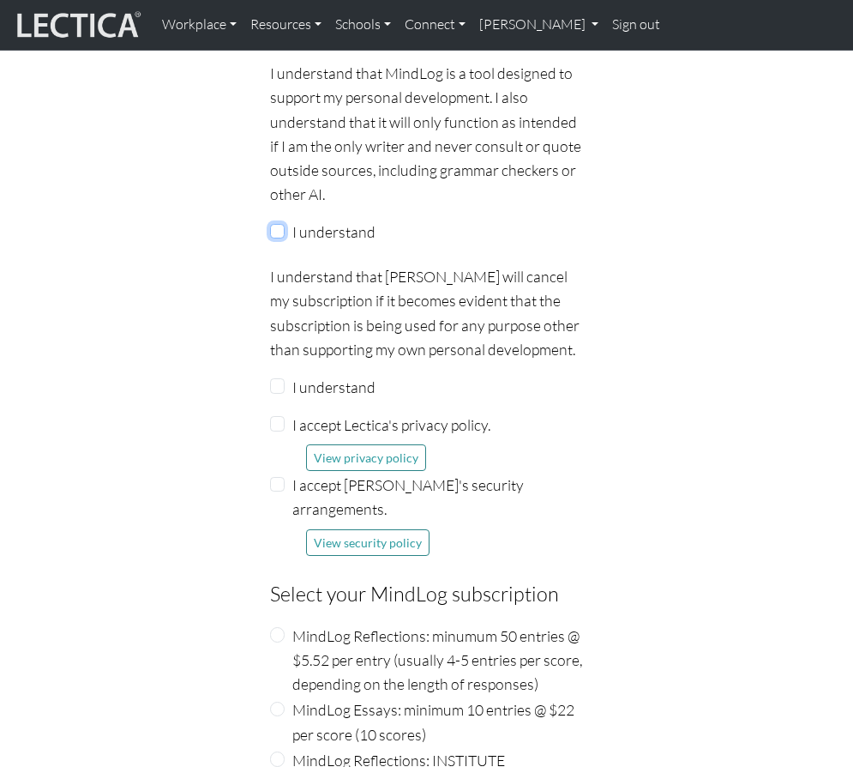
click at [270, 228] on input "I understand" at bounding box center [277, 231] width 15 height 15
checkbox input "true"
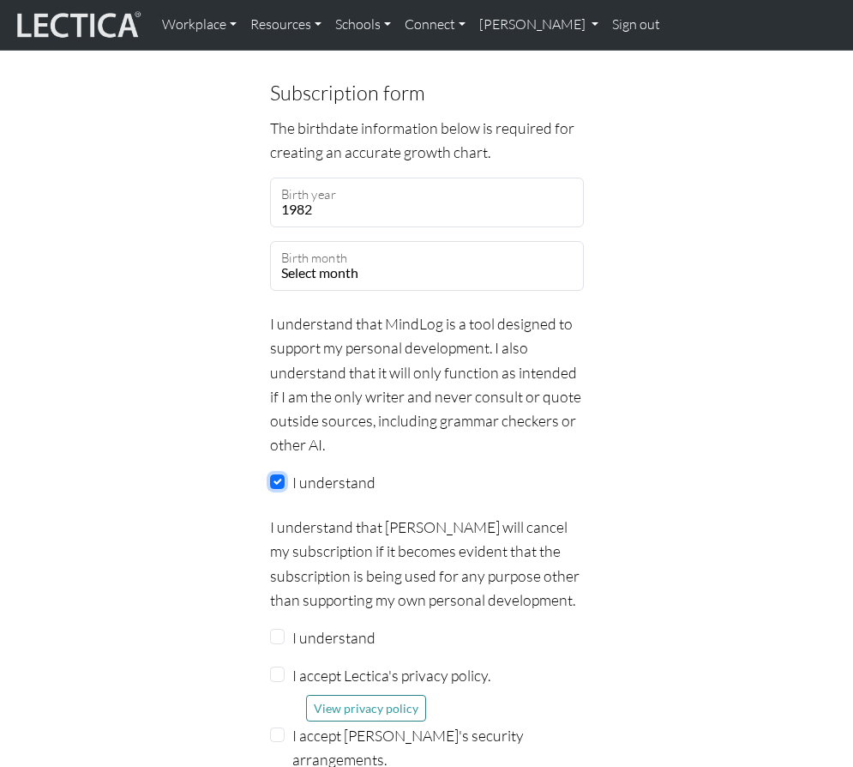
scroll to position [1629, 0]
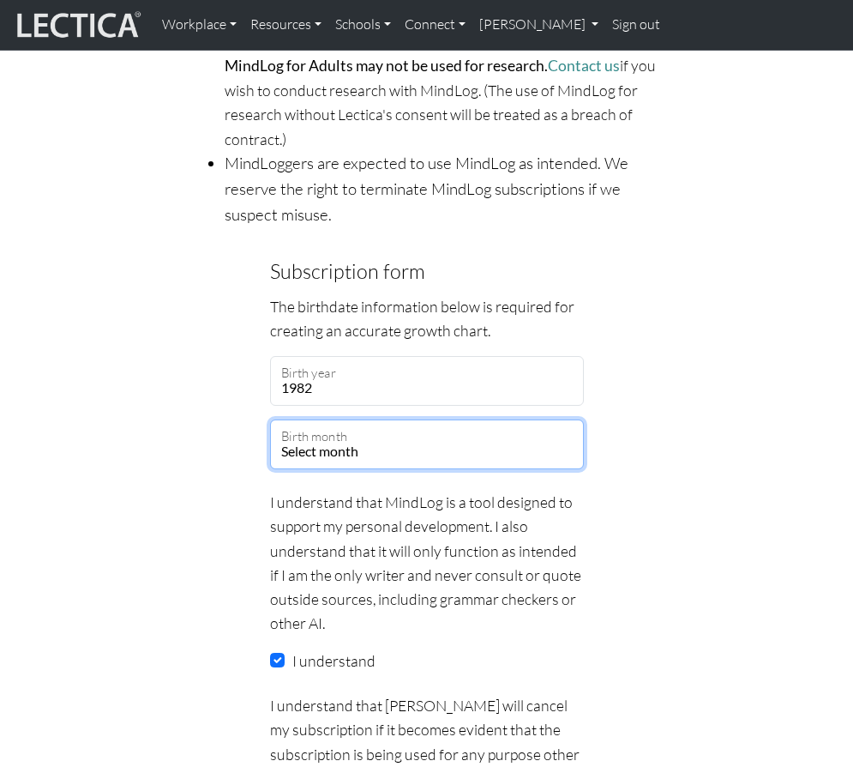
click at [359, 435] on select "Select month January February March April May June July August September Octobe…" at bounding box center [427, 444] width 314 height 50
select select "11"
click at [270, 419] on select "Select month January February March April May June July August September Octobe…" at bounding box center [427, 444] width 314 height 50
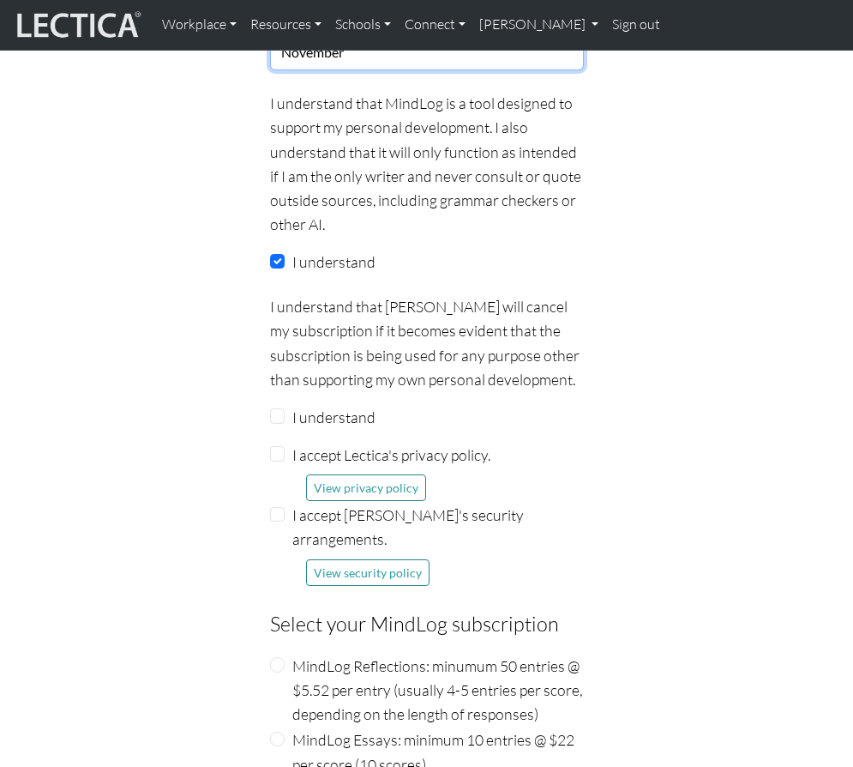
scroll to position [2058, 0]
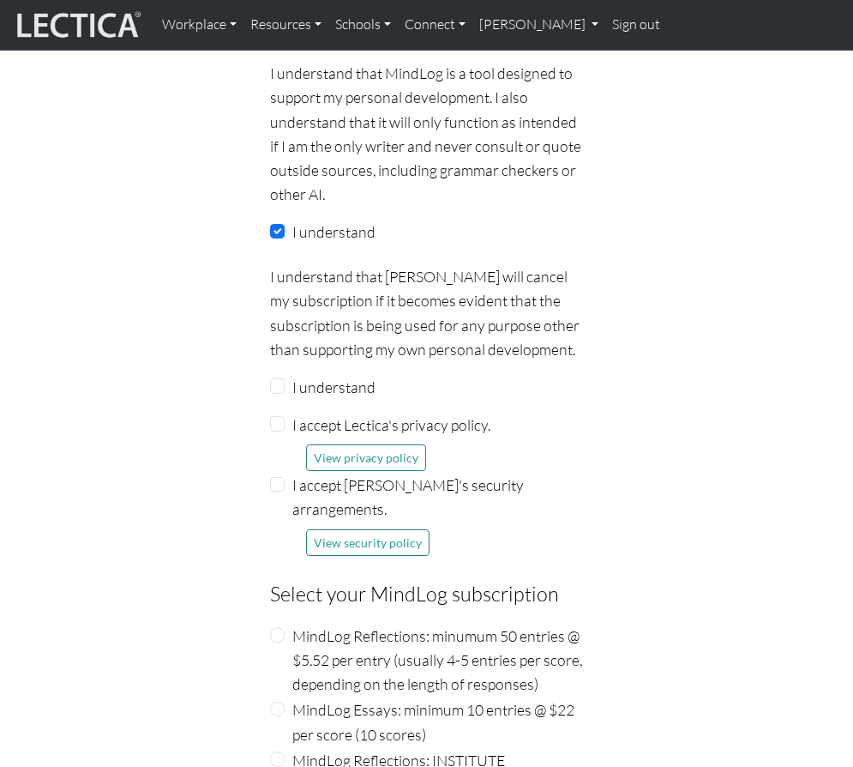
click at [292, 375] on label "I understand" at bounding box center [333, 387] width 83 height 24
click at [286, 378] on input "I understand" at bounding box center [277, 385] width 15 height 15
checkbox input "true"
click at [285, 426] on div "I accept Lectica's privacy policy. View privacy policy" at bounding box center [427, 441] width 314 height 58
click at [279, 477] on input "I accept [PERSON_NAME]'s security arrangements." at bounding box center [277, 484] width 15 height 15
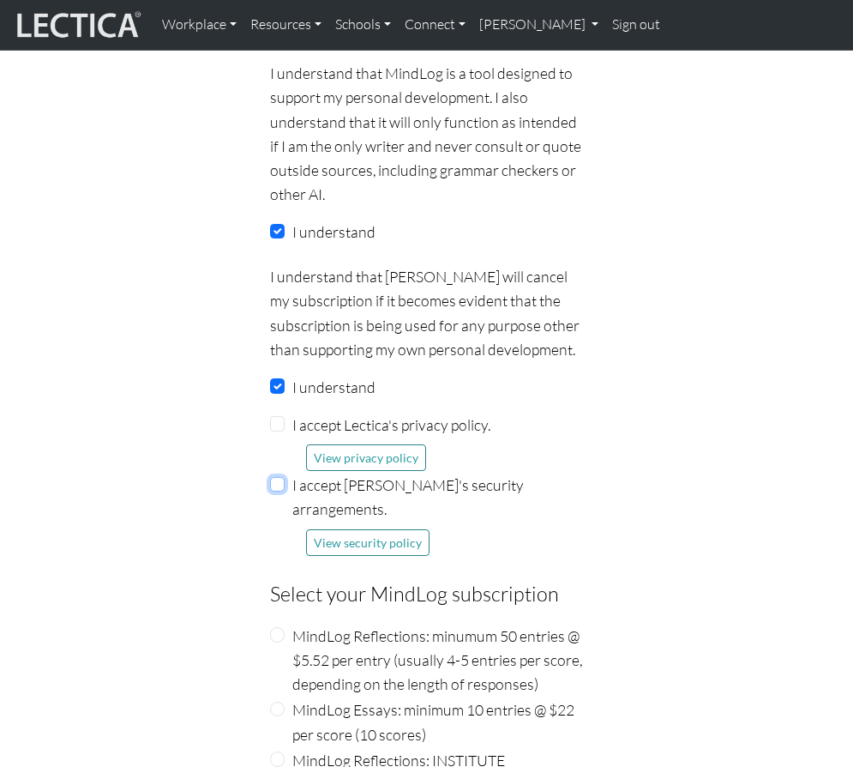
checkbox input "true"
click at [297, 397] on fieldset "Subscription form The birthdate information below is required for creating an a…" at bounding box center [427, 373] width 314 height 1093
click at [280, 434] on div "I accept Lectica's privacy policy. View privacy policy" at bounding box center [427, 441] width 314 height 58
click at [284, 416] on input "I accept Lectica's privacy policy." at bounding box center [277, 423] width 15 height 15
checkbox input "true"
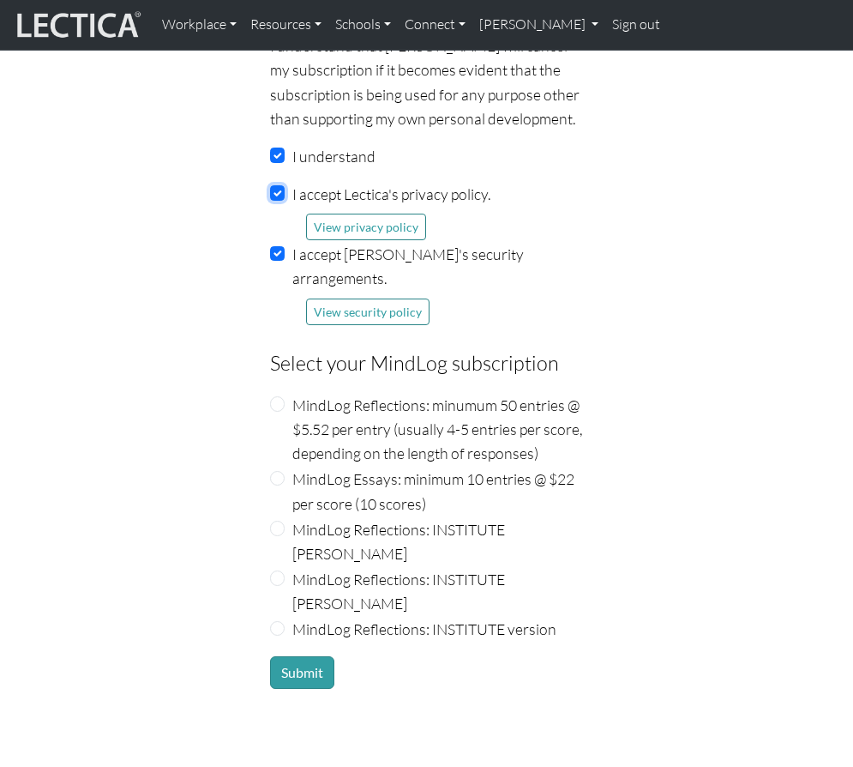
scroll to position [2315, 0]
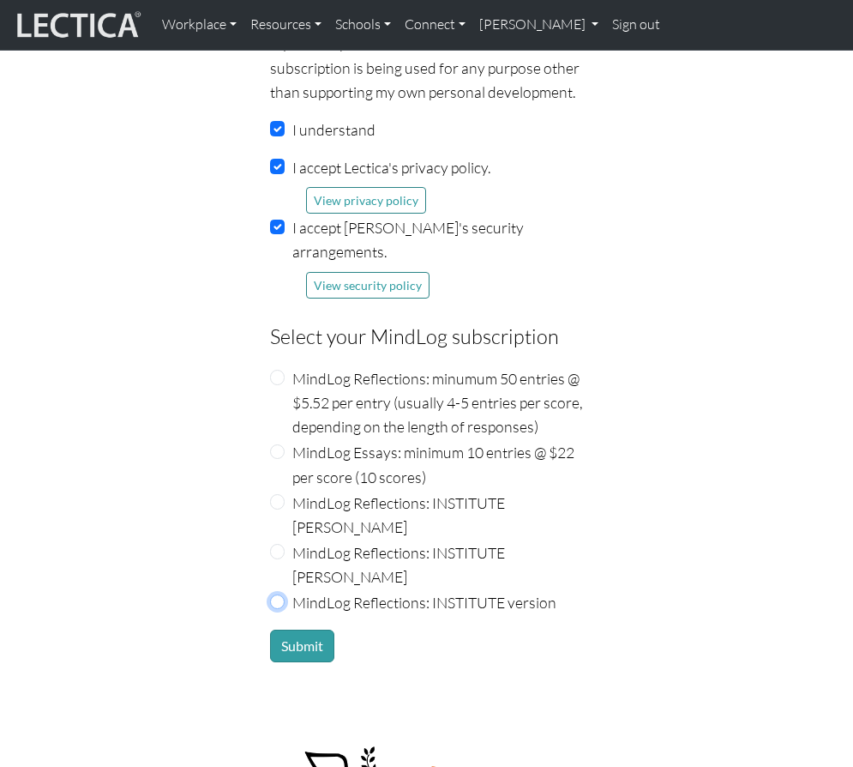
click at [283, 594] on input "MindLog Reflections: INSTITUTE version" at bounding box center [277, 601] width 15 height 15
radio input "true"
click at [308, 629] on button "Submit" at bounding box center [302, 645] width 64 height 33
